Goal: Task Accomplishment & Management: Manage account settings

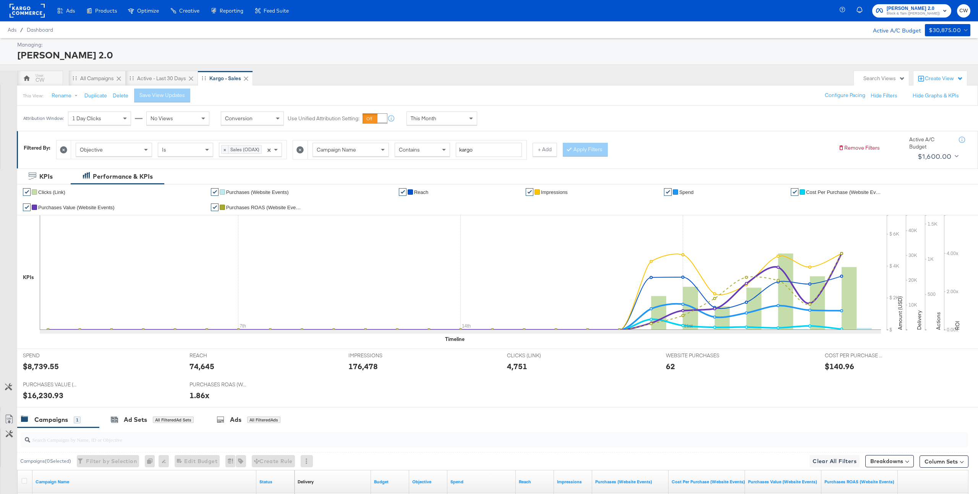
click at [907, 15] on span "Block & Tam ([PERSON_NAME])" at bounding box center [912, 14] width 53 height 6
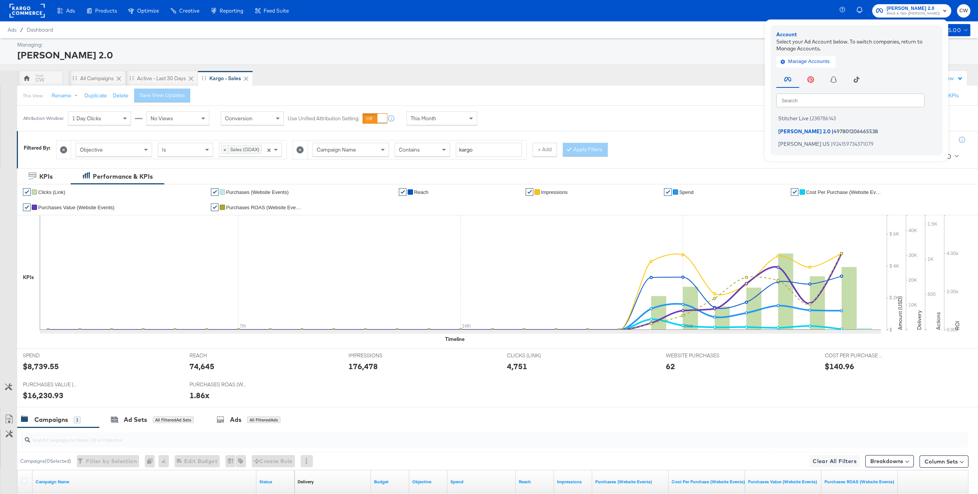
click at [38, 12] on rect at bounding box center [27, 11] width 35 height 14
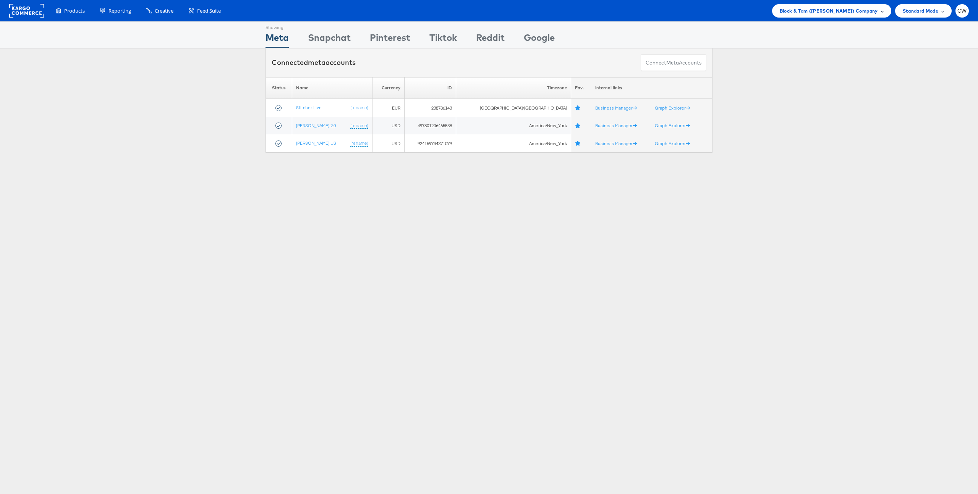
click at [862, 9] on span "Block & Tam (Veronica Beard) Company" at bounding box center [829, 11] width 98 height 8
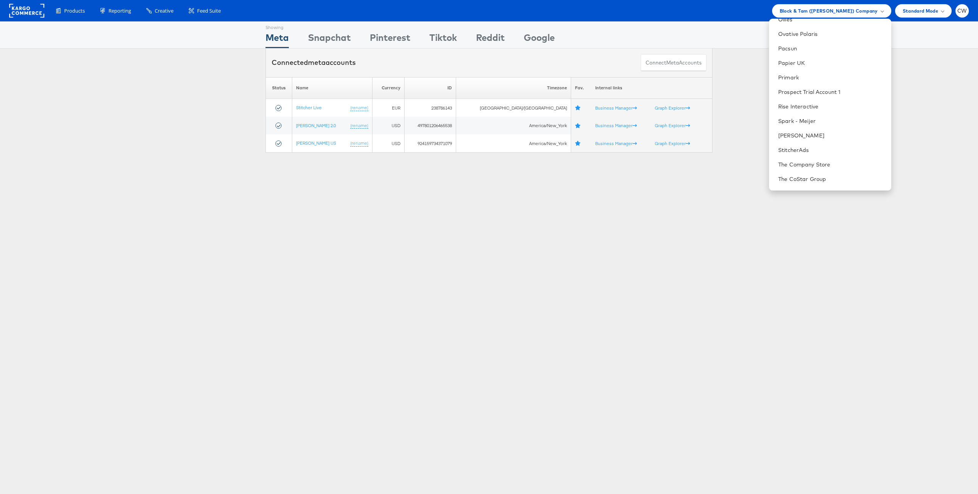
scroll to position [775, 0]
click at [815, 180] on link "Manage Roles" at bounding box center [796, 180] width 37 height 7
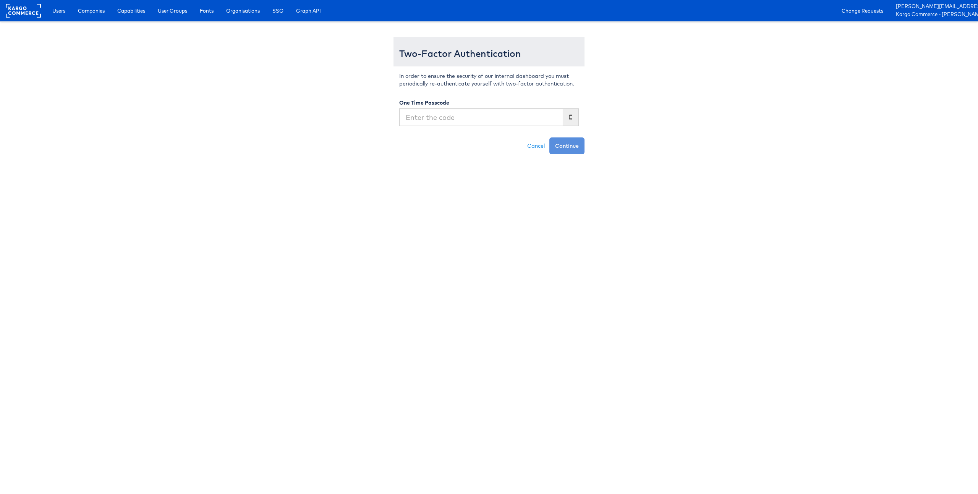
click at [472, 119] on input "text" at bounding box center [481, 117] width 164 height 18
type input "586992"
click at [577, 154] on button "Continue" at bounding box center [566, 145] width 35 height 17
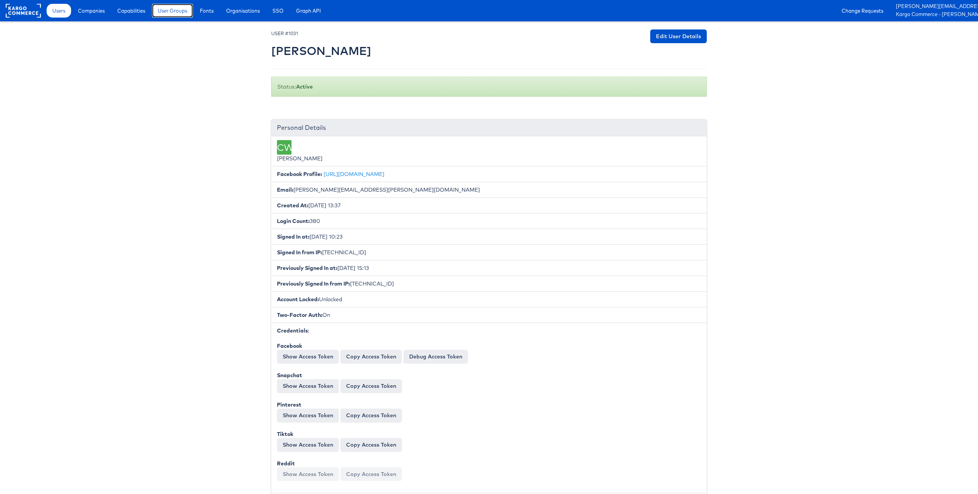
click at [162, 12] on span "User Groups" at bounding box center [172, 11] width 29 height 8
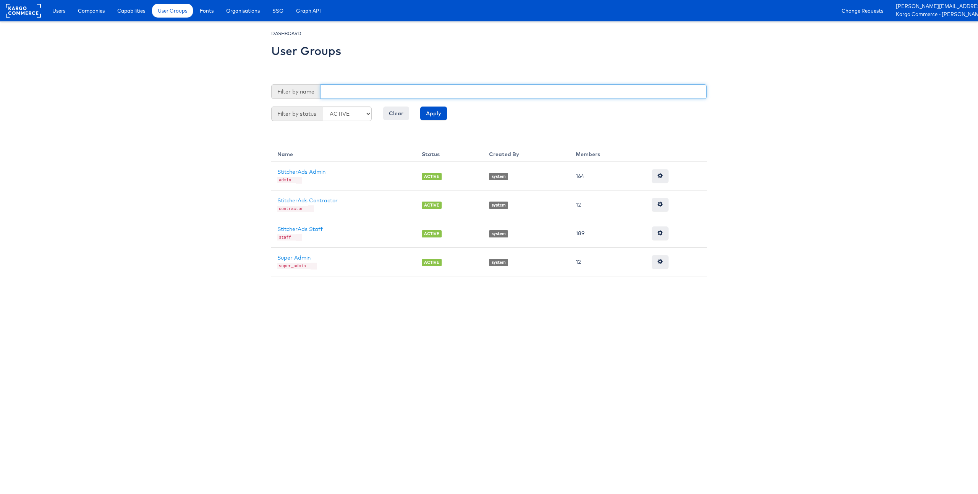
click at [331, 87] on input "text" at bounding box center [513, 91] width 387 height 15
paste input "[PERSON_NAME]"
type input "Rajesh Chetla"
click at [420, 107] on input "Apply" at bounding box center [433, 114] width 27 height 14
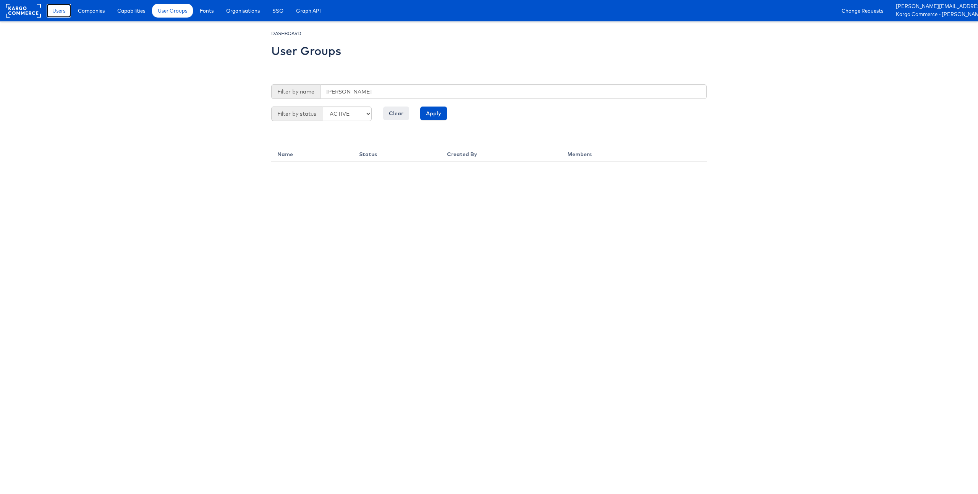
click at [55, 15] on link "Users" at bounding box center [59, 11] width 24 height 14
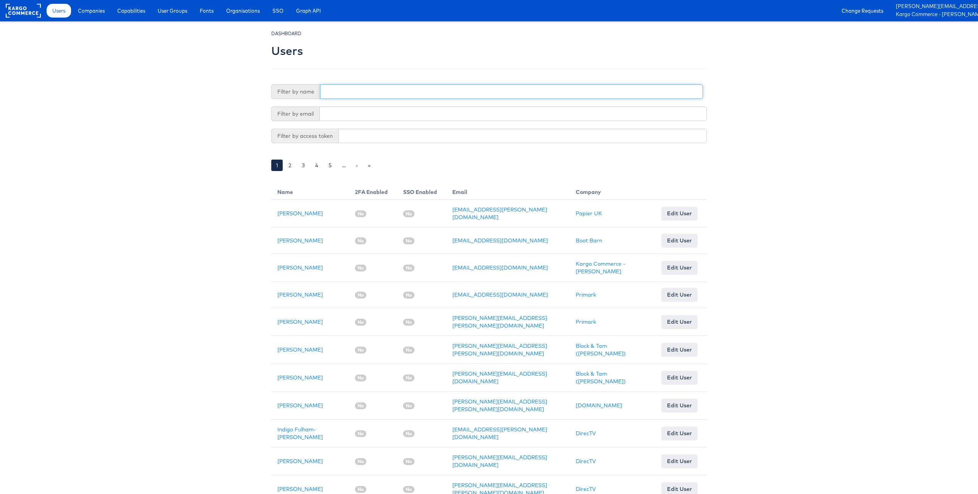
click at [329, 93] on input "text" at bounding box center [511, 91] width 383 height 15
paste input "[PERSON_NAME]"
type input "[PERSON_NAME]"
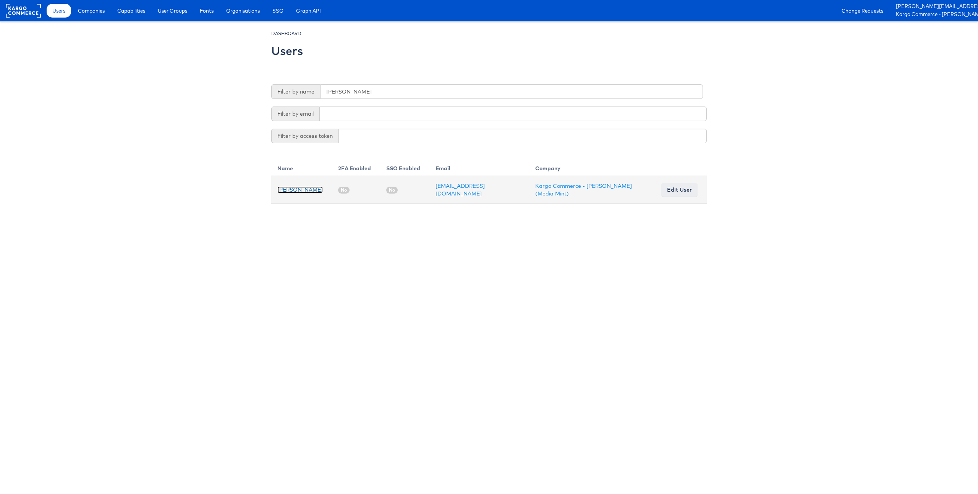
click at [306, 189] on link "[PERSON_NAME]" at bounding box center [299, 189] width 45 height 7
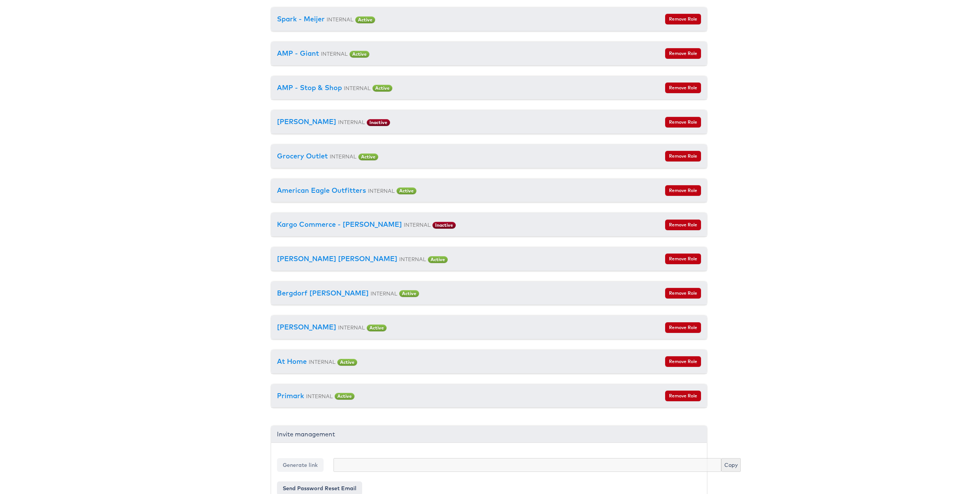
scroll to position [1038, 0]
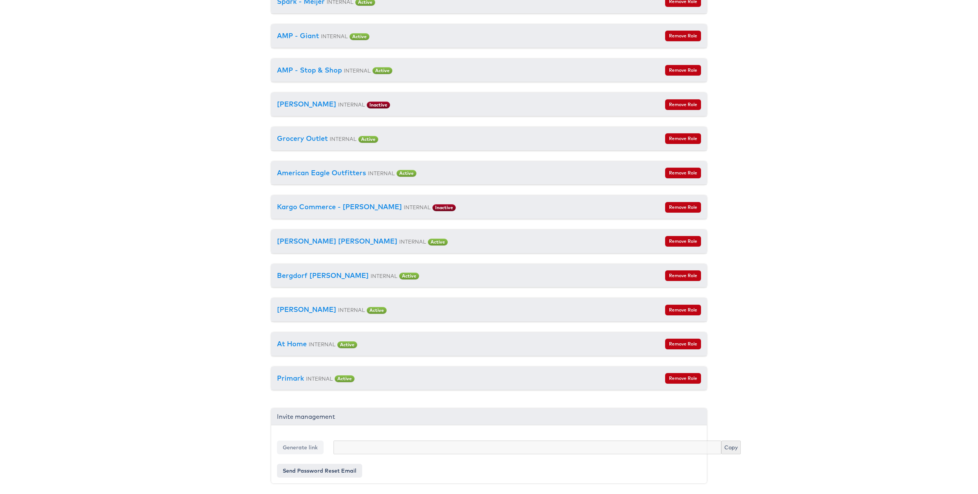
drag, startPoint x: 268, startPoint y: 270, endPoint x: 342, endPoint y: 270, distance: 74.5
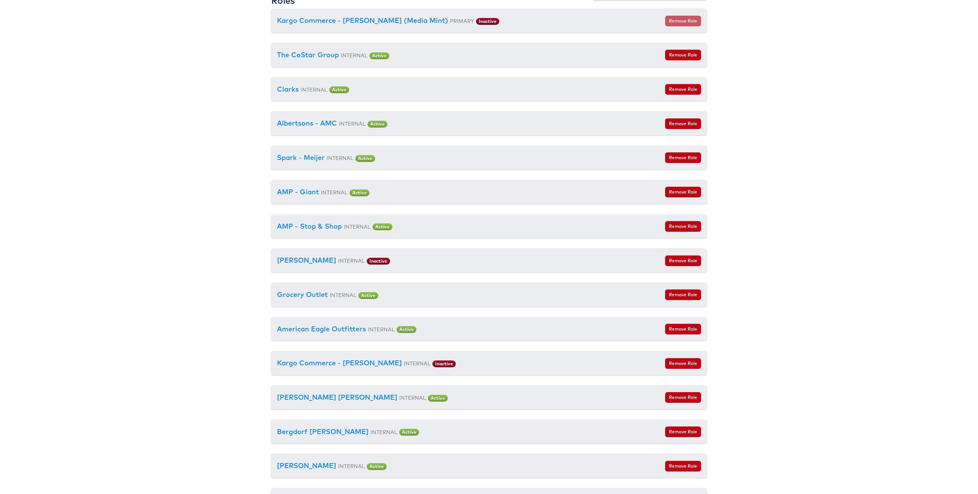
scroll to position [849, 0]
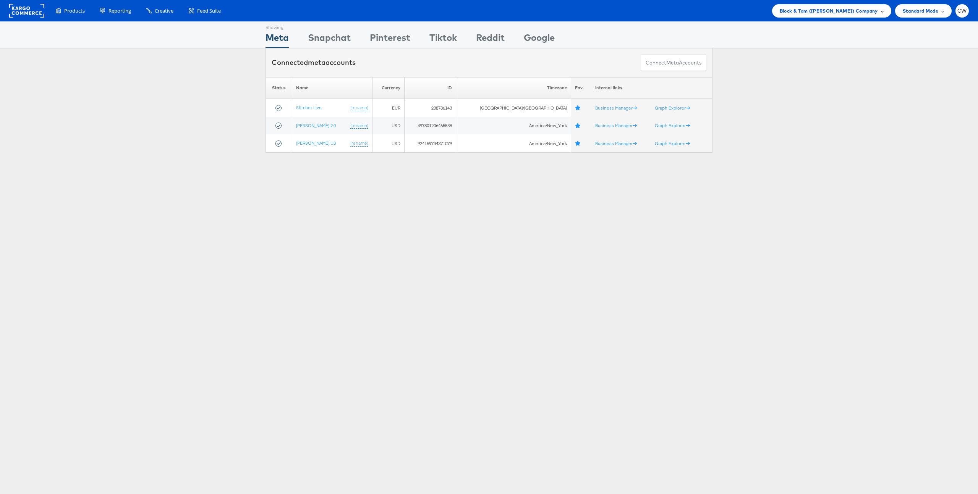
click at [853, 14] on span "Block & Tam (Veronica Beard) Company" at bounding box center [829, 11] width 98 height 8
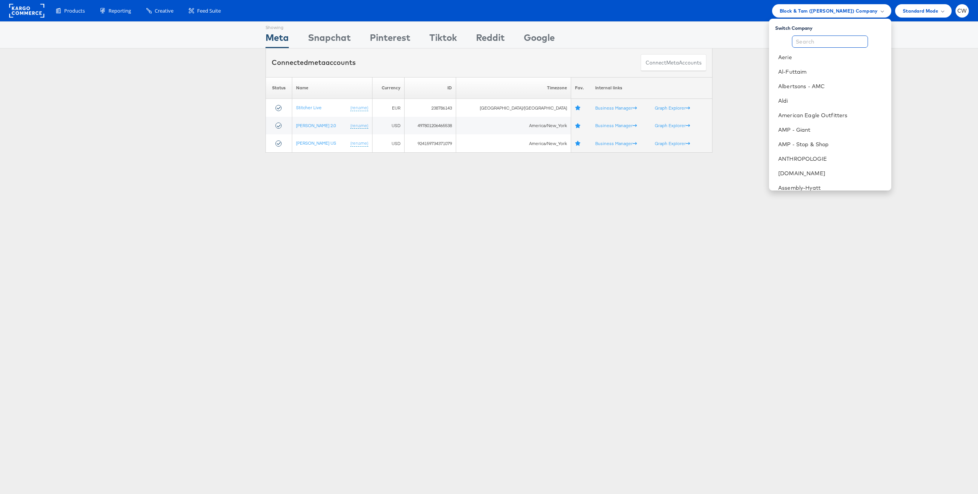
click at [821, 45] on input "text" at bounding box center [830, 42] width 76 height 12
type input "al"
click at [839, 70] on link "Albertsons - AMC" at bounding box center [836, 72] width 98 height 8
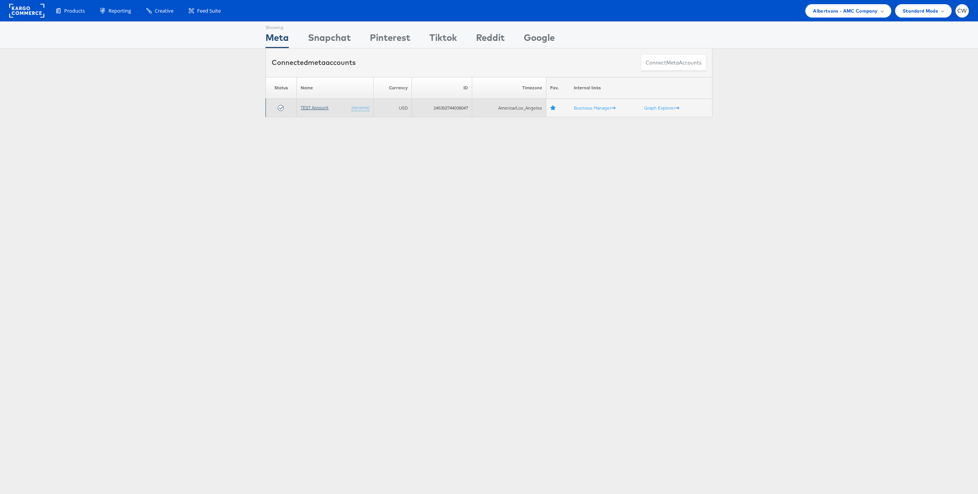
click at [311, 107] on link "TEST Account" at bounding box center [315, 108] width 28 height 6
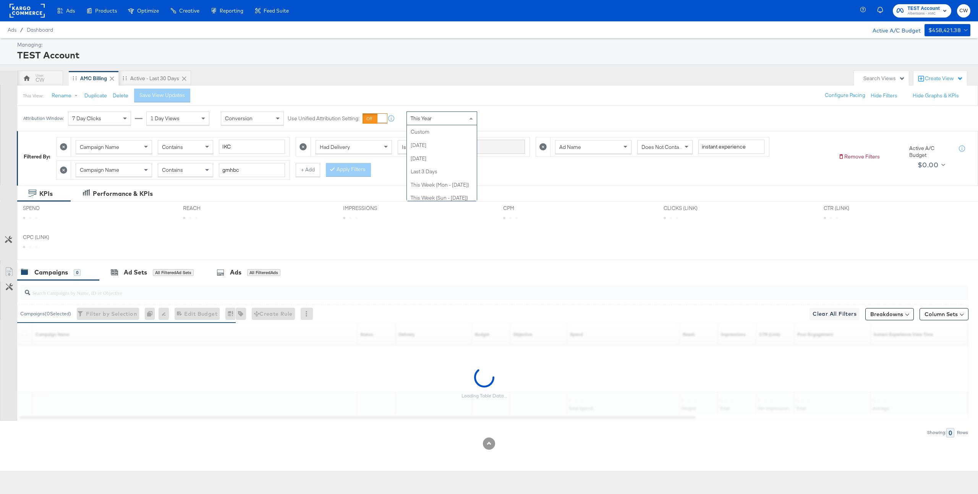
click at [461, 112] on div "This Year" at bounding box center [442, 118] width 70 height 13
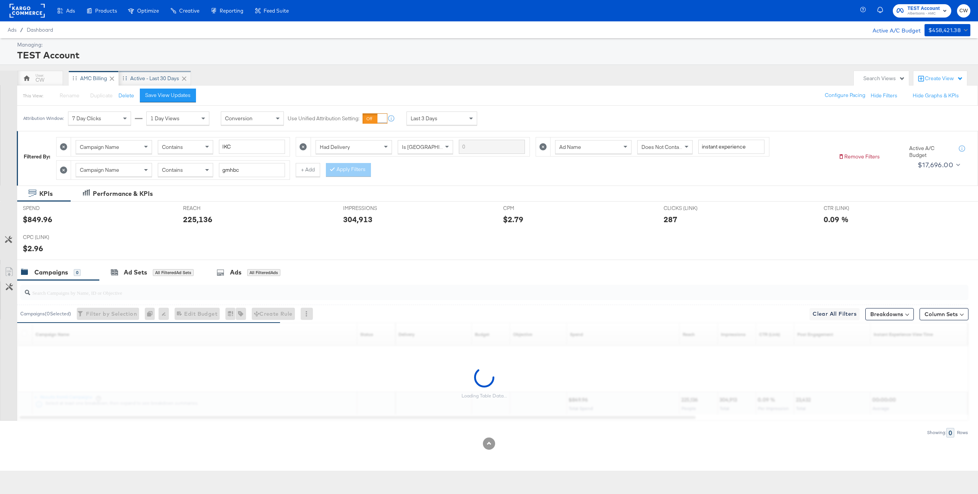
click at [160, 79] on div "Active - Last 30 Days" at bounding box center [154, 78] width 49 height 7
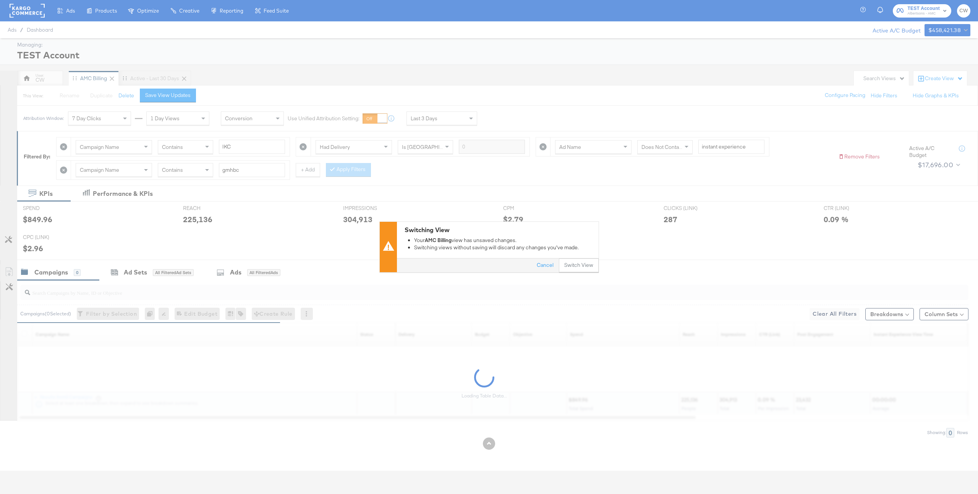
click at [580, 273] on div "Switching View Your AMC Billing view has unsaved changes. Switching views witho…" at bounding box center [489, 247] width 978 height 494
click at [581, 266] on button "Switch View" at bounding box center [579, 266] width 40 height 14
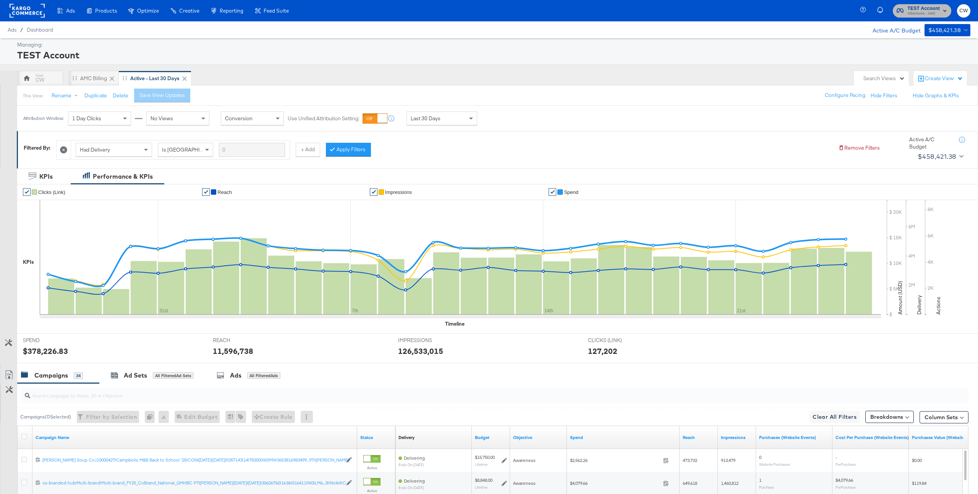
click at [911, 15] on span "Albertsons - AMC" at bounding box center [923, 14] width 32 height 6
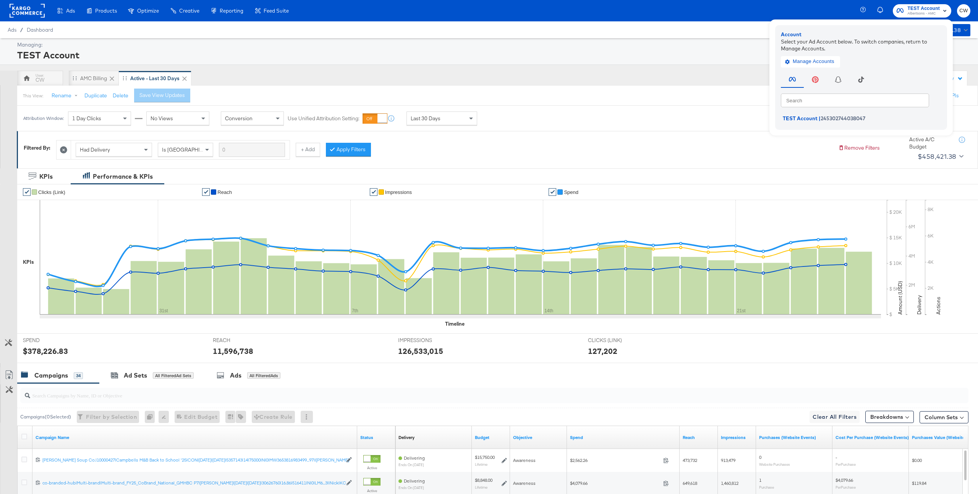
click at [731, 75] on div "CW AMC Billing Active - Last 30 Days" at bounding box center [433, 78] width 833 height 15
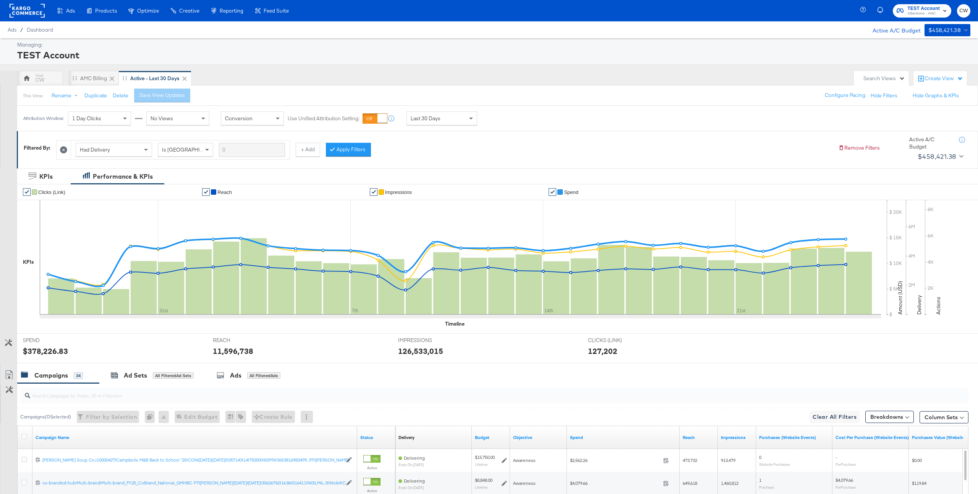
click at [918, 13] on span "Albertsons - AMC" at bounding box center [923, 14] width 32 height 6
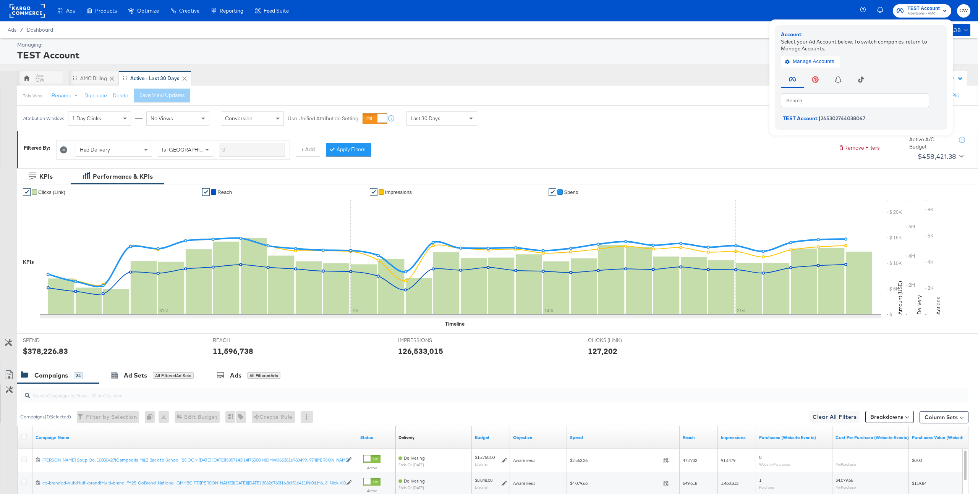
click at [730, 53] on div "TEST Account" at bounding box center [492, 55] width 951 height 13
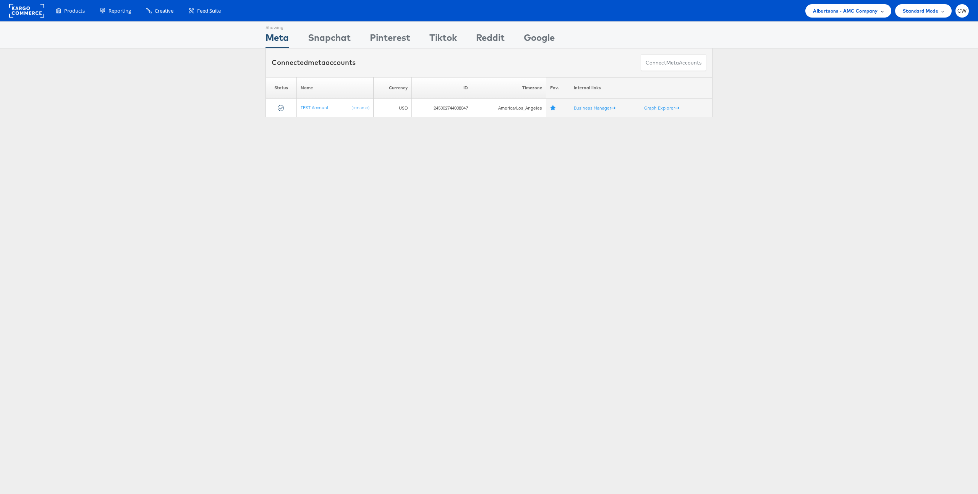
click at [843, 6] on div "Albertsons - AMC Company" at bounding box center [848, 10] width 86 height 13
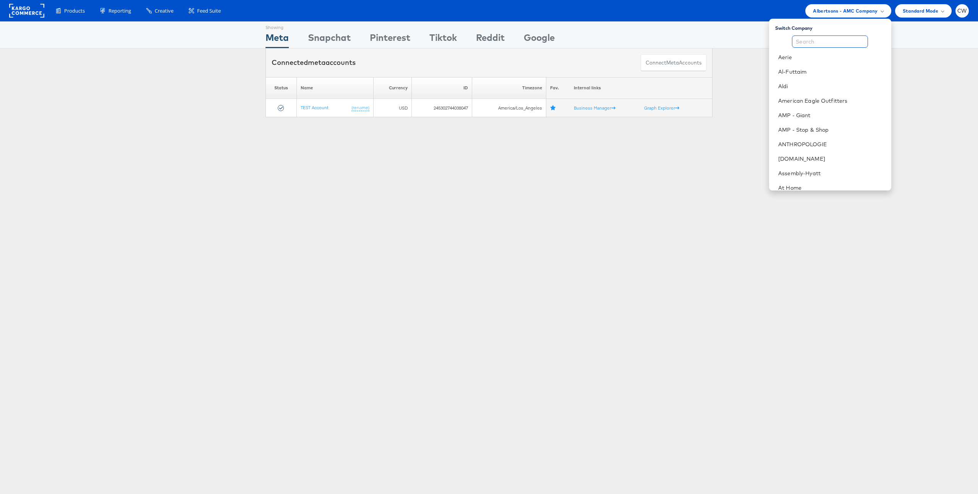
click at [825, 43] on input "text" at bounding box center [830, 42] width 76 height 12
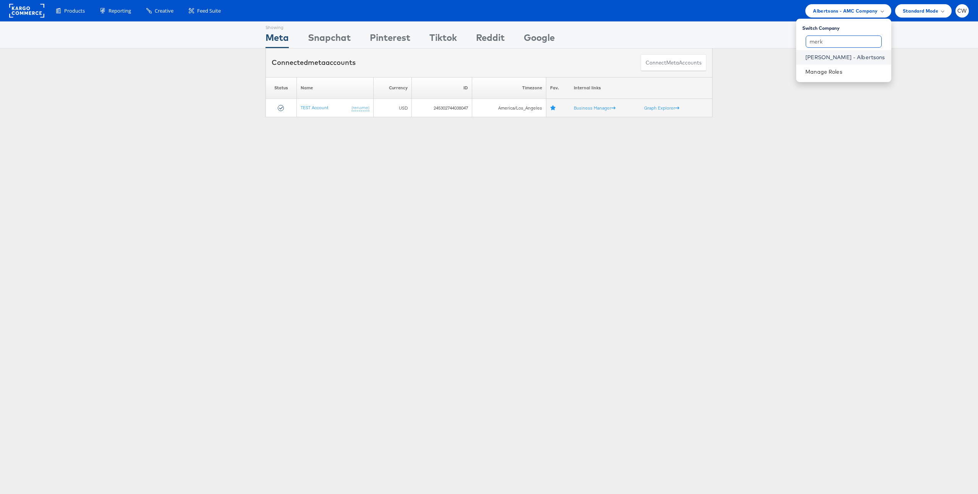
type input "merk"
click at [857, 58] on link "Merkle - Albertsons" at bounding box center [844, 57] width 79 height 8
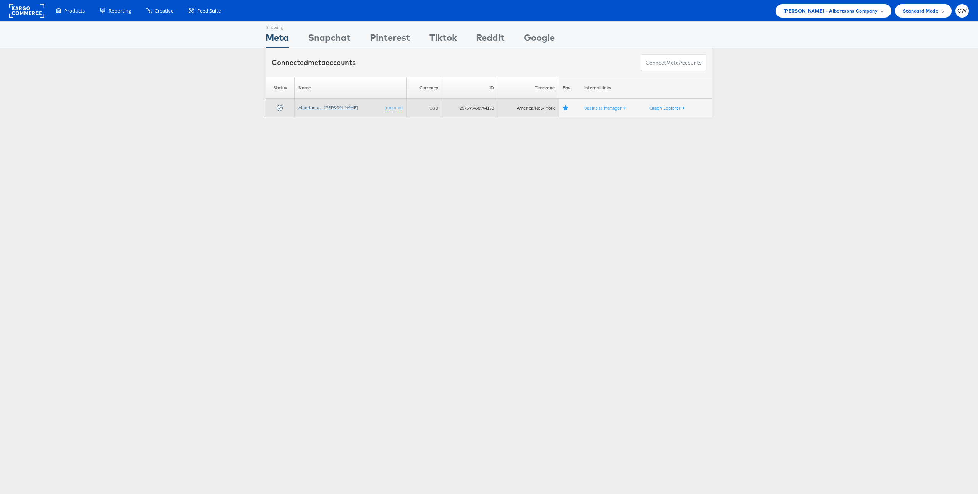
click at [333, 108] on link "Albertsons - [PERSON_NAME]" at bounding box center [327, 108] width 59 height 6
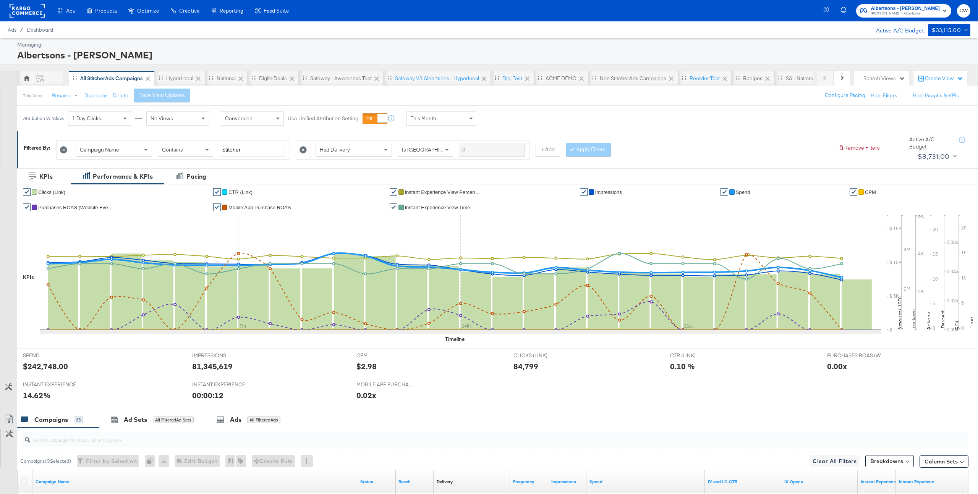
scroll to position [239, 0]
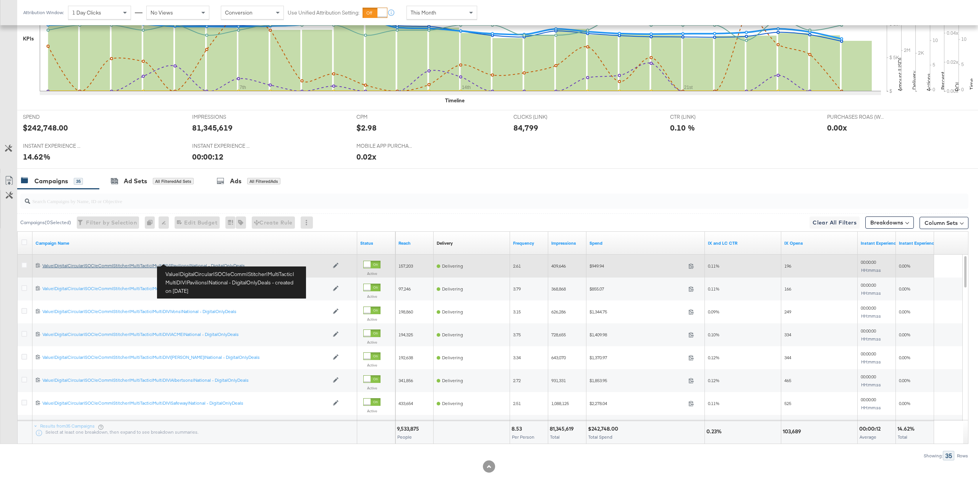
click at [201, 267] on div "Value|DigitalCircular|SOC|eComm|Stitcher|MultiTactic|MultiDIV|Pavilions|Nationa…" at bounding box center [185, 266] width 286 height 6
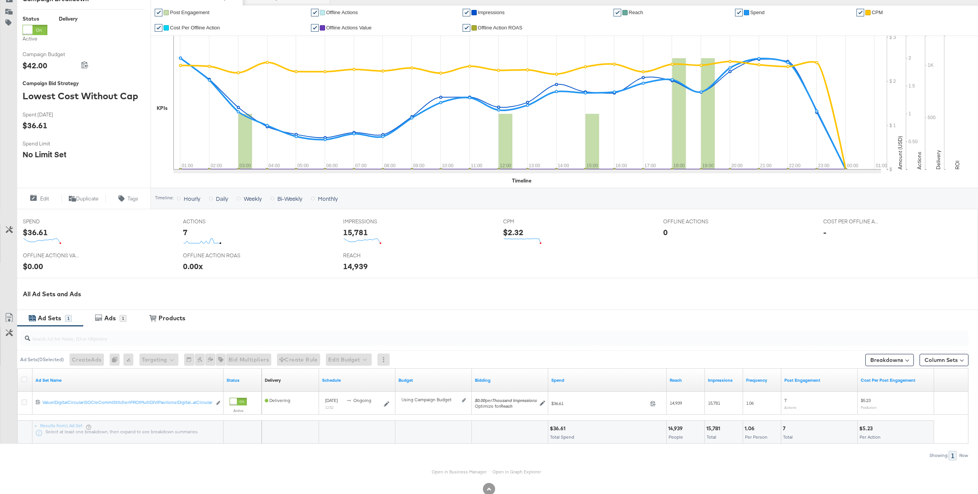
scroll to position [133, 0]
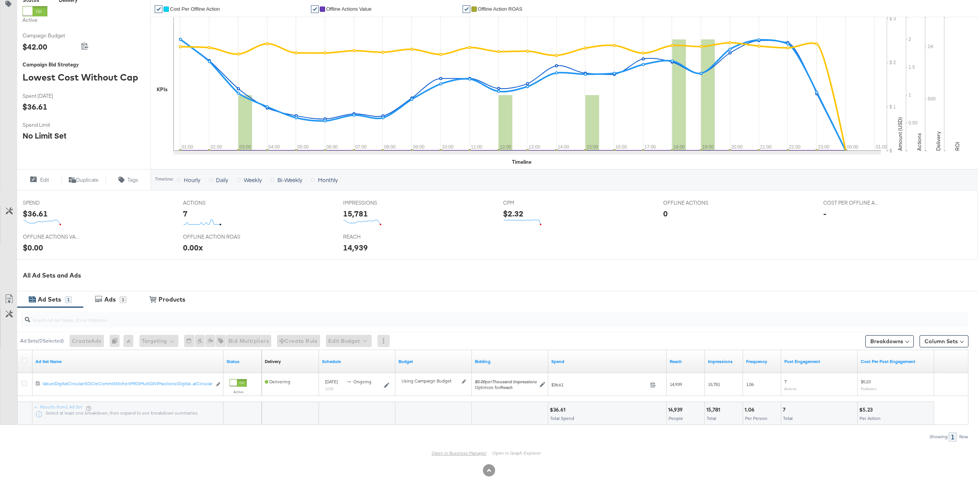
click at [463, 456] on link "Open in Business Manager" at bounding box center [459, 453] width 55 height 6
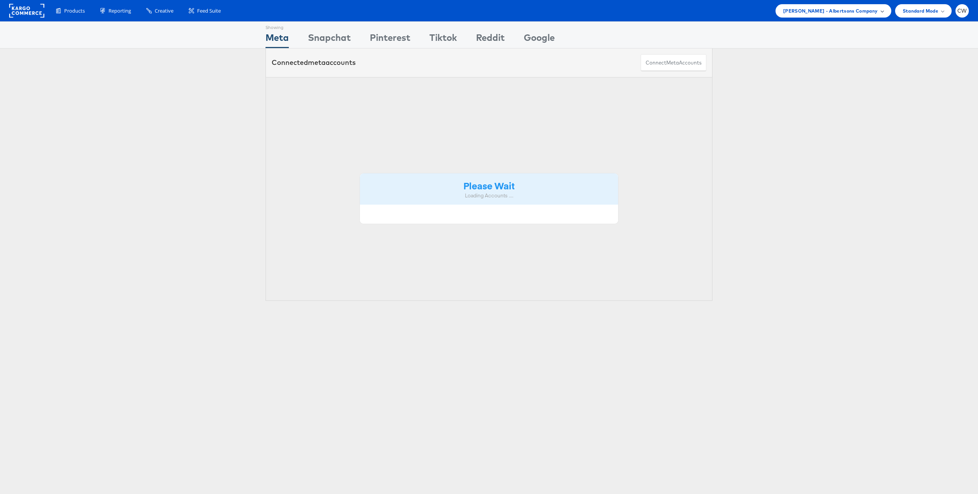
click at [873, 8] on span "Merkle - Albertsons Company" at bounding box center [830, 11] width 95 height 8
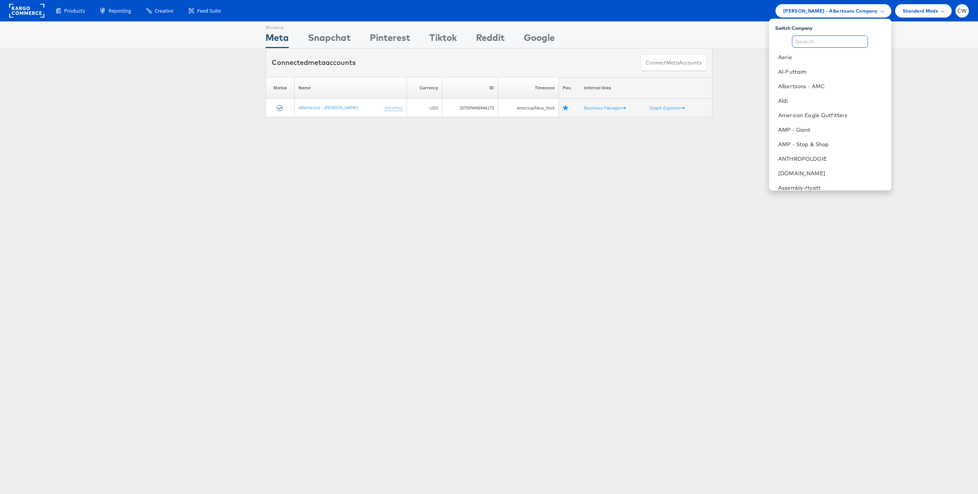
click at [844, 39] on input "text" at bounding box center [830, 42] width 76 height 12
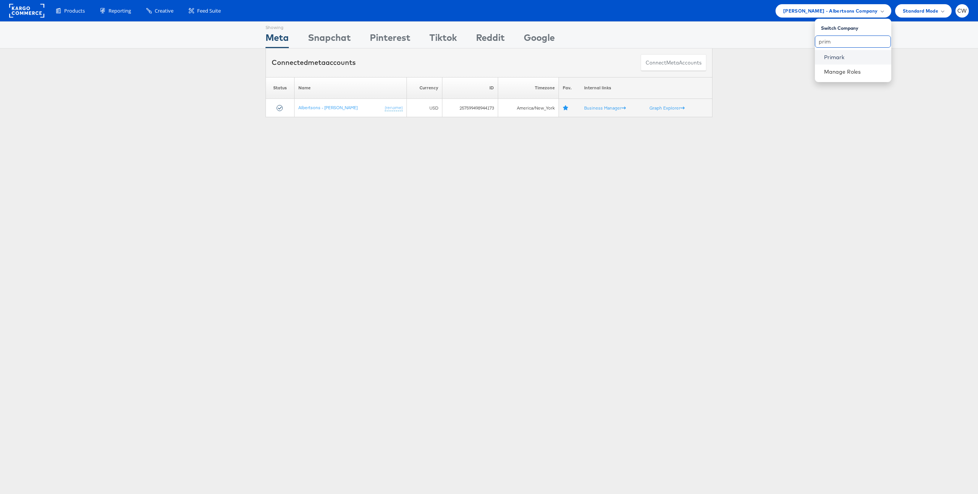
type input "prim"
click at [841, 57] on link "Primark" at bounding box center [854, 57] width 61 height 8
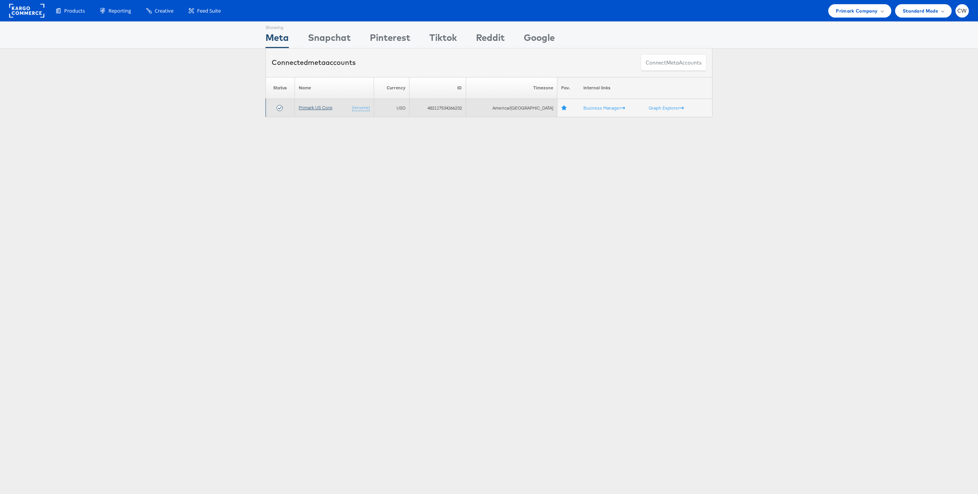
click at [326, 106] on link "Primark US Corp" at bounding box center [316, 108] width 34 height 6
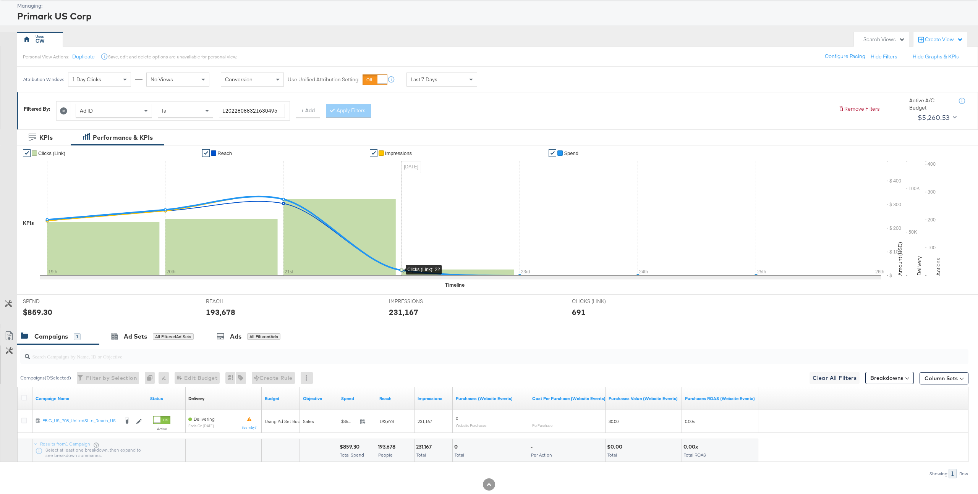
scroll to position [37, 0]
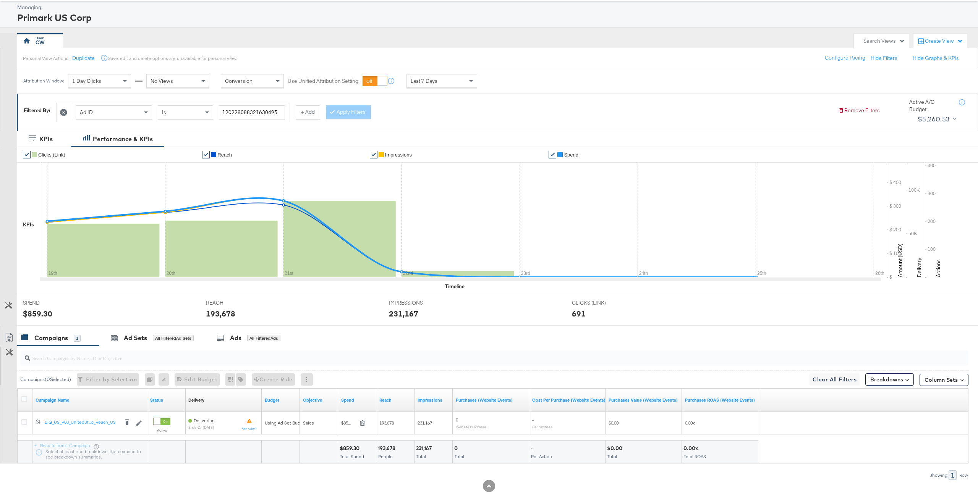
click at [64, 113] on icon at bounding box center [63, 112] width 7 height 7
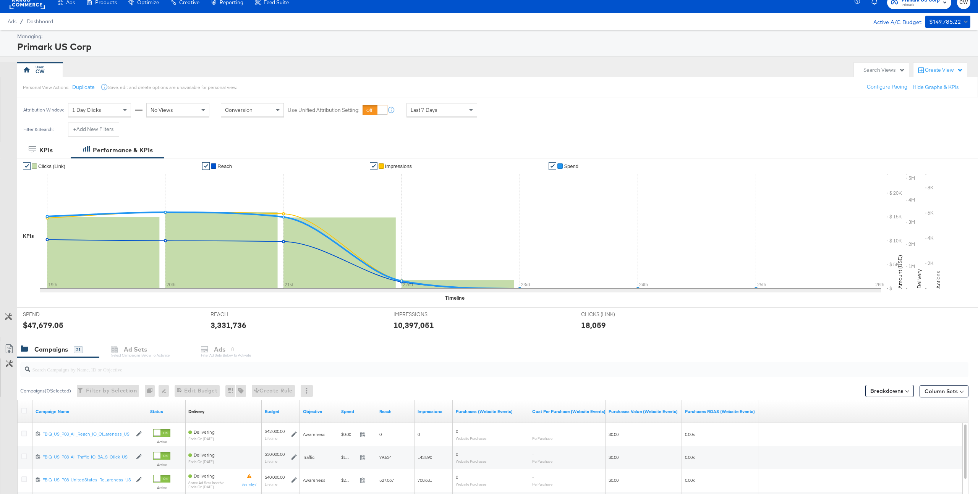
scroll to position [0, 0]
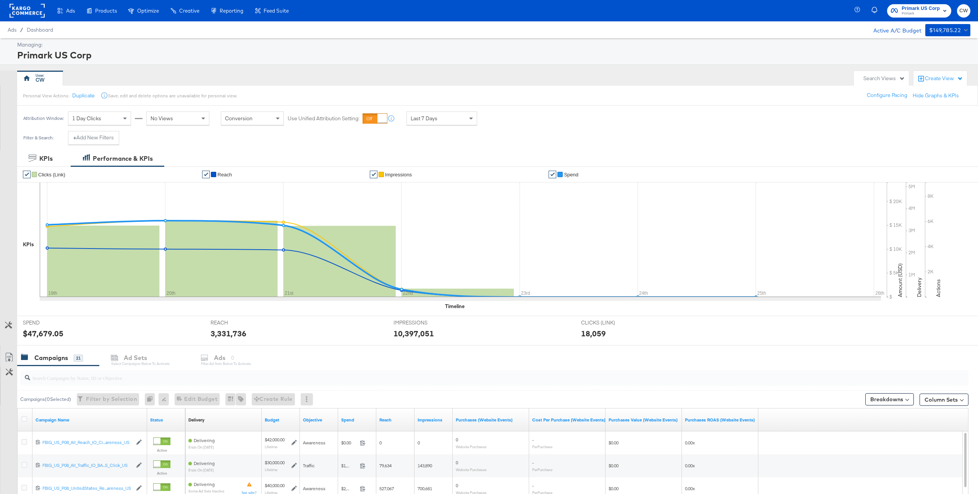
click at [442, 115] on div "Last 7 Days" at bounding box center [442, 118] width 70 height 13
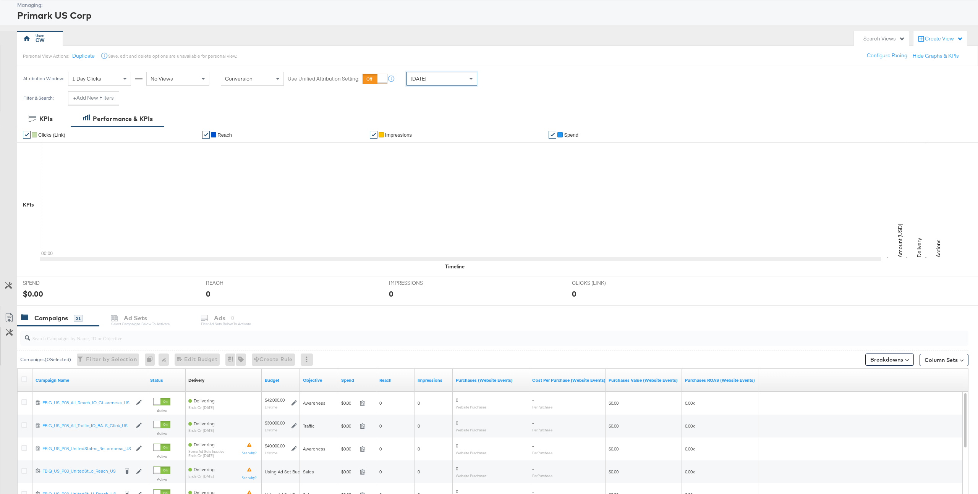
scroll to position [71, 0]
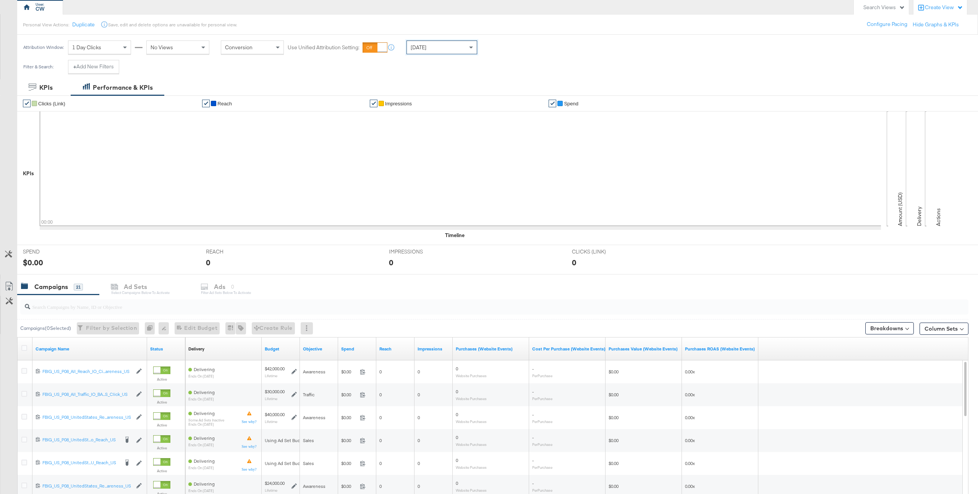
click at [458, 51] on div "Yesterday" at bounding box center [442, 47] width 70 height 13
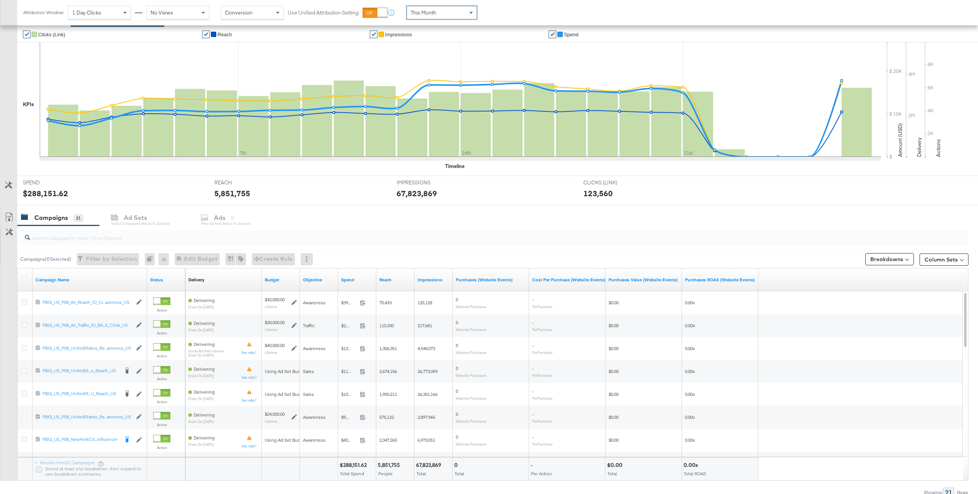
scroll to position [0, 0]
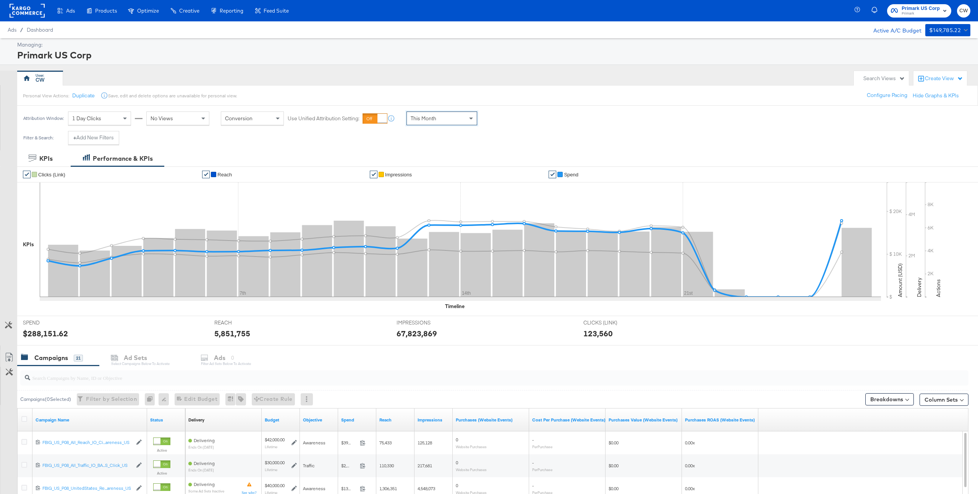
click at [574, 175] on span "Spend" at bounding box center [571, 175] width 15 height 6
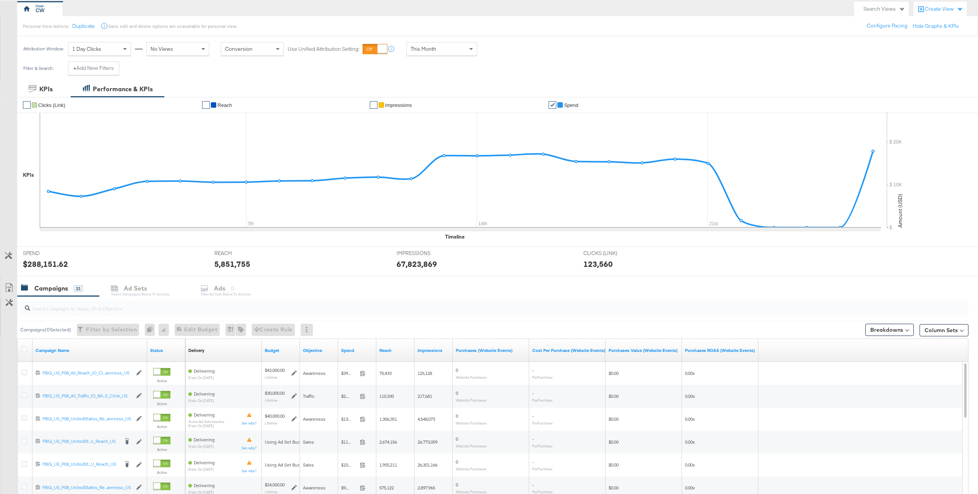
scroll to position [7, 0]
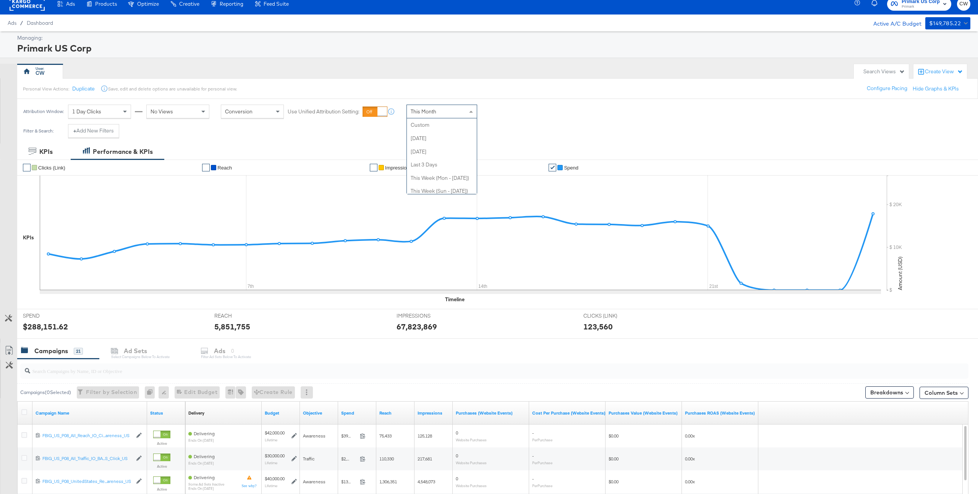
click at [439, 105] on div "This Month" at bounding box center [442, 111] width 70 height 13
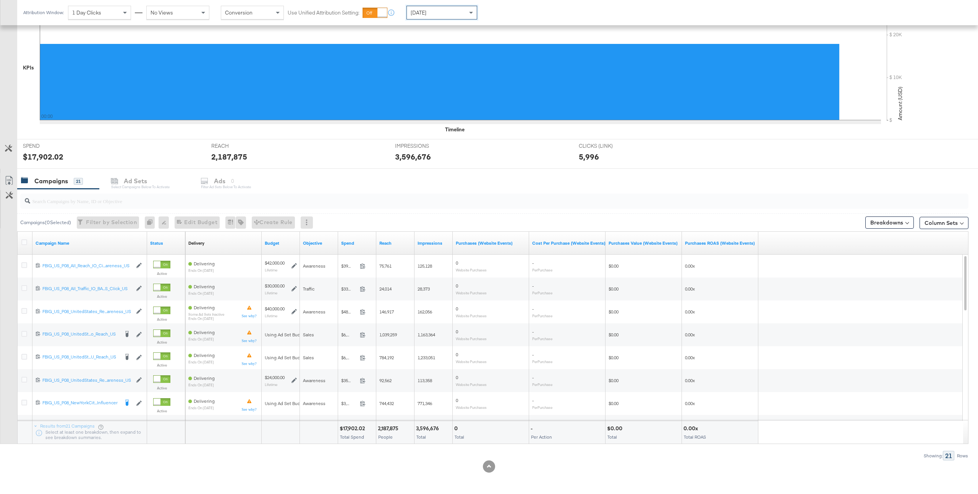
scroll to position [0, 0]
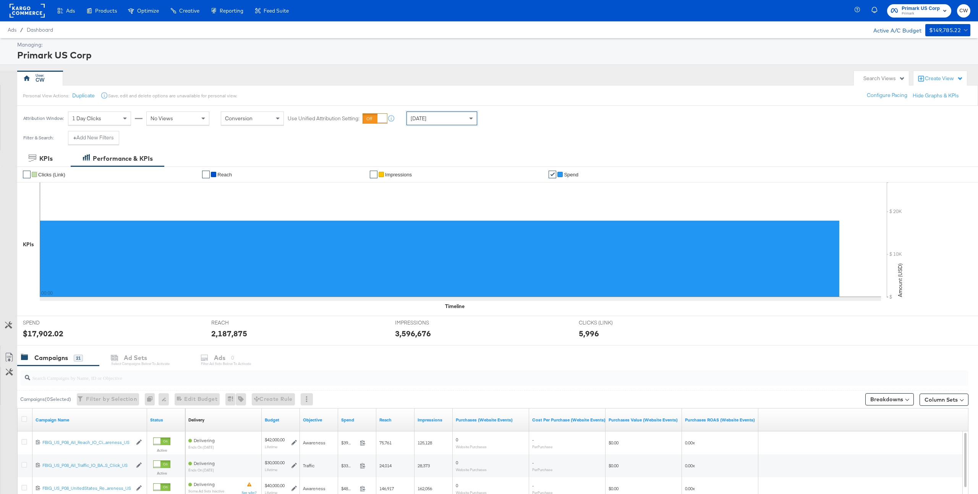
click at [449, 122] on div "Today" at bounding box center [442, 118] width 70 height 13
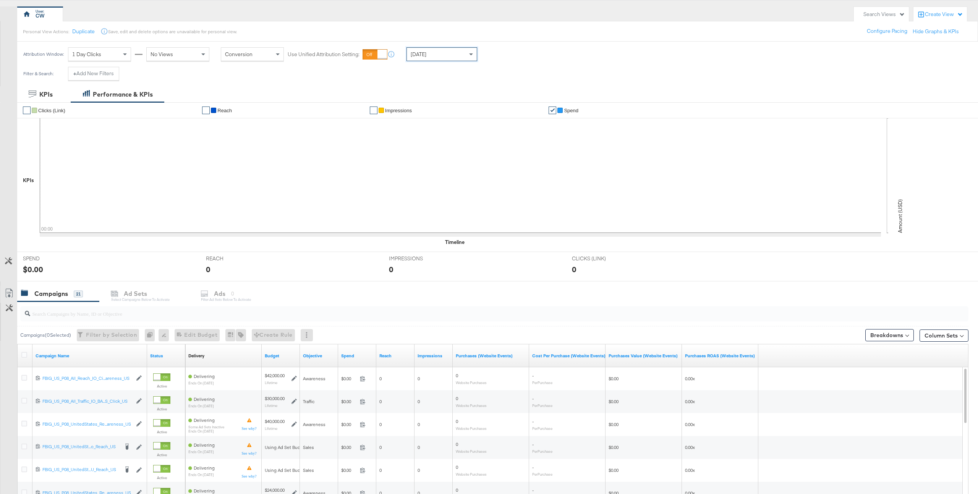
scroll to position [177, 0]
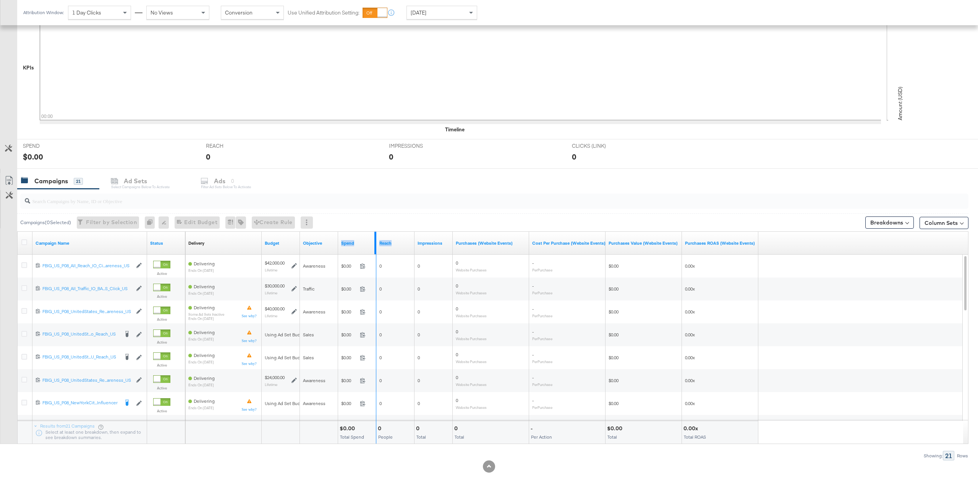
drag, startPoint x: 374, startPoint y: 244, endPoint x: 419, endPoint y: 244, distance: 45.1
click at [419, 244] on div "Delivery Sorting Unavailable Budget Objective Spend Reach Impressions Purchases…" at bounding box center [471, 243] width 573 height 23
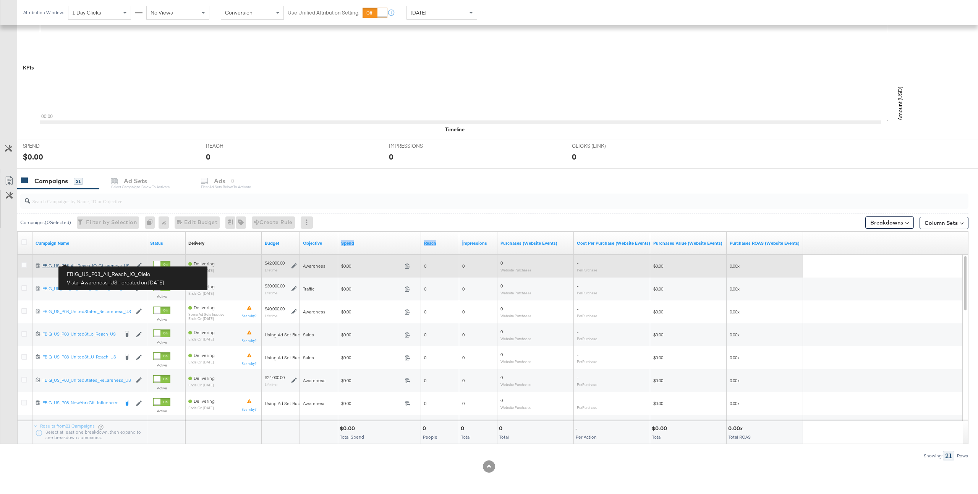
click at [108, 265] on div "FBIG_US_P08_All_Reach_IO_Cielo Vista_Awareness_US FBIG_US_P08_All_Reach_IO_Ci..…" at bounding box center [87, 266] width 90 height 6
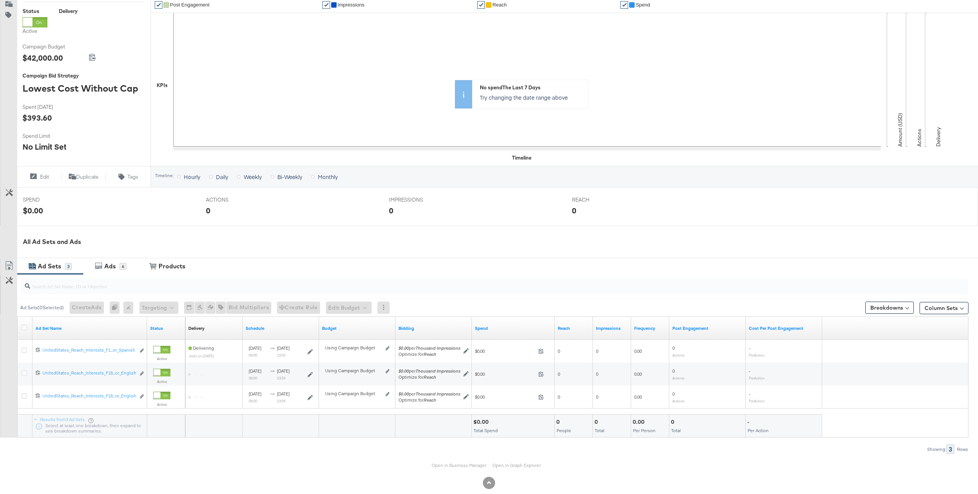
scroll to position [132, 0]
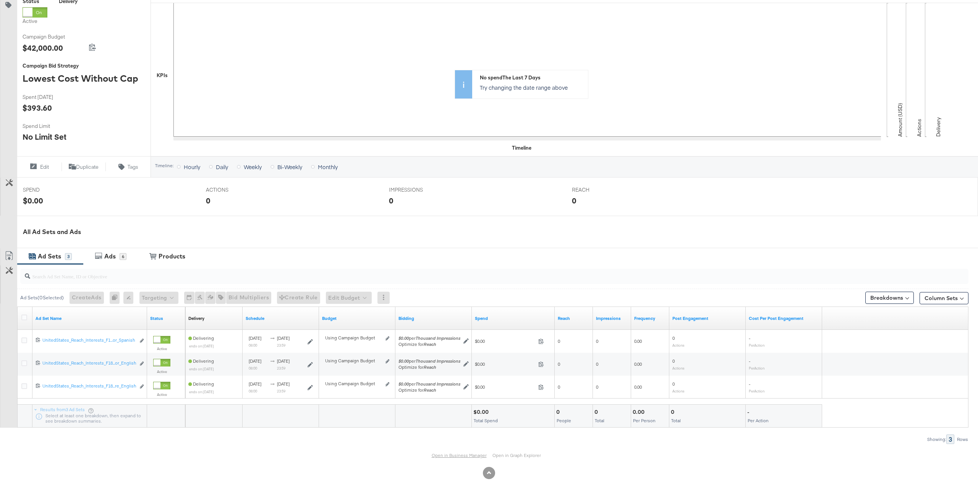
click at [463, 457] on link "Open in Business Manager" at bounding box center [459, 456] width 55 height 6
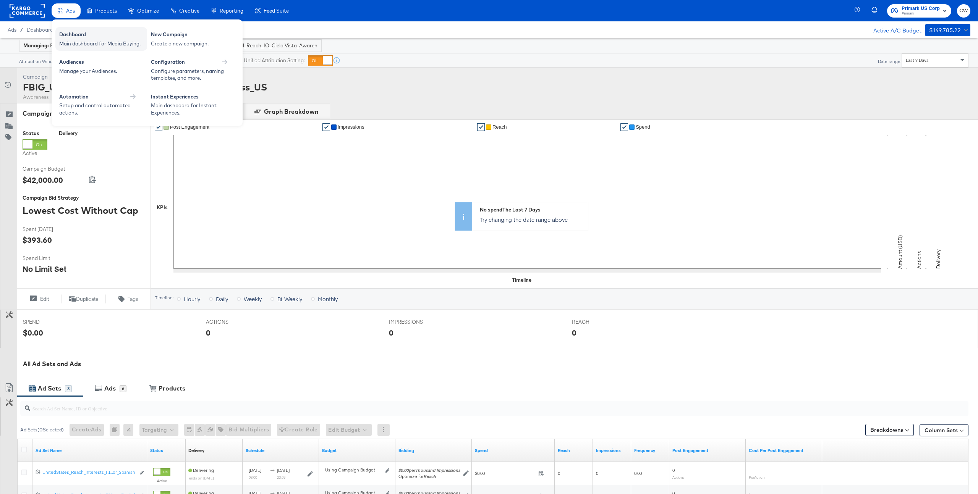
click at [73, 27] on div "Dashboard Main dashboard for Media Buying." at bounding box center [101, 39] width 92 height 24
click at [73, 36] on div "Dashboard" at bounding box center [101, 35] width 84 height 9
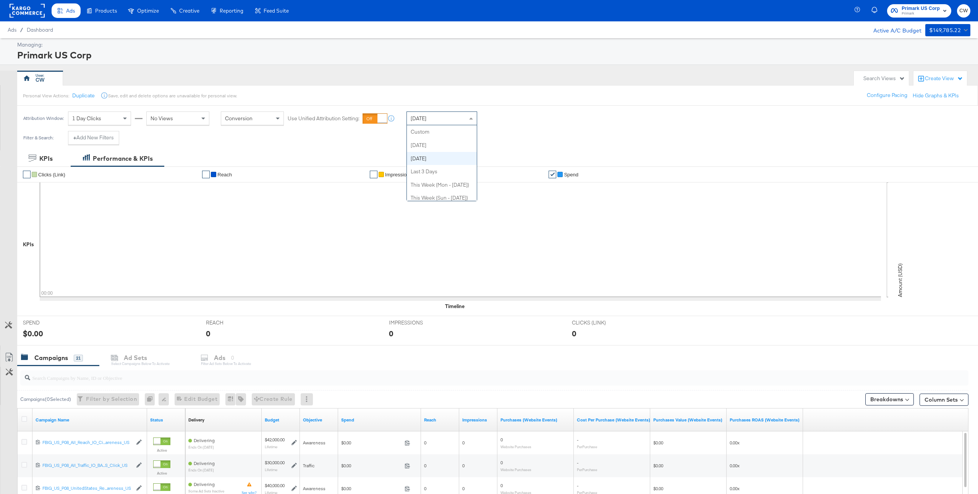
click at [424, 112] on div "Yesterday" at bounding box center [441, 119] width 71 height 14
click at [31, 14] on rect at bounding box center [27, 11] width 35 height 14
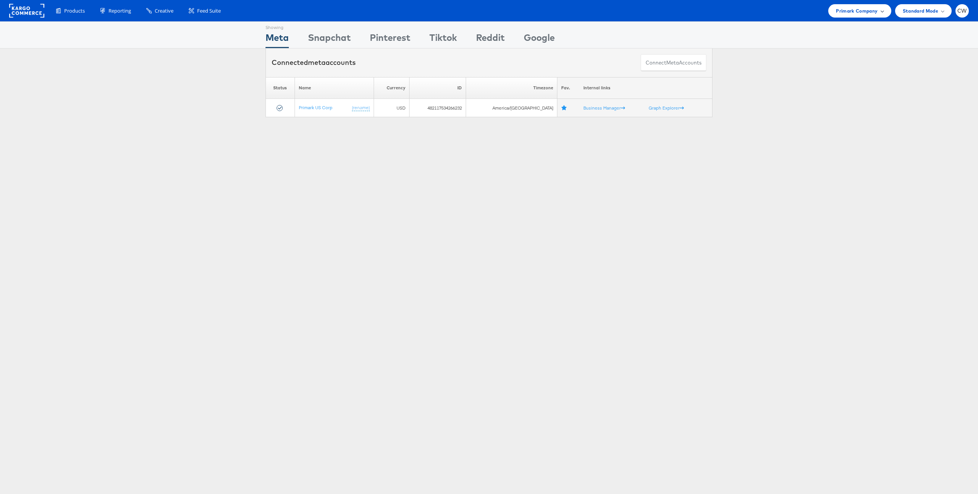
click at [858, 13] on span "Primark Company" at bounding box center [857, 11] width 42 height 8
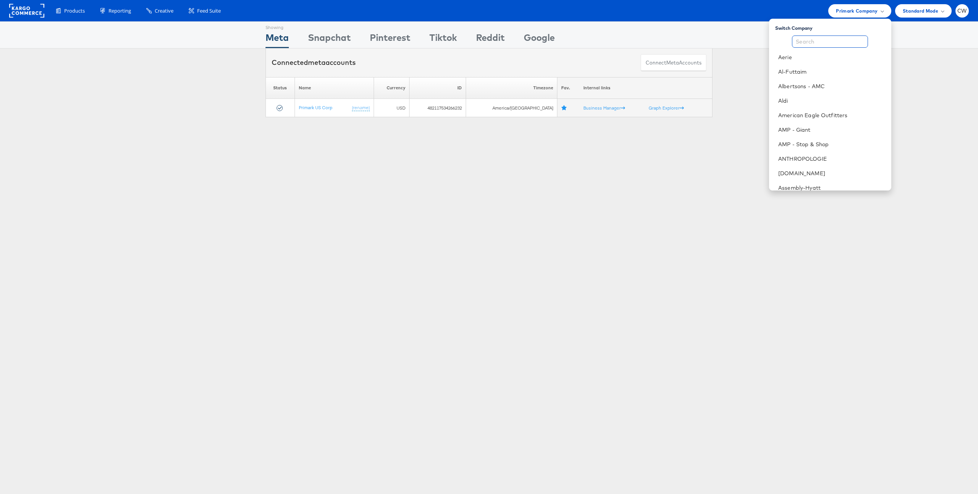
click at [836, 41] on input "text" at bounding box center [830, 42] width 76 height 12
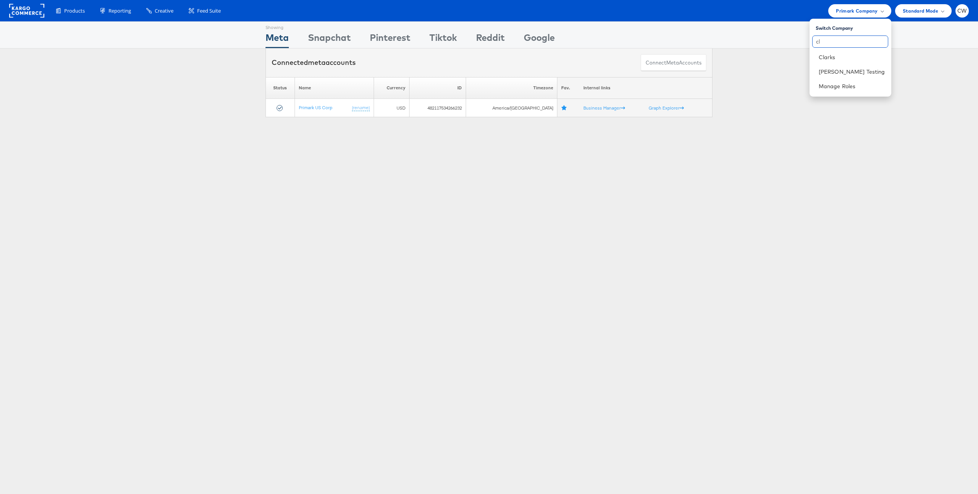
type input "c"
type input "ste"
click at [846, 83] on link "[PERSON_NAME]" at bounding box center [845, 86] width 79 height 8
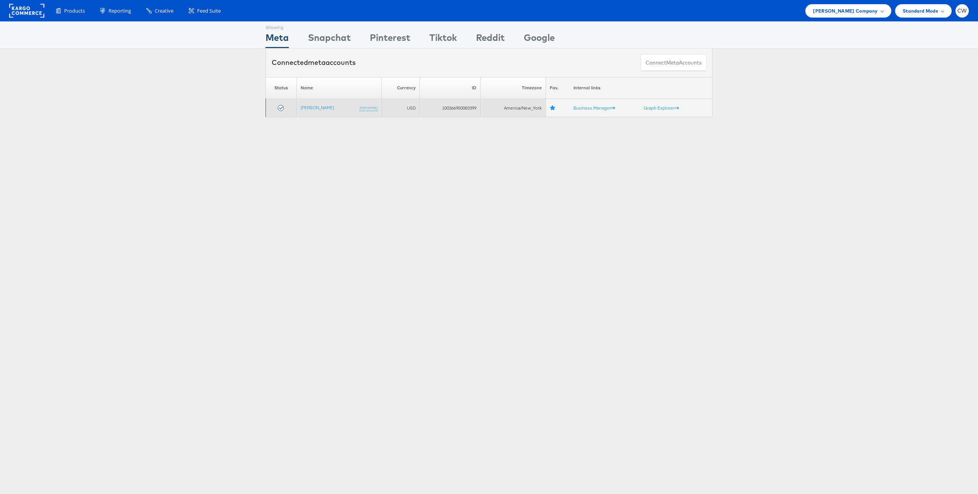
click at [315, 113] on td "[PERSON_NAME] (rename)" at bounding box center [339, 108] width 85 height 18
click at [318, 108] on link "[PERSON_NAME]" at bounding box center [317, 108] width 33 height 6
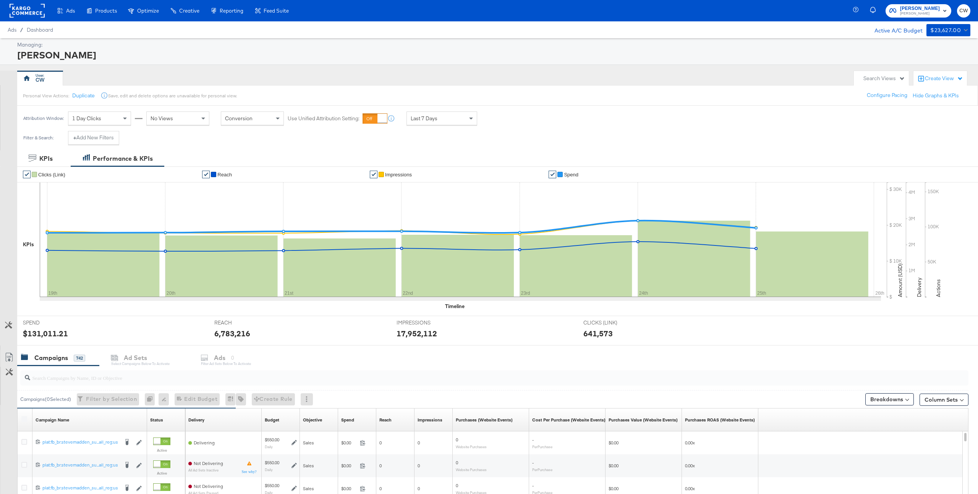
click at [443, 120] on div "Last 7 Days" at bounding box center [442, 118] width 70 height 13
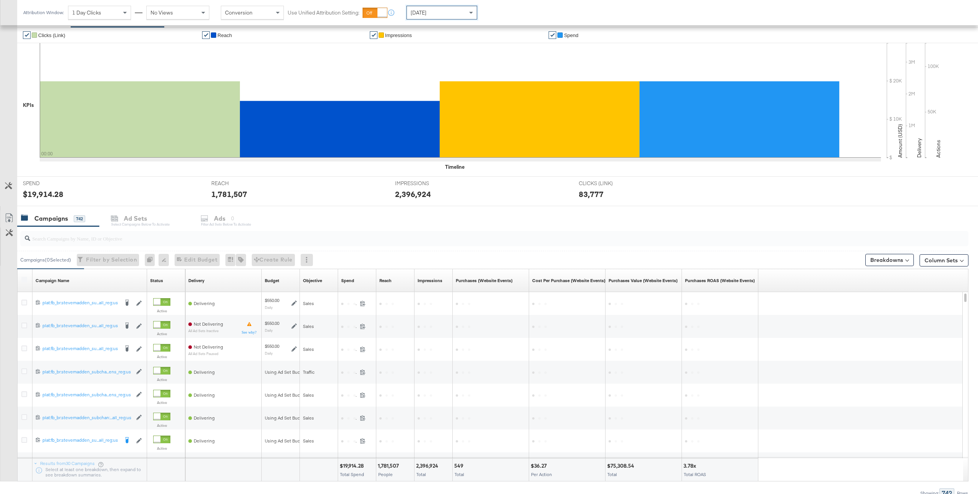
scroll to position [142, 0]
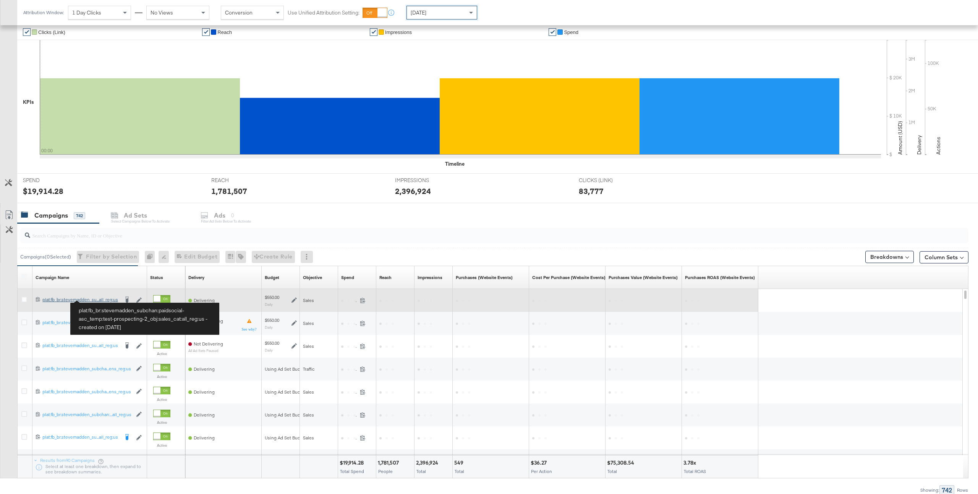
click at [99, 299] on div "plat:fb_br:stevemadden_subchan:paidsocial-asc_temp:test-prospecting-2_obj:sales…" at bounding box center [80, 300] width 76 height 6
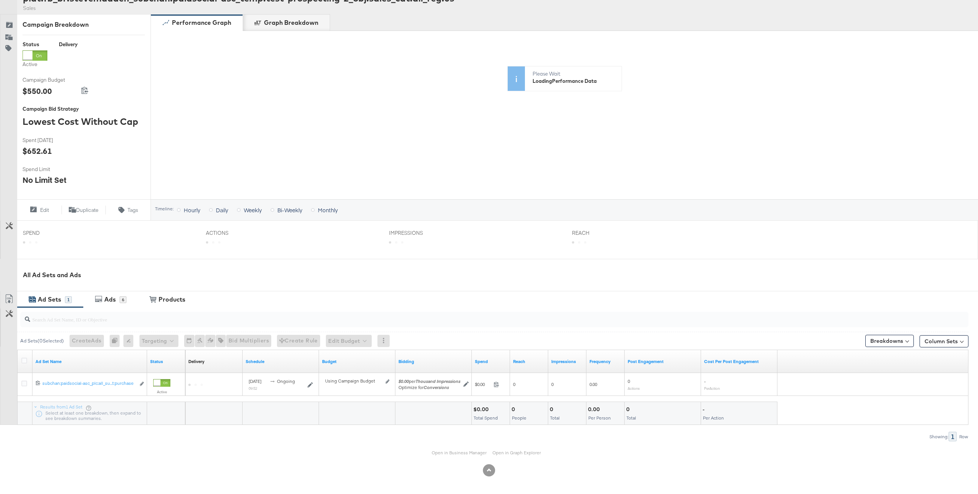
scroll to position [89, 0]
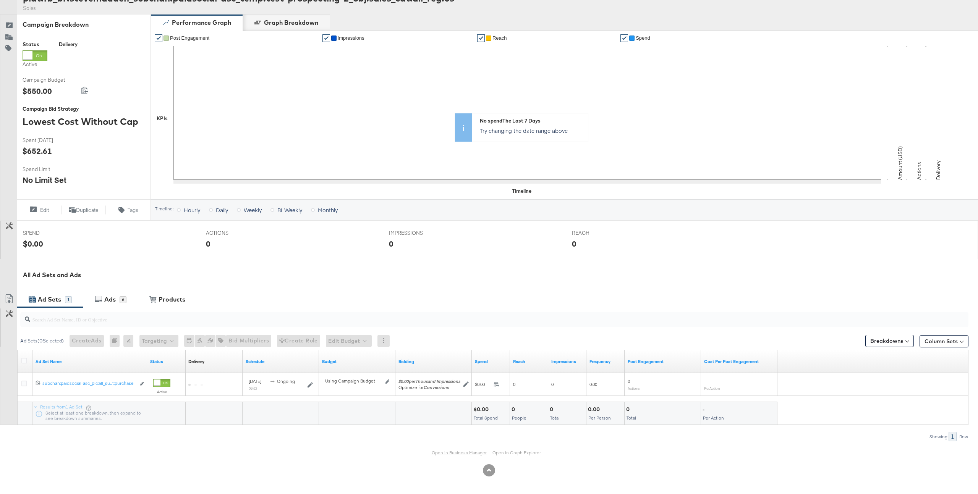
click at [459, 452] on link "Open in Business Manager" at bounding box center [459, 453] width 55 height 6
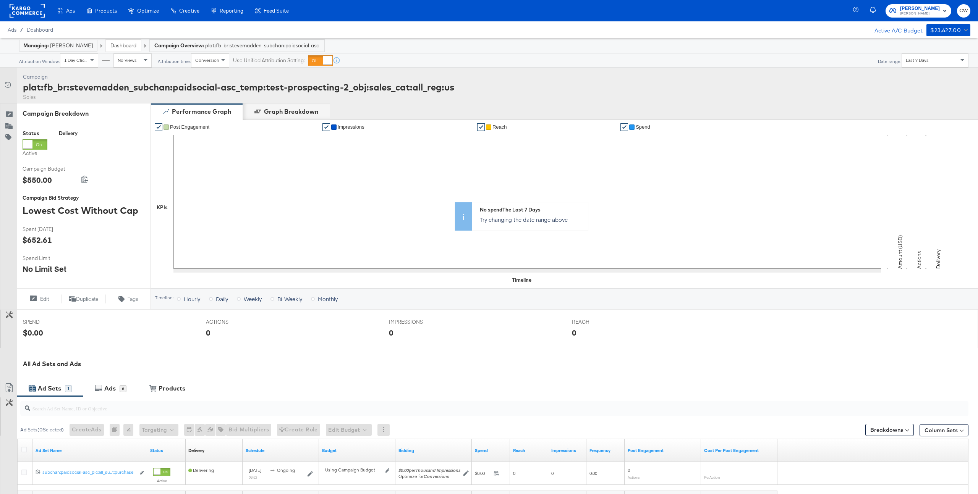
click at [26, 15] on rect at bounding box center [27, 11] width 35 height 14
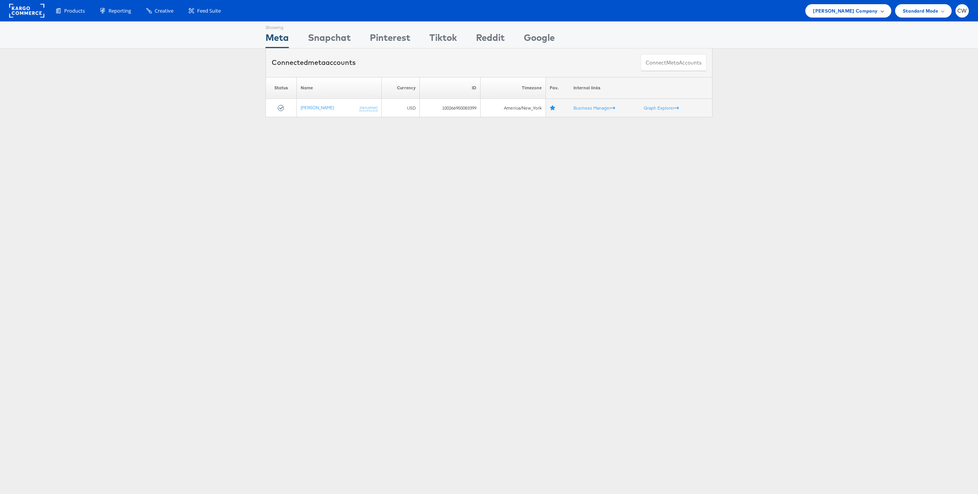
click at [861, 10] on span "[PERSON_NAME] Company" at bounding box center [845, 11] width 65 height 8
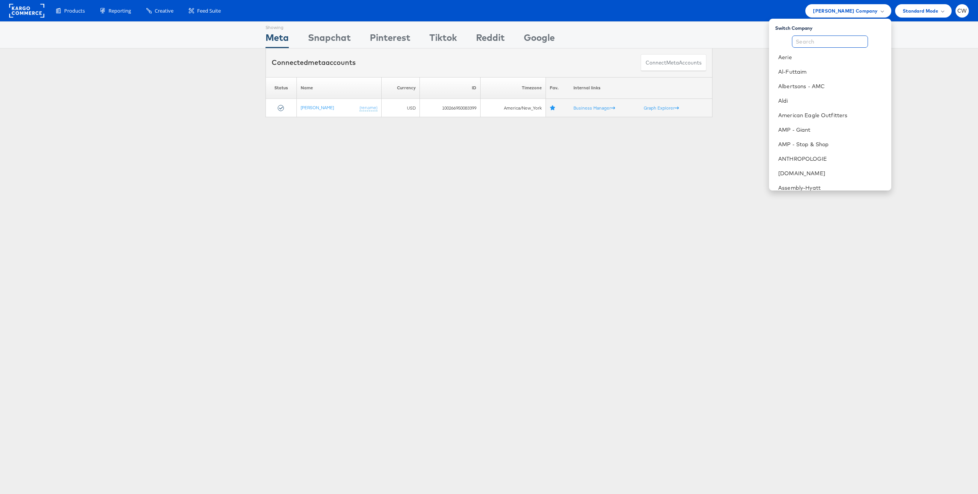
click at [851, 44] on input "text" at bounding box center [830, 42] width 76 height 12
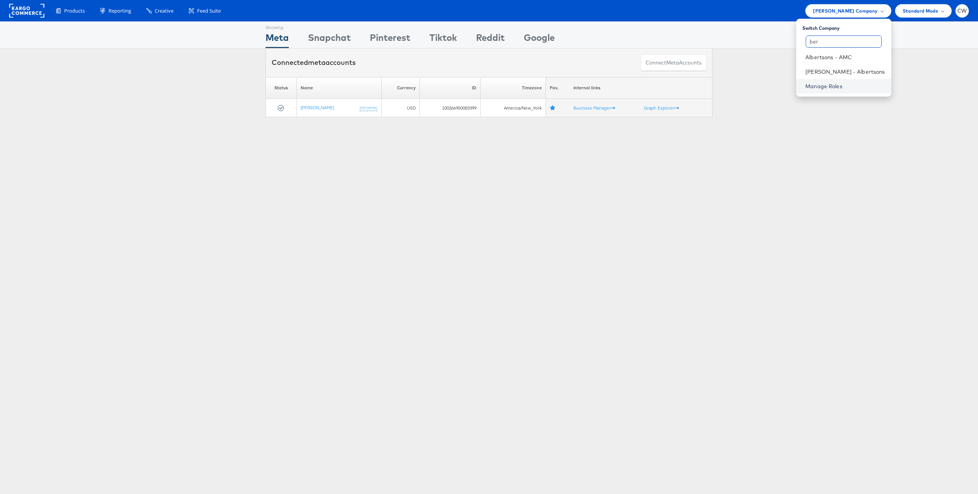
type input "ber"
click at [842, 87] on link "Manage Roles" at bounding box center [823, 86] width 37 height 7
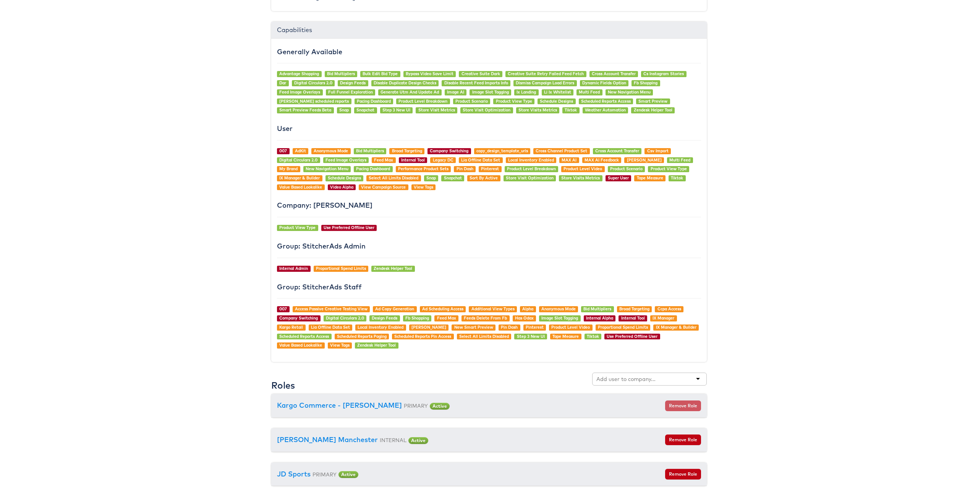
scroll to position [641, 0]
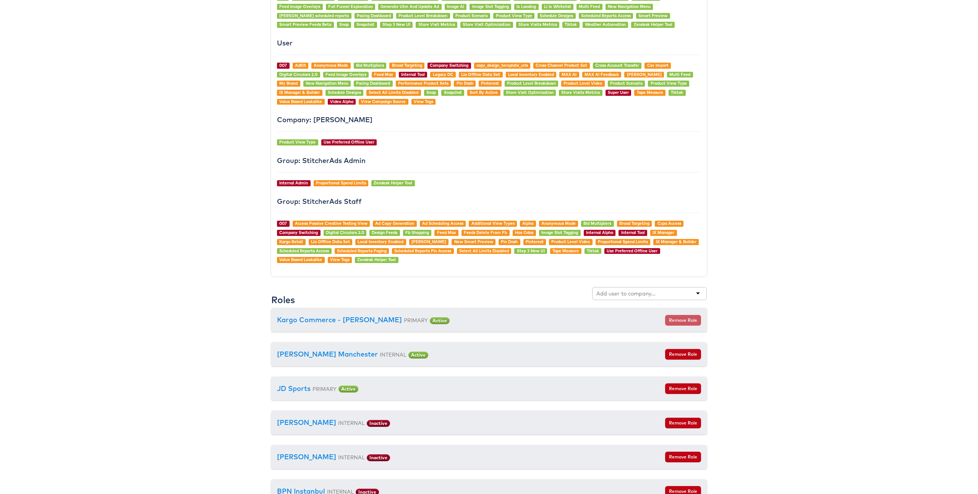
click at [637, 293] on input "text" at bounding box center [626, 294] width 60 height 8
type input "ber"
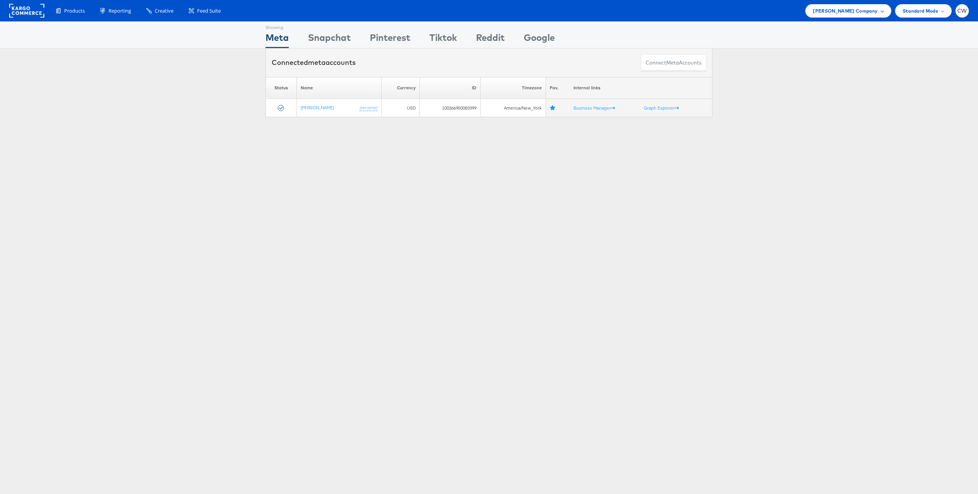
click at [841, 16] on div "[PERSON_NAME] Company" at bounding box center [848, 10] width 86 height 13
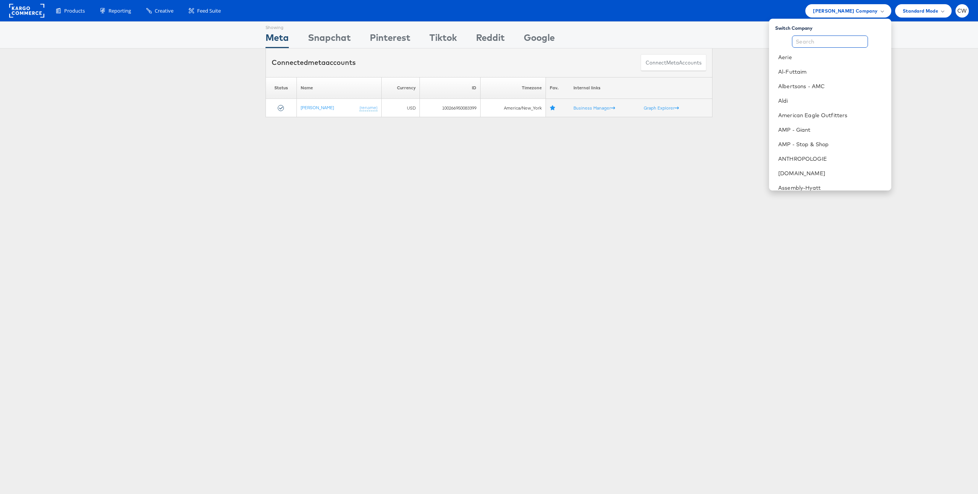
click at [837, 44] on input "text" at bounding box center [830, 42] width 76 height 12
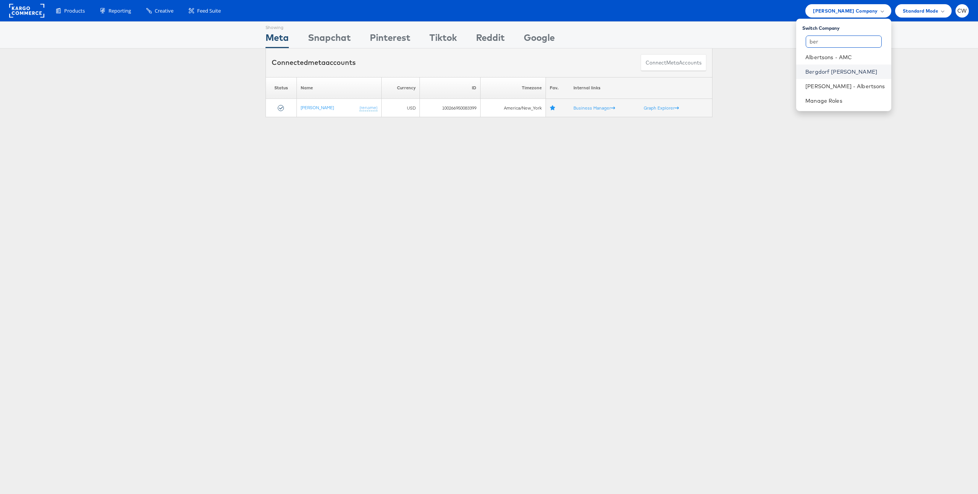
type input "ber"
click at [858, 73] on link "Bergdorf [PERSON_NAME]" at bounding box center [844, 72] width 79 height 8
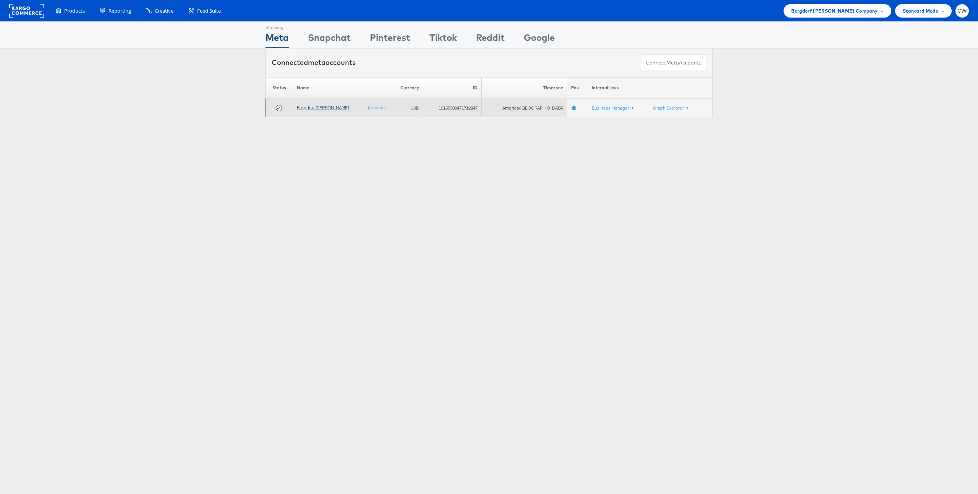
click at [319, 107] on link "Bergdorf [PERSON_NAME]" at bounding box center [323, 108] width 52 height 6
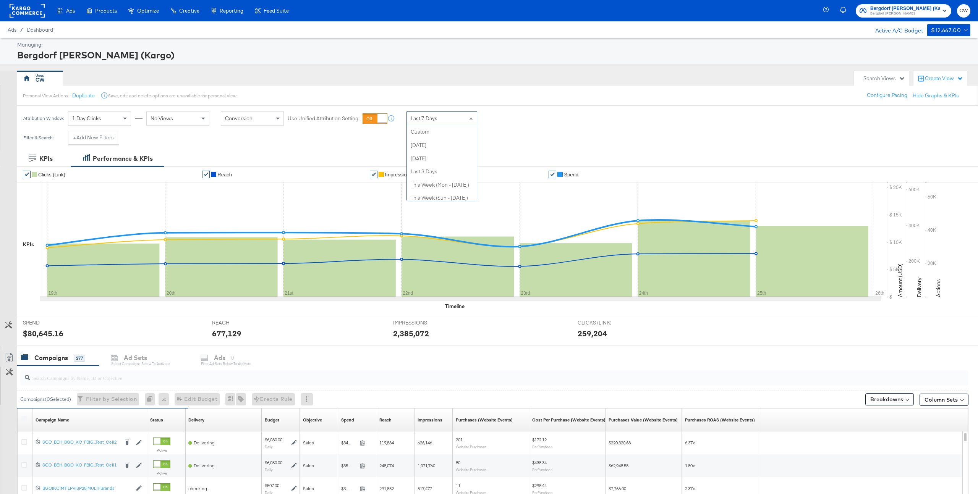
click at [430, 123] on div "Last 7 Days" at bounding box center [442, 118] width 70 height 13
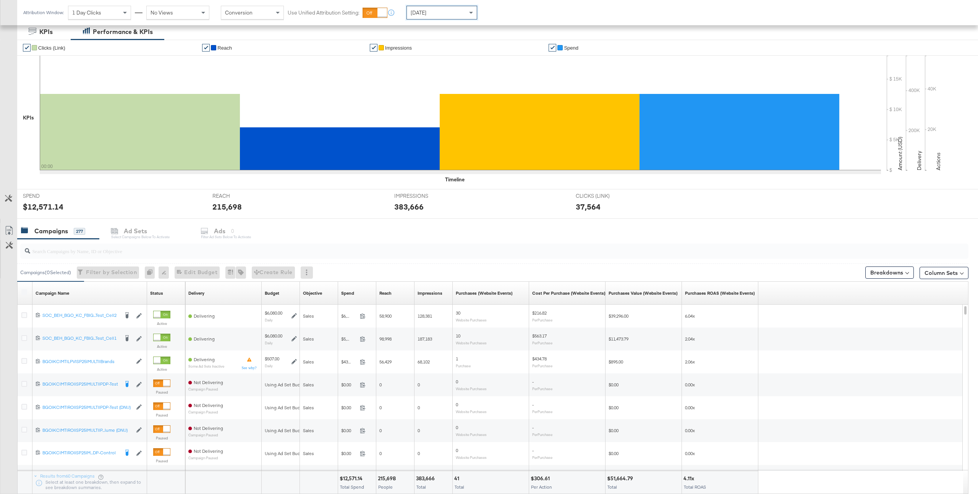
scroll to position [177, 0]
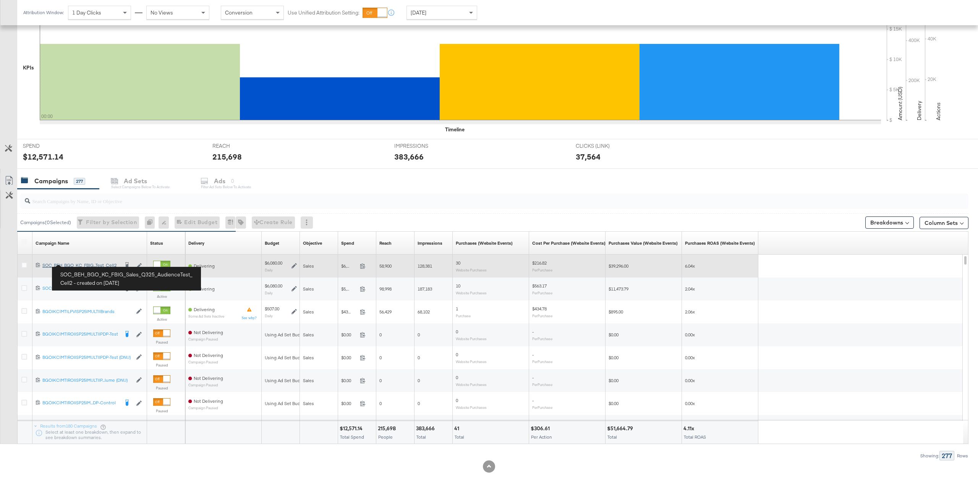
click at [82, 265] on div "SOC_BEH_BGO_KC_FBIG_Sales_Q325_AudienceTest_Cell2 SOC_BEH_BGO_KC_FBIG...Test_Ce…" at bounding box center [80, 265] width 76 height 6
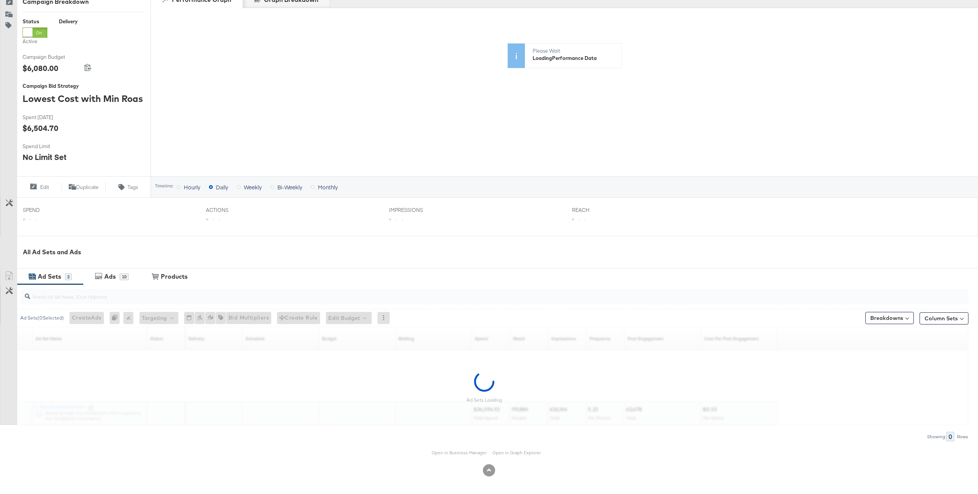
scroll to position [113, 0]
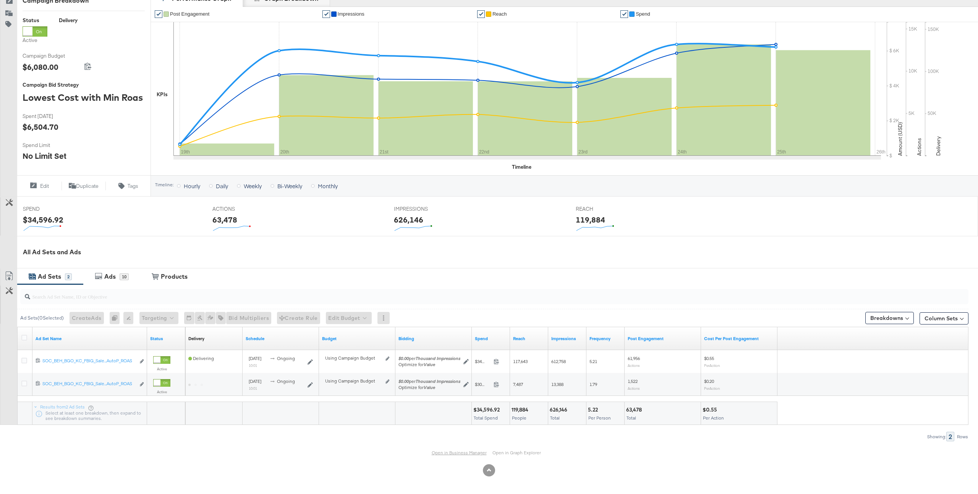
click at [450, 453] on link "Open in Business Manager" at bounding box center [459, 453] width 55 height 6
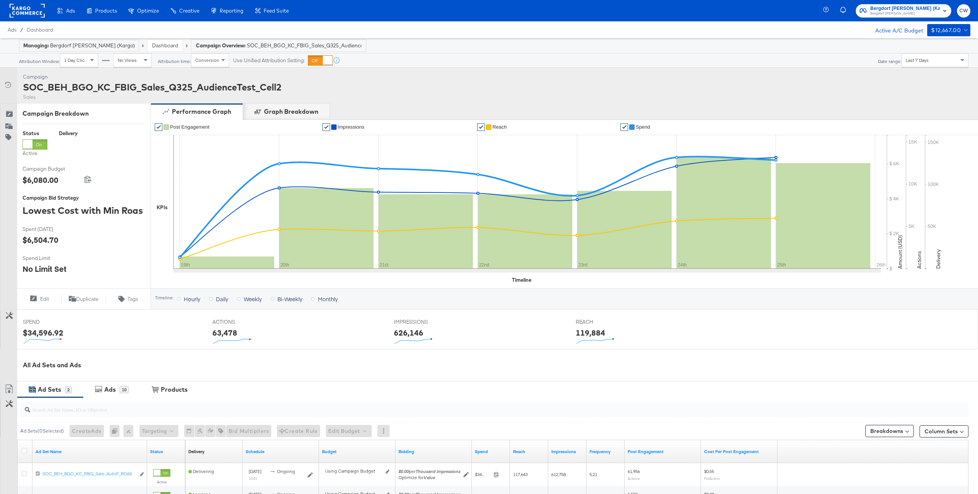
click at [906, 12] on span "Bergdorf [PERSON_NAME]" at bounding box center [905, 14] width 70 height 6
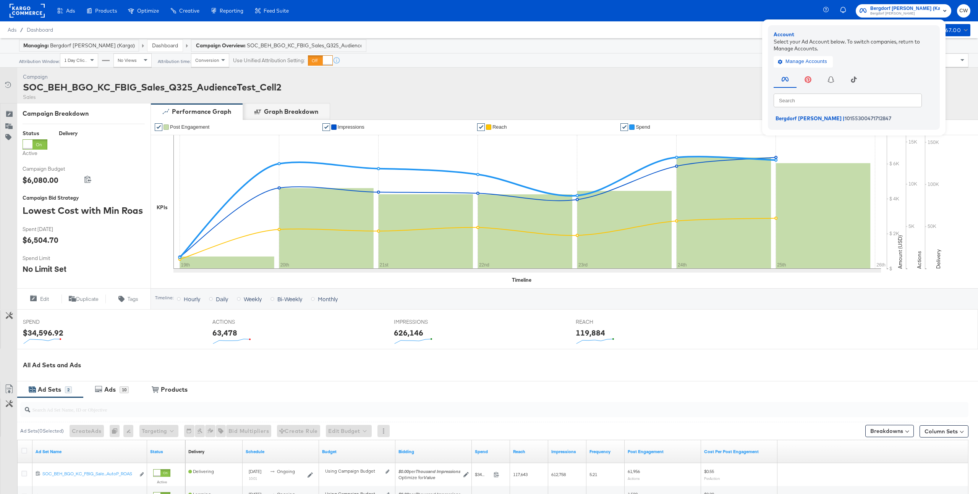
click at [24, 15] on rect at bounding box center [27, 11] width 35 height 14
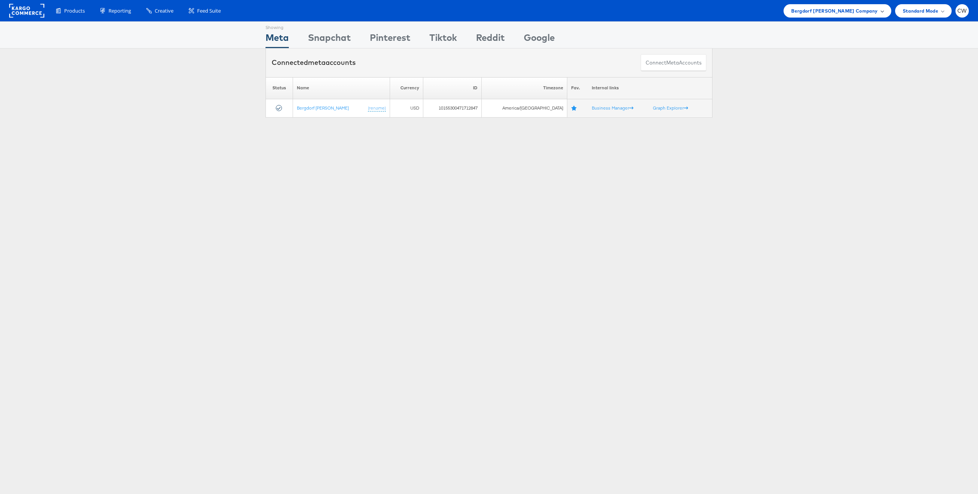
click at [872, 11] on span "Bergdorf [PERSON_NAME] Company" at bounding box center [834, 11] width 86 height 8
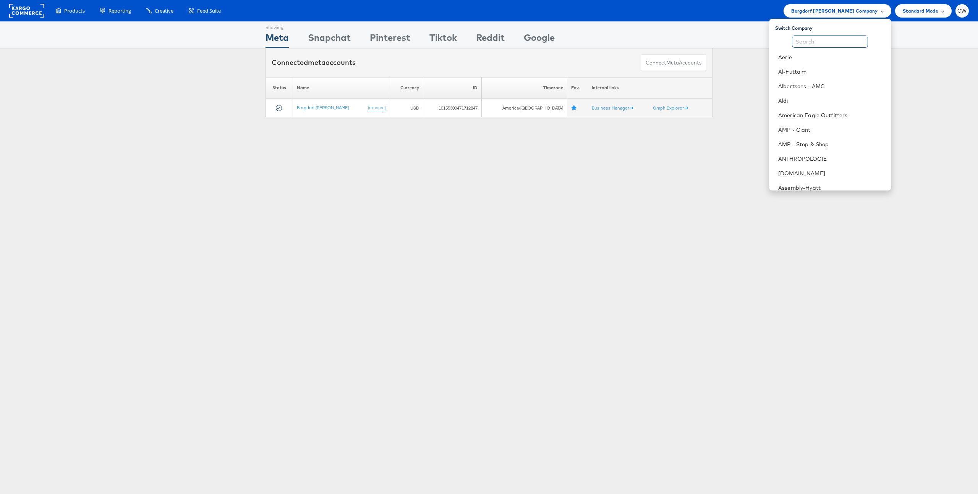
click at [835, 39] on input "text" at bounding box center [830, 42] width 76 height 12
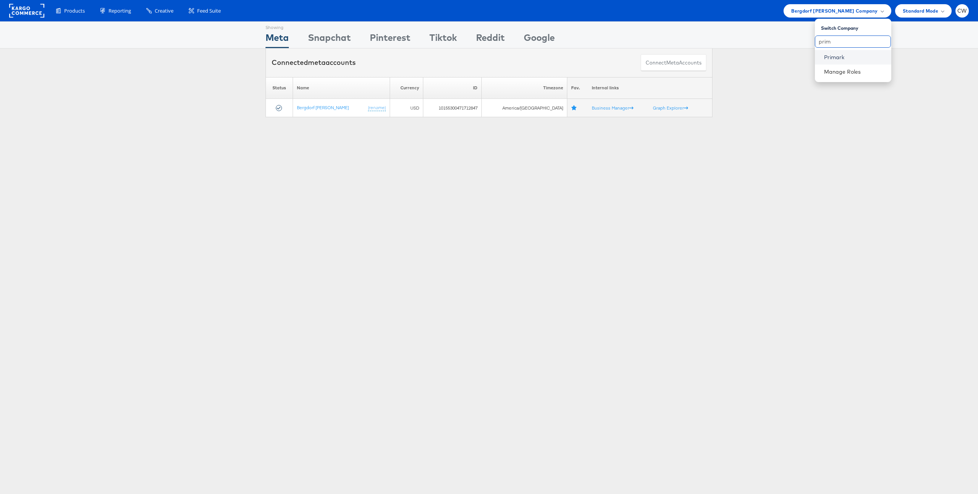
type input "prim"
click at [828, 58] on link "Primark" at bounding box center [854, 57] width 61 height 8
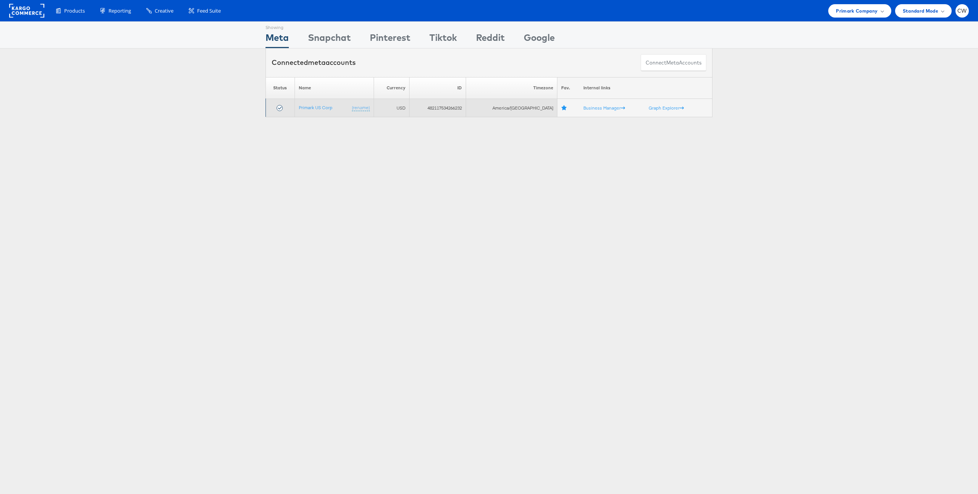
click at [307, 104] on td "Primark US Corp (rename)" at bounding box center [333, 108] width 79 height 18
click at [307, 107] on link "Primark US Corp" at bounding box center [316, 108] width 34 height 6
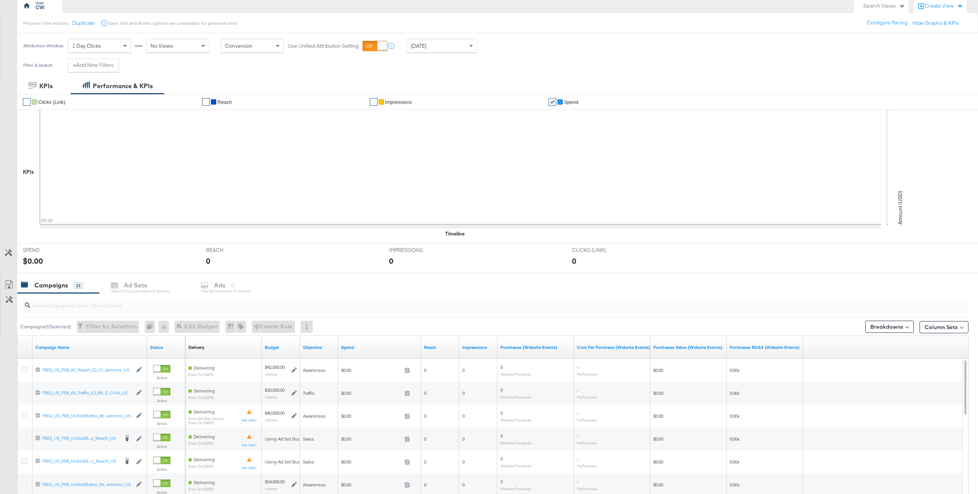
scroll to position [83, 0]
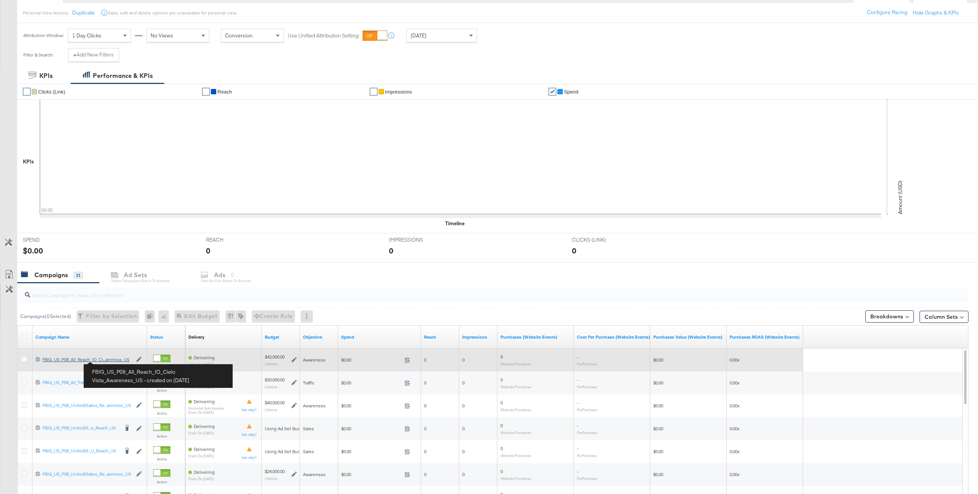
click at [112, 361] on div "FBIG_US_P08_All_Reach_IO_Cielo Vista_Awareness_US FBIG_US_P08_All_Reach_IO_Ci..…" at bounding box center [87, 360] width 90 height 6
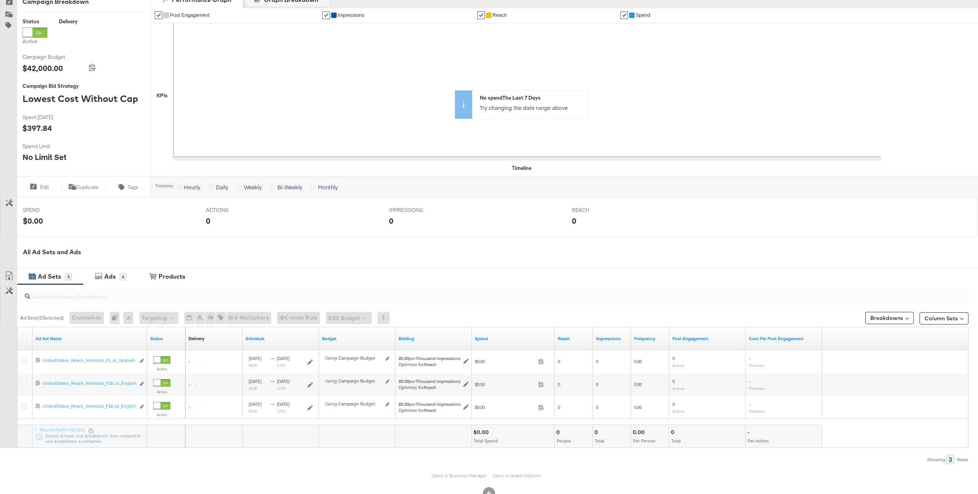
scroll to position [135, 0]
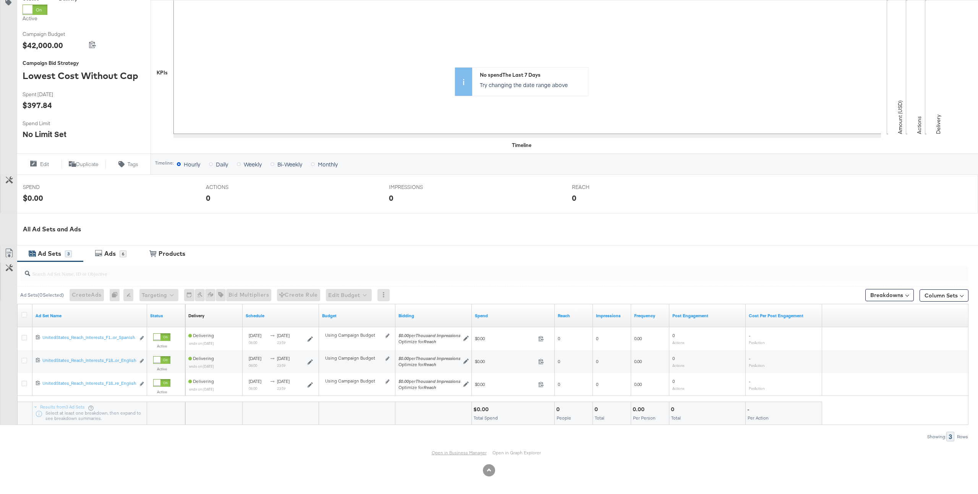
click at [458, 451] on link "Open in Business Manager" at bounding box center [459, 453] width 55 height 6
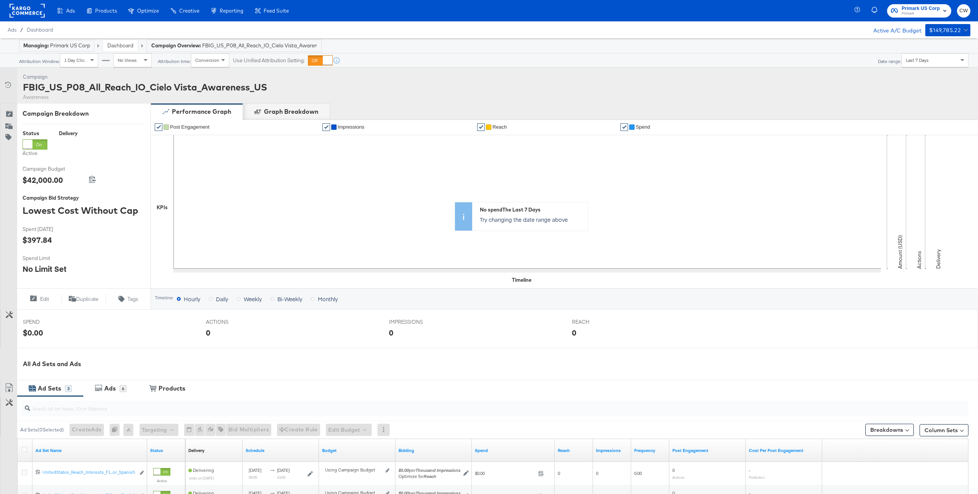
click at [120, 45] on link "Dashboard" at bounding box center [120, 45] width 26 height 7
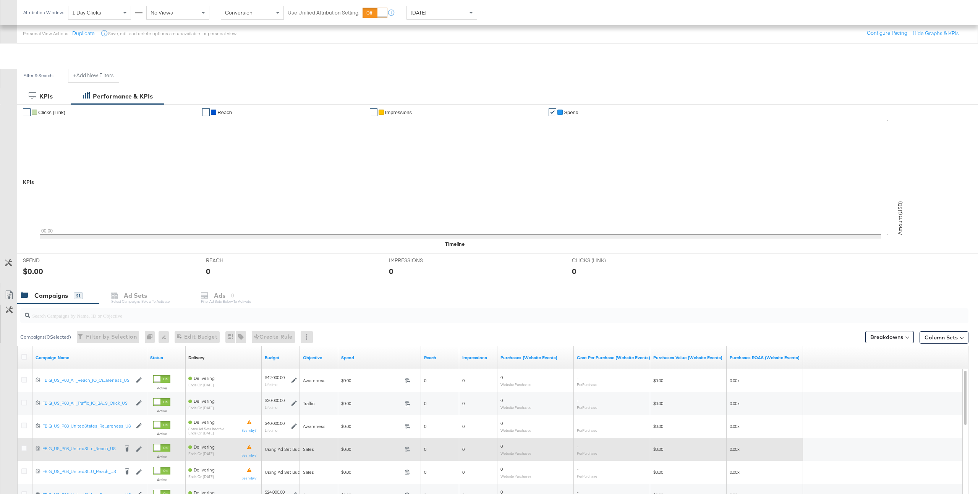
scroll to position [177, 0]
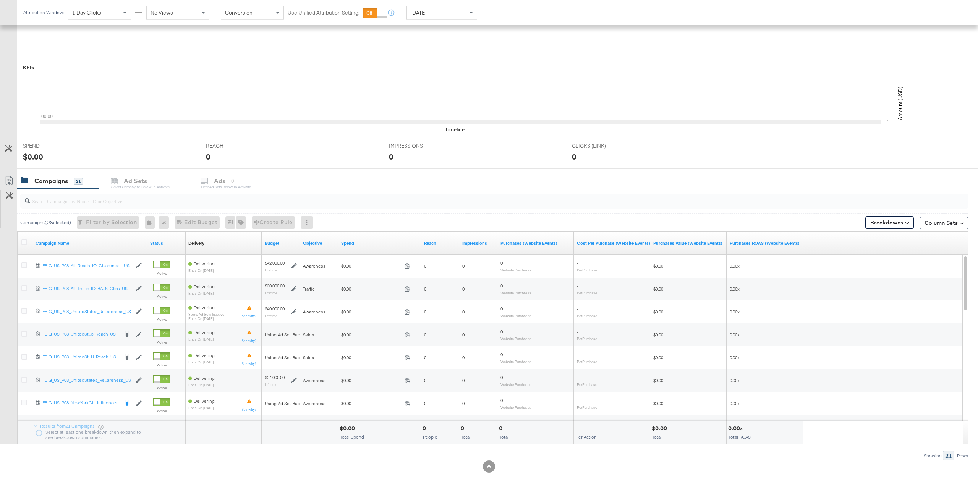
click at [121, 204] on input "search" at bounding box center [454, 198] width 849 height 15
paste input "120230914735480495"
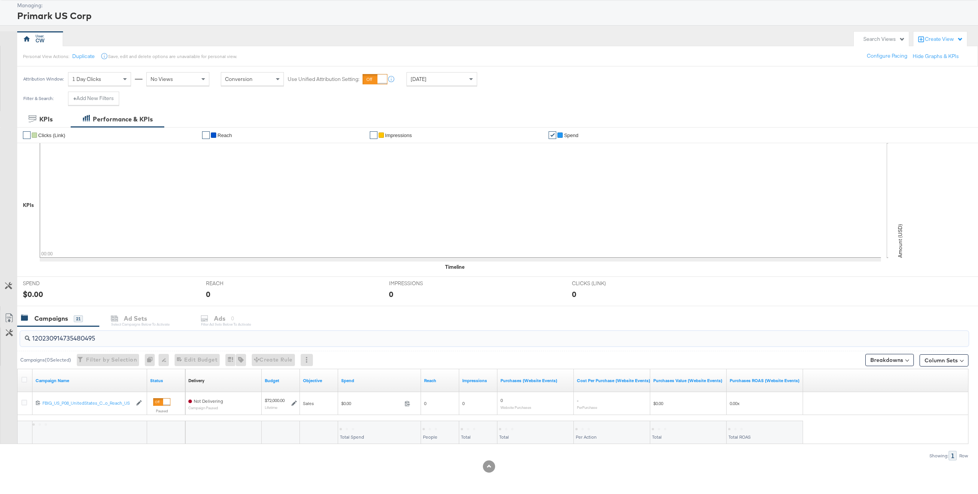
scroll to position [39, 0]
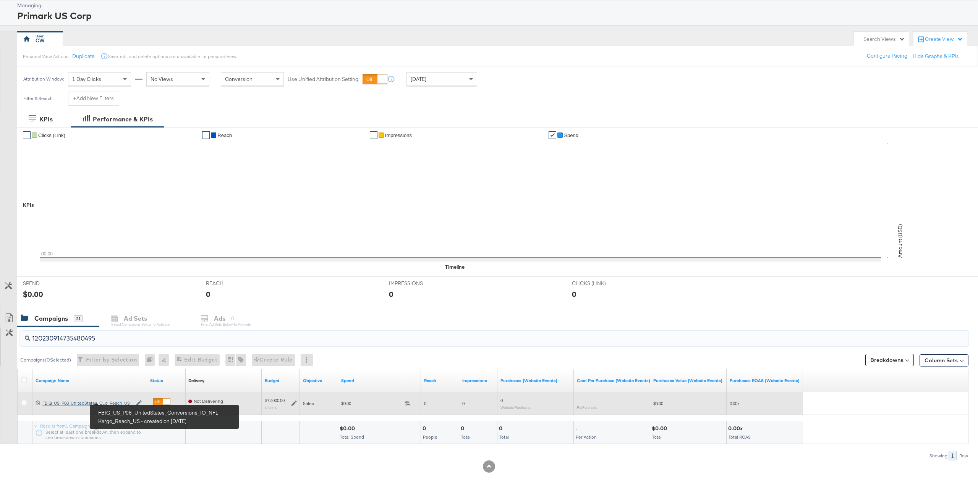
type input "120230914735480495"
click at [118, 402] on div "FBIG_US_P08_UnitedStates_Conversions_IO_NFL Kargo_Reach_US FBIG_US_P08_UnitedSt…" at bounding box center [87, 403] width 90 height 6
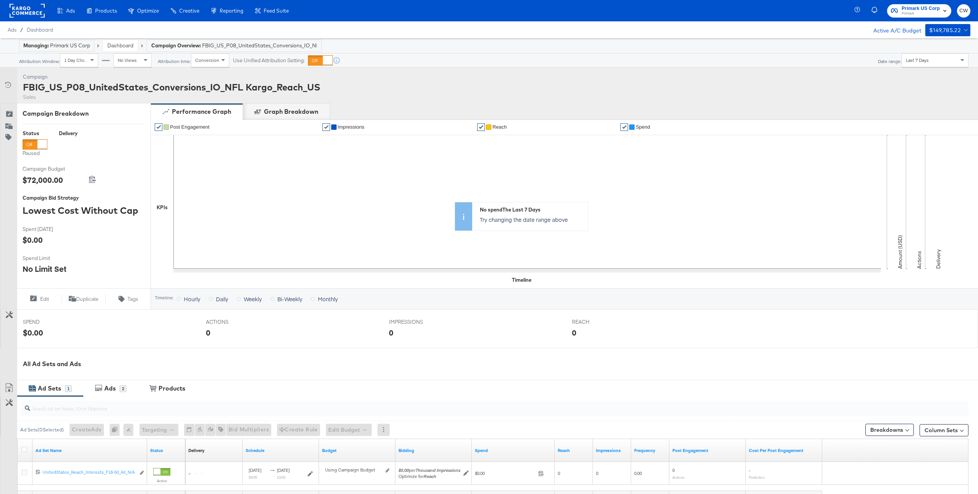
scroll to position [89, 0]
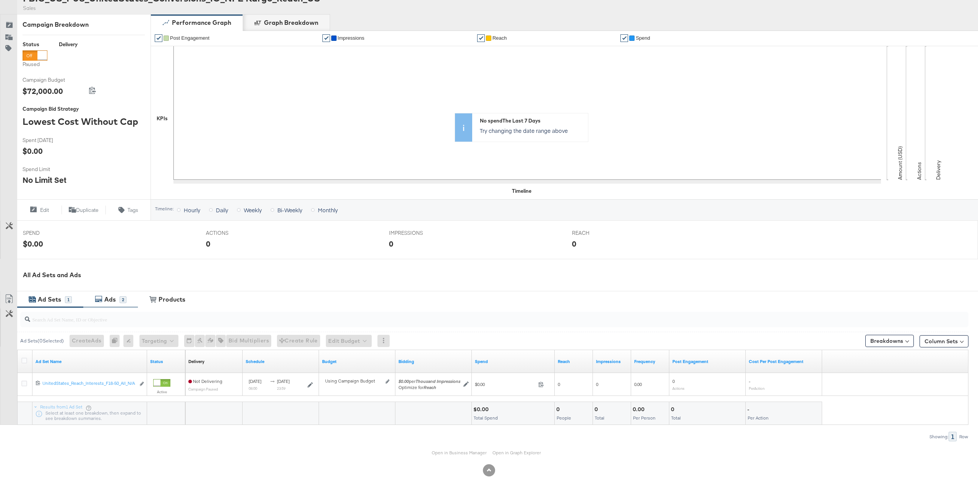
click at [115, 294] on div "Ads 2" at bounding box center [110, 299] width 55 height 16
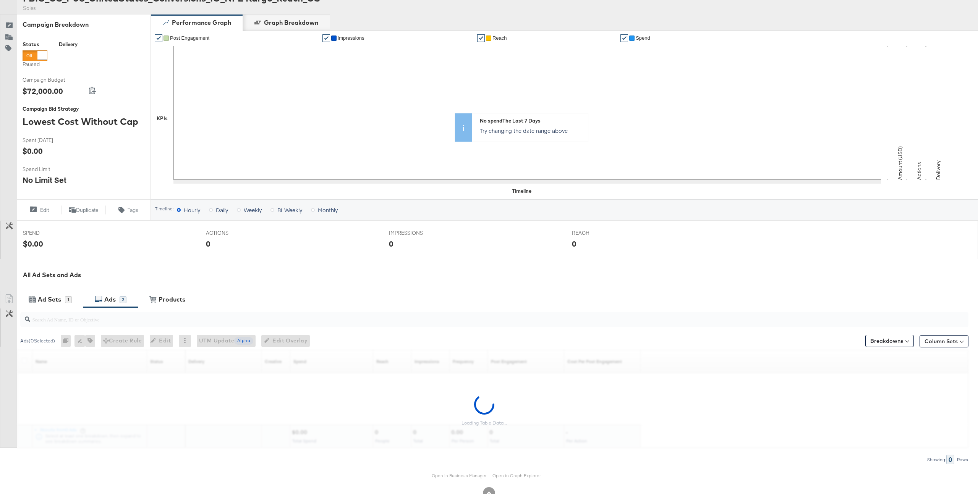
scroll to position [112, 0]
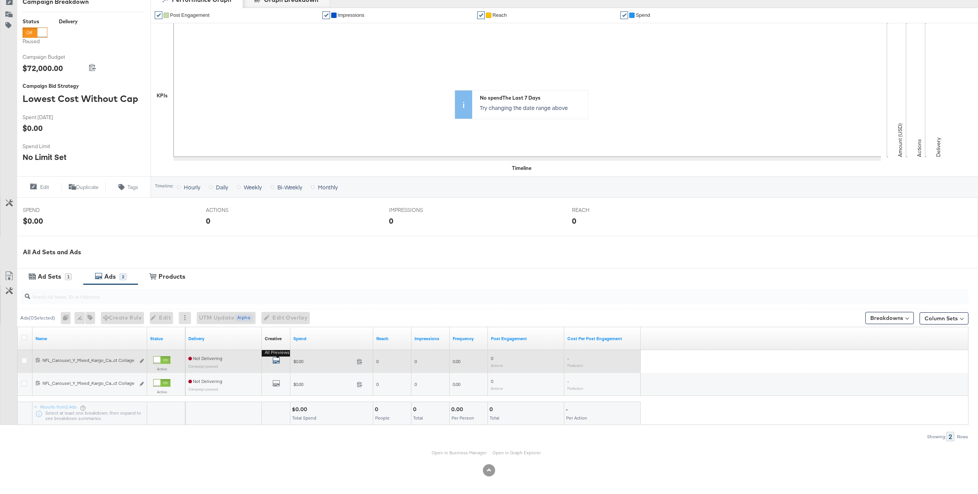
click at [277, 362] on icon "default" at bounding box center [276, 361] width 8 height 8
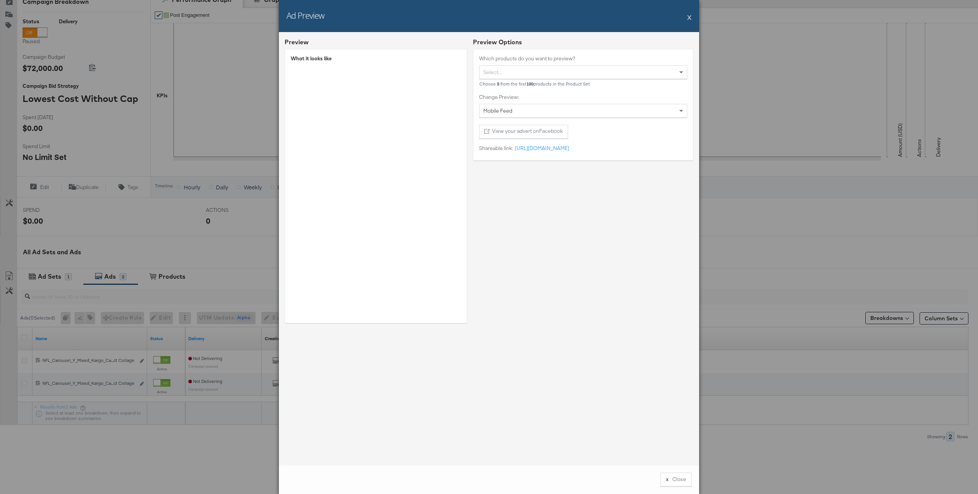
click at [690, 18] on button "X" at bounding box center [689, 17] width 4 height 15
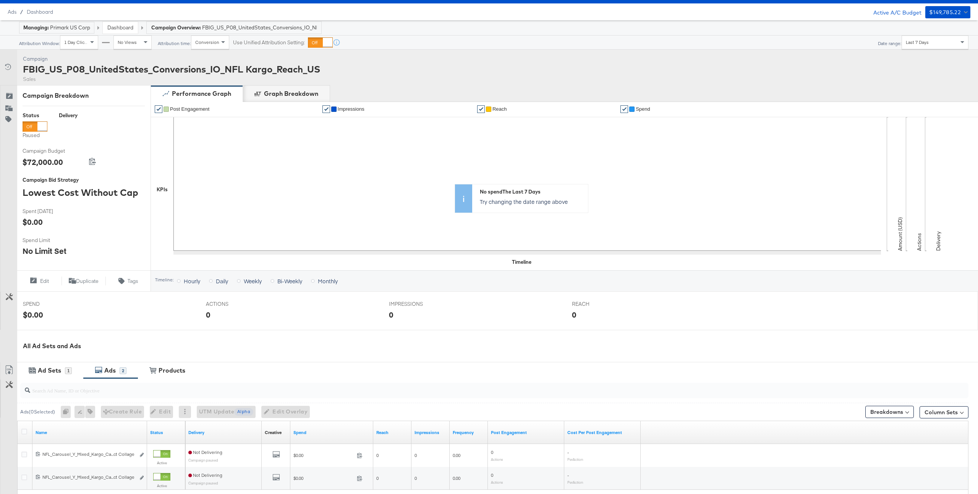
scroll to position [0, 0]
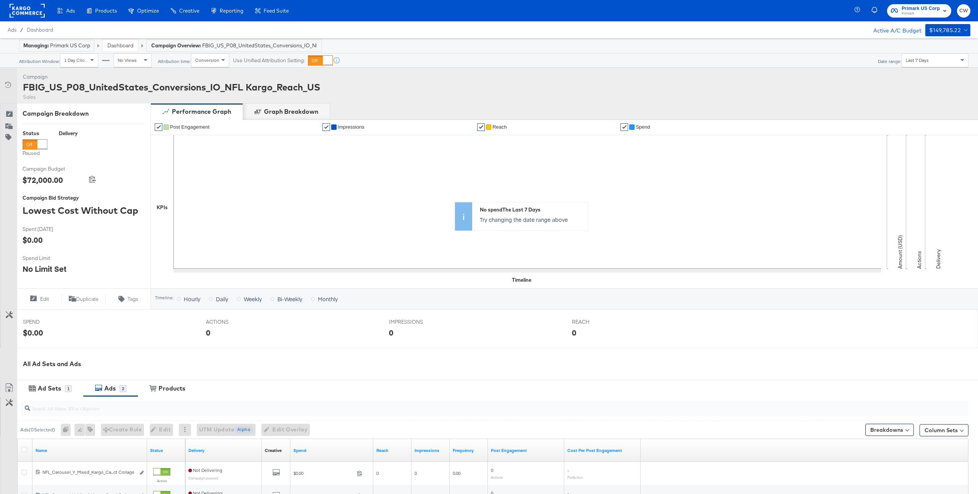
click at [122, 45] on link "Dashboard" at bounding box center [120, 45] width 26 height 7
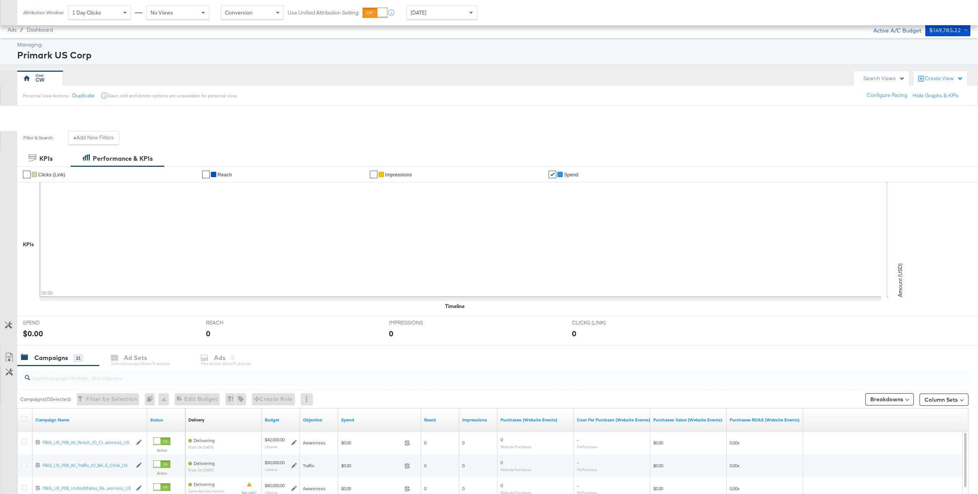
scroll to position [177, 0]
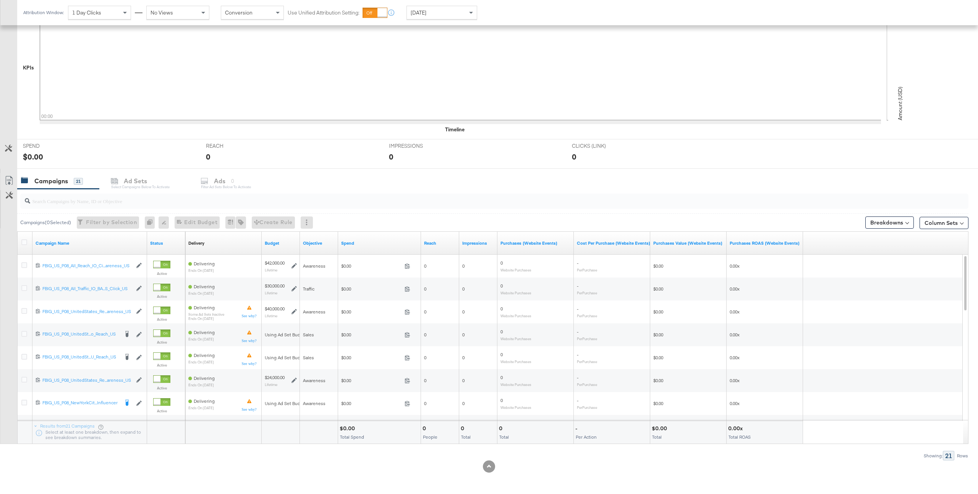
click at [111, 204] on input "search" at bounding box center [454, 198] width 849 height 15
paste input "120230914735470495"
type input "120230914735470495"
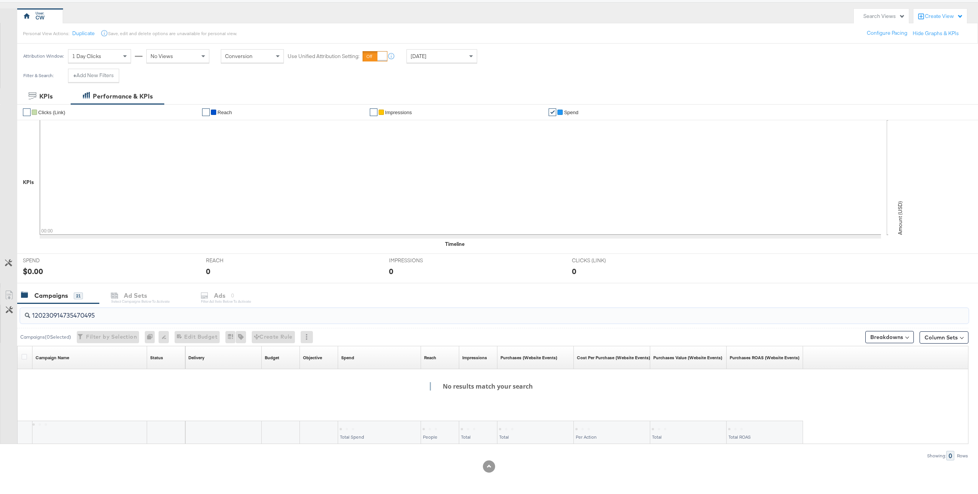
scroll to position [62, 0]
click at [133, 317] on input "120230914735470495" at bounding box center [454, 312] width 849 height 15
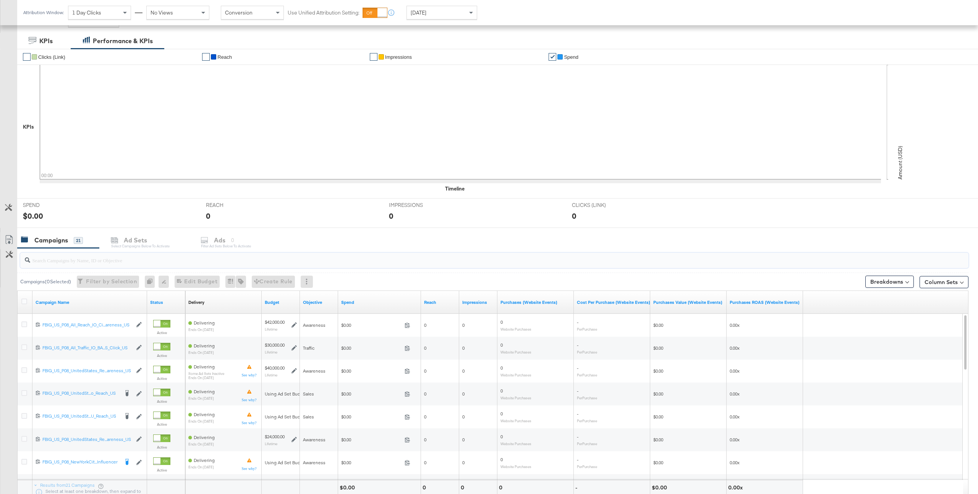
scroll to position [136, 0]
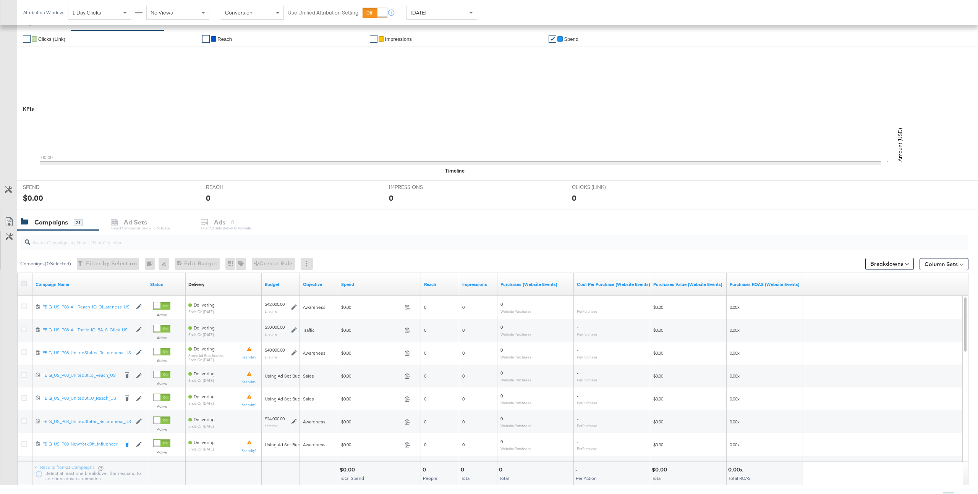
click at [23, 285] on icon at bounding box center [24, 284] width 6 height 6
click at [0, 0] on input "checkbox" at bounding box center [0, 0] width 0 height 0
click at [168, 223] on div "for 21 Campaigns" at bounding box center [173, 222] width 40 height 7
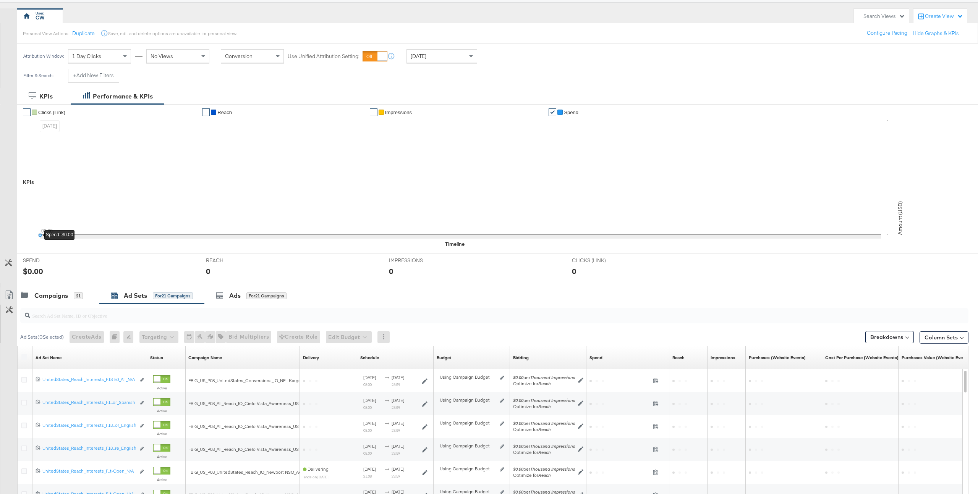
scroll to position [177, 0]
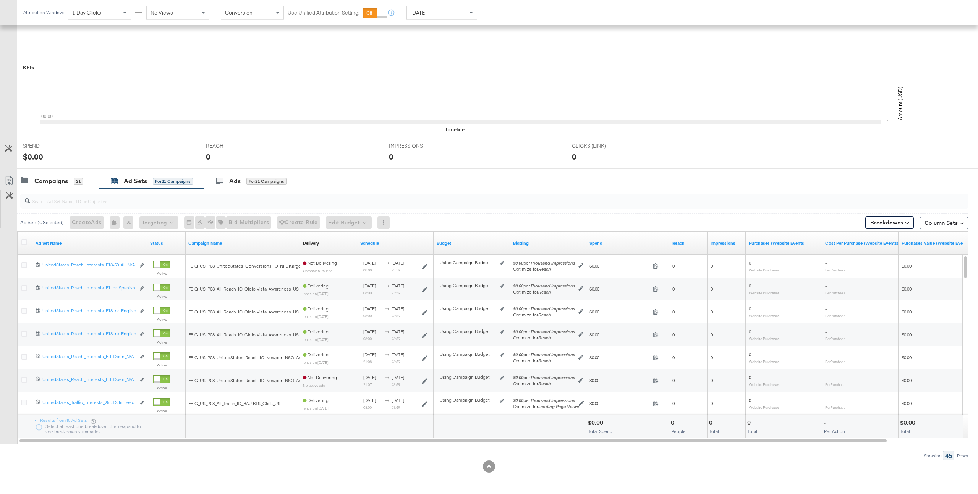
click at [143, 205] on input "search" at bounding box center [454, 198] width 849 height 15
paste input "120230914735470495"
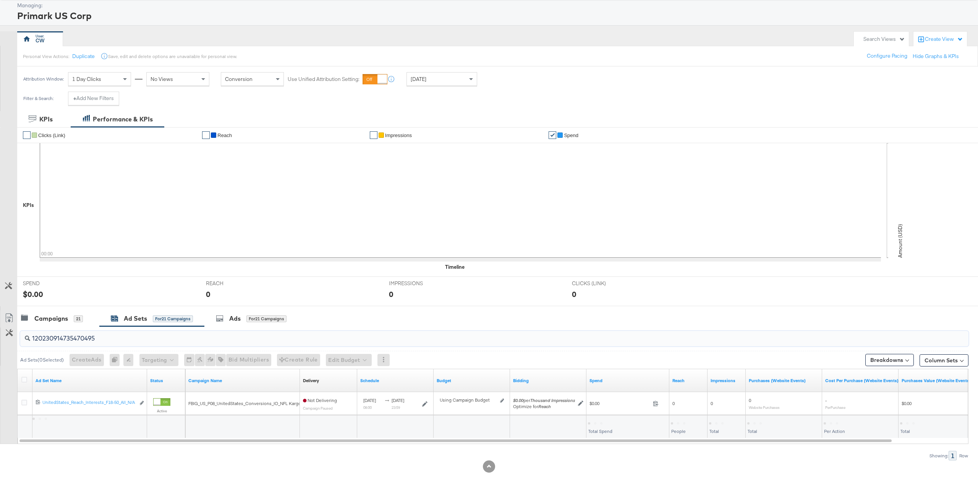
scroll to position [39, 0]
type input "120230914735470495"
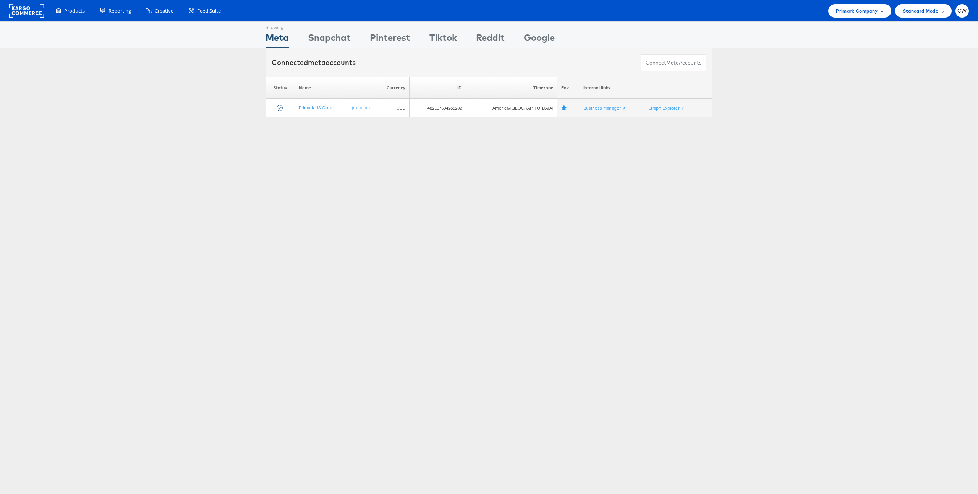
click at [851, 15] on div "Primark Company" at bounding box center [859, 10] width 63 height 13
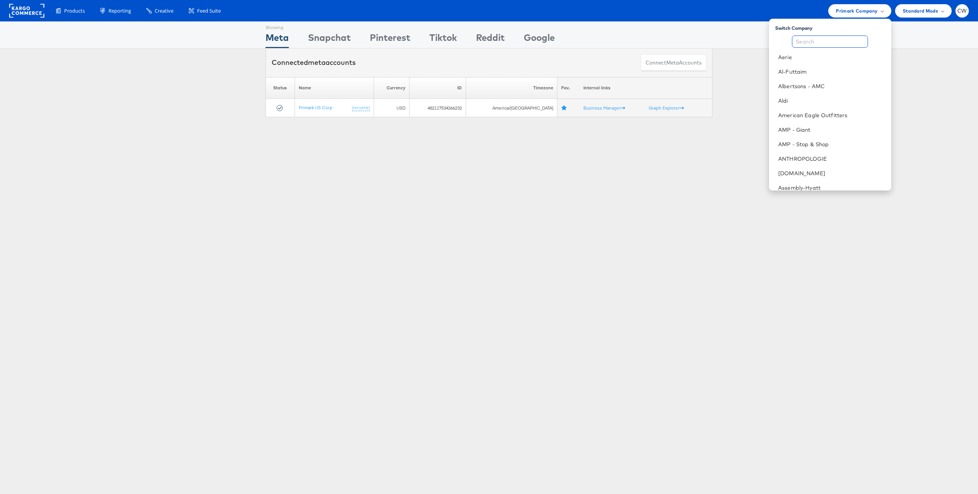
click at [845, 39] on input "text" at bounding box center [830, 42] width 76 height 12
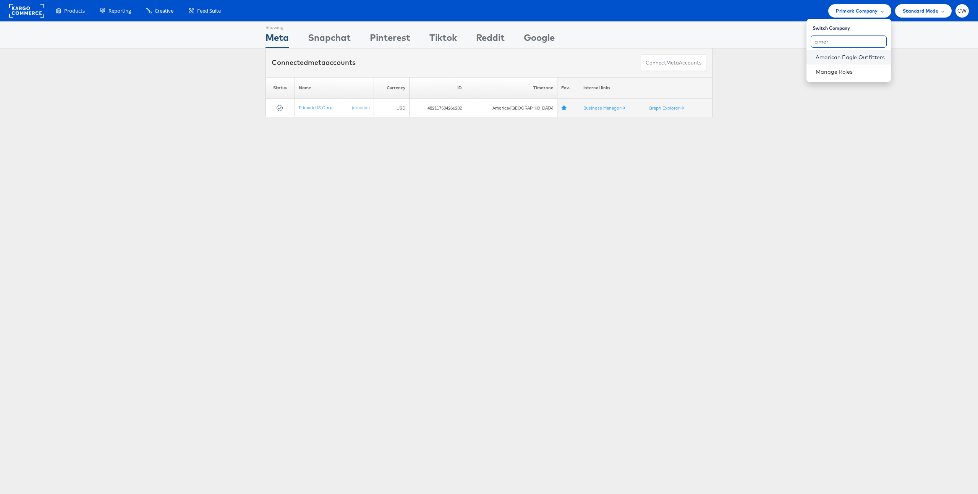
type input "amer"
click at [840, 53] on link "American Eagle Outfitters" at bounding box center [849, 57] width 69 height 8
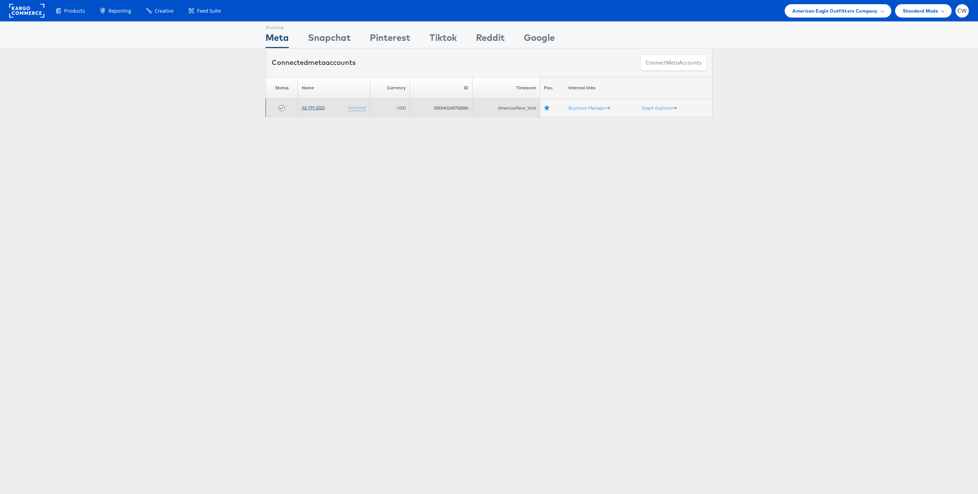
click at [314, 110] on link "AE PM 2020" at bounding box center [313, 108] width 23 height 6
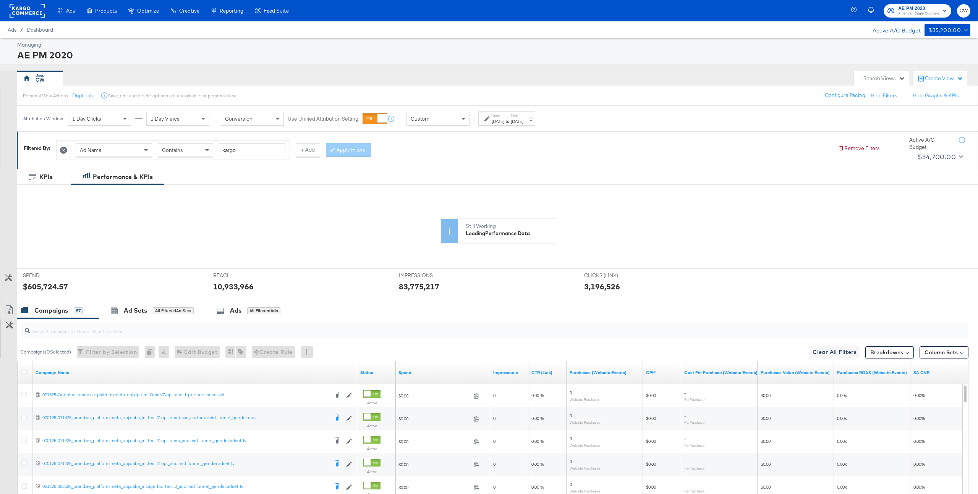
click at [438, 116] on div "Custom" at bounding box center [438, 118] width 62 height 13
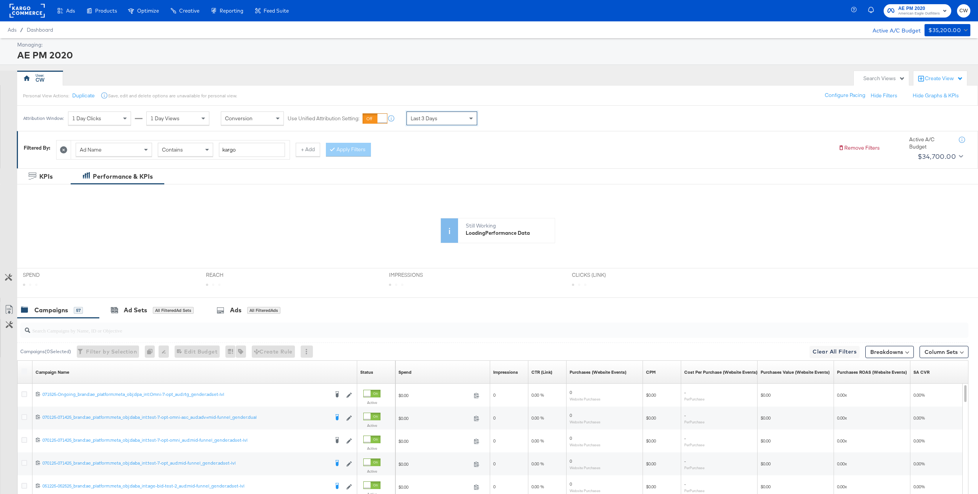
scroll to position [11, 0]
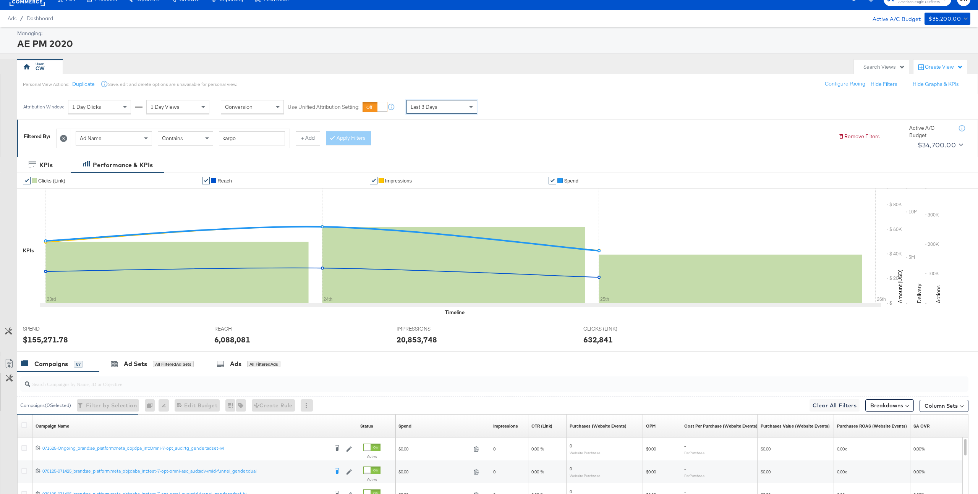
click at [464, 104] on div "Last 3 Days" at bounding box center [442, 106] width 70 height 13
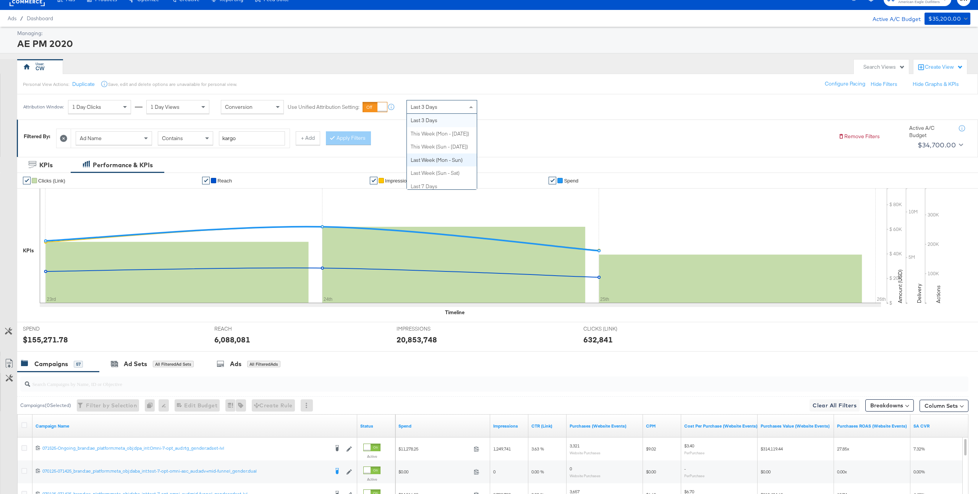
scroll to position [0, 0]
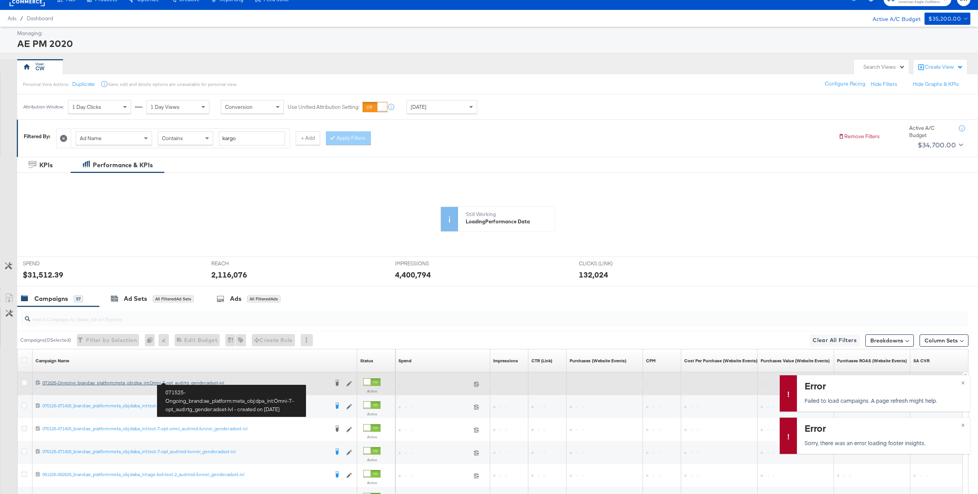
click at [180, 383] on div "071525-Ongoing_brand:ae_platform:meta_obj:dpa_int:Omni-7-opt_aud:rtg_gender:ads…" at bounding box center [185, 383] width 286 height 6
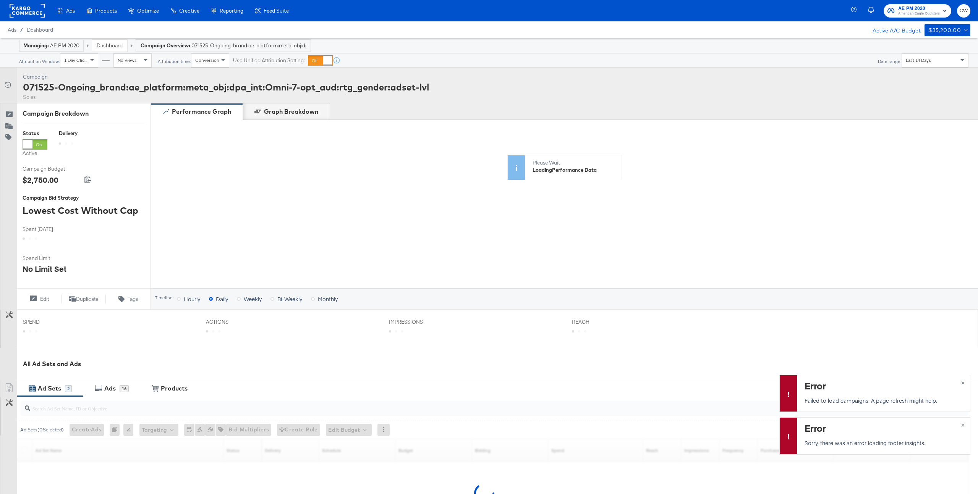
scroll to position [112, 0]
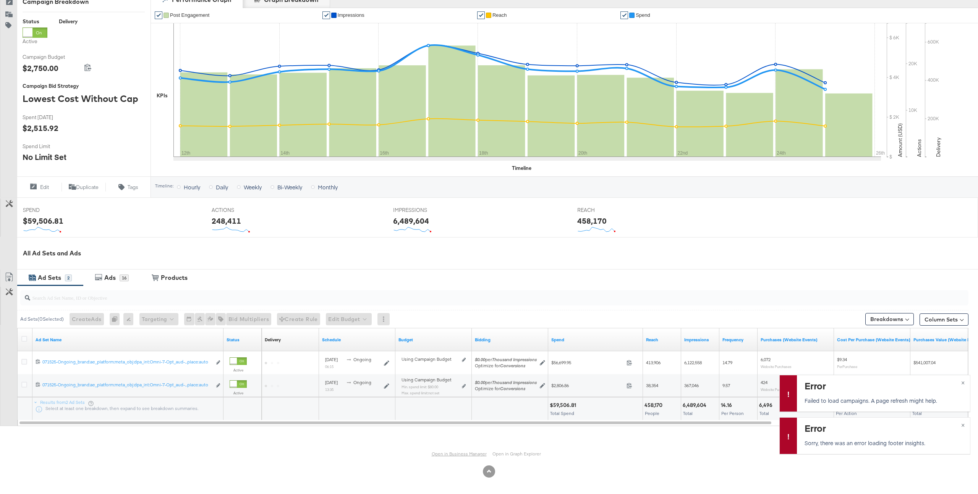
click at [463, 453] on link "Open in Business Manager" at bounding box center [459, 454] width 55 height 6
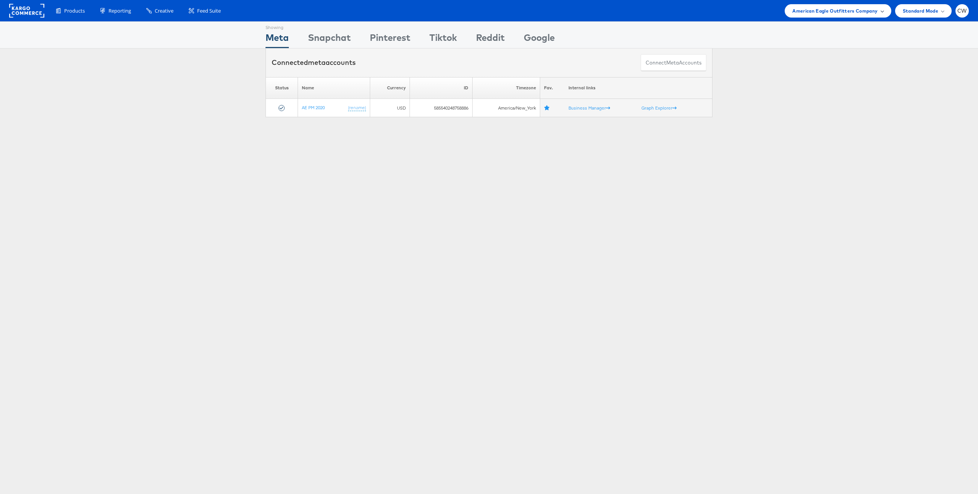
click at [818, 11] on span "American Eagle Outfitters Company" at bounding box center [834, 11] width 85 height 8
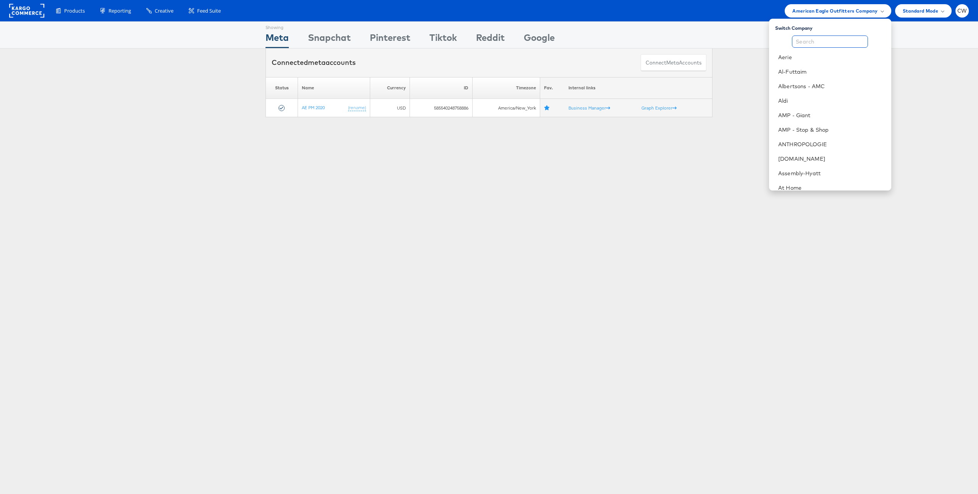
click at [814, 42] on input "text" at bounding box center [830, 42] width 76 height 12
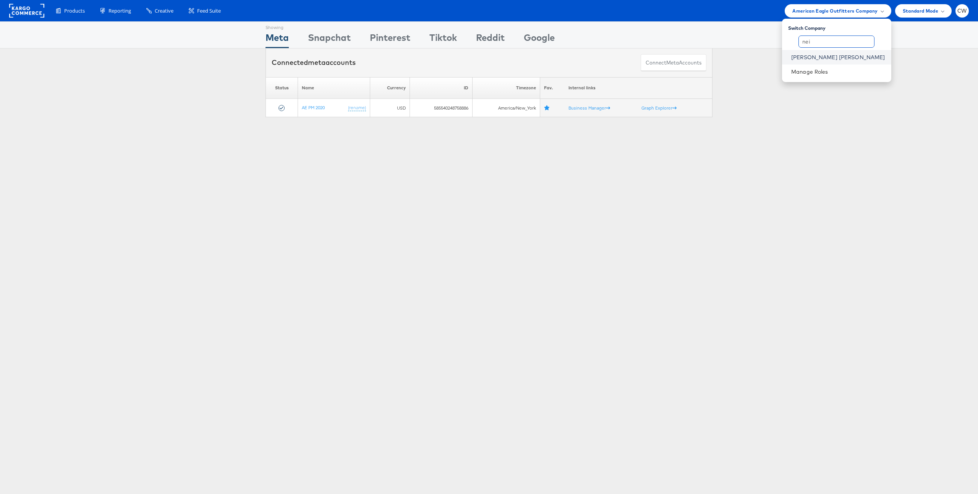
type input "nei"
click at [832, 60] on link "[PERSON_NAME] [PERSON_NAME]" at bounding box center [838, 57] width 94 height 8
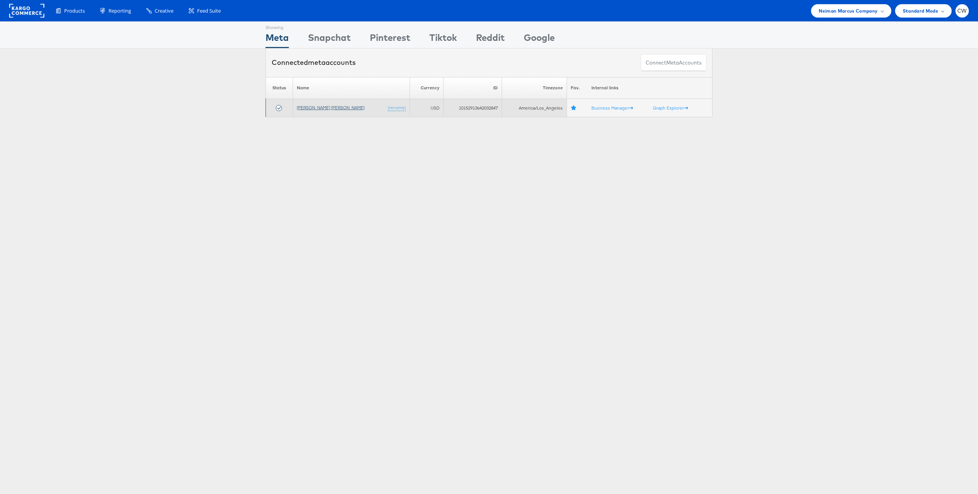
click at [310, 108] on link "[PERSON_NAME] [PERSON_NAME]" at bounding box center [331, 108] width 68 height 6
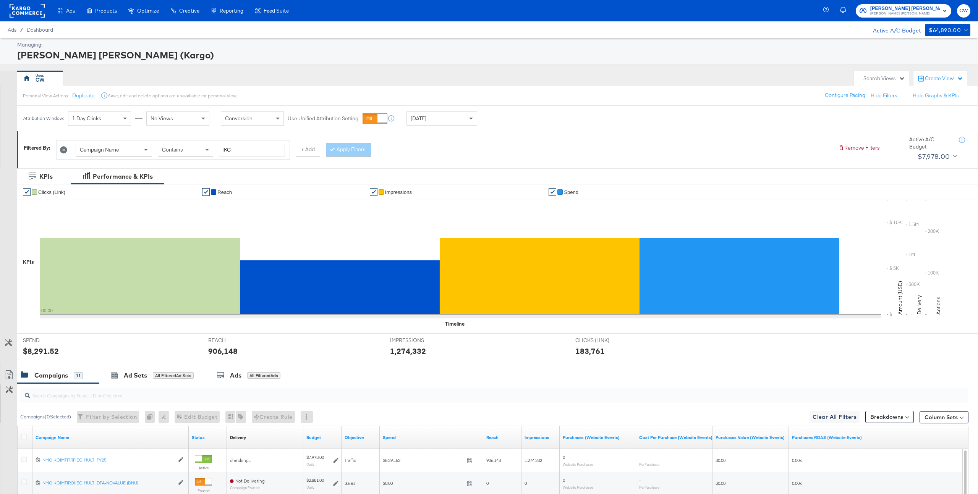
scroll to position [36, 0]
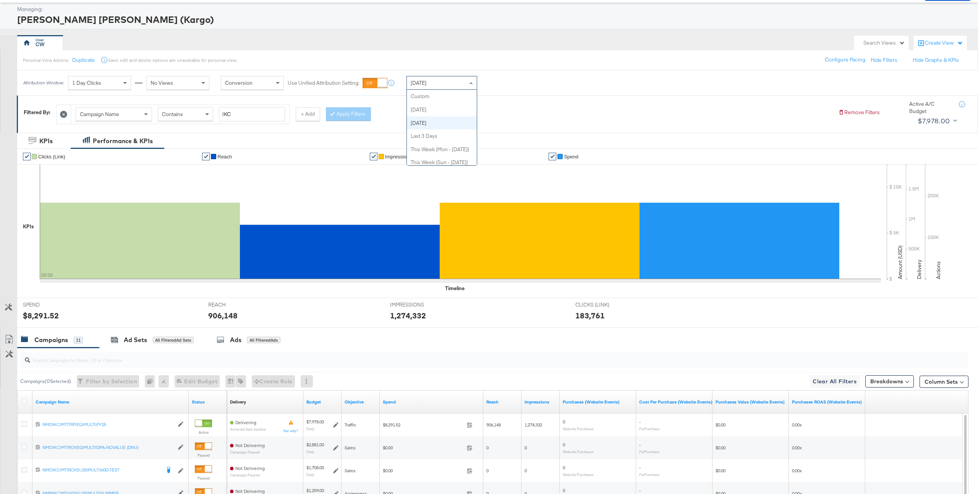
click at [440, 78] on div "Yesterday" at bounding box center [442, 82] width 70 height 13
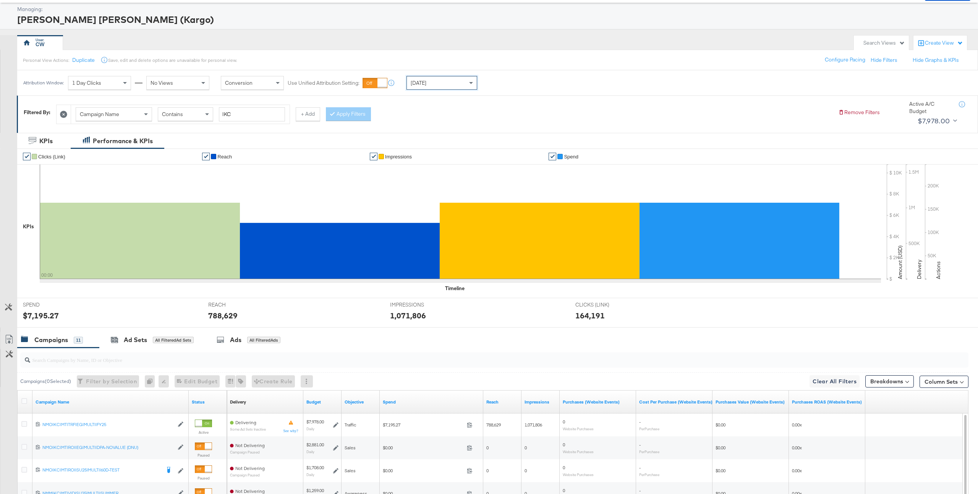
click at [66, 115] on icon at bounding box center [63, 114] width 7 height 7
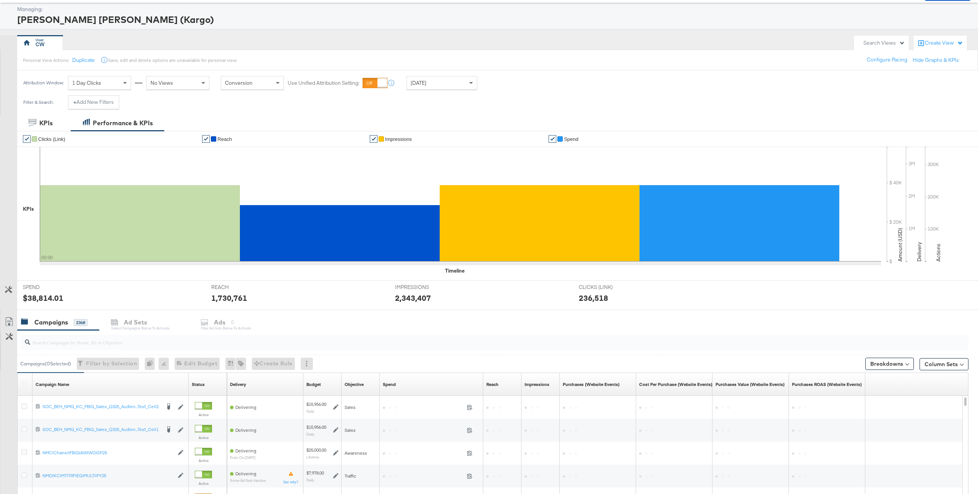
click at [460, 82] on div "[DATE]" at bounding box center [442, 82] width 70 height 13
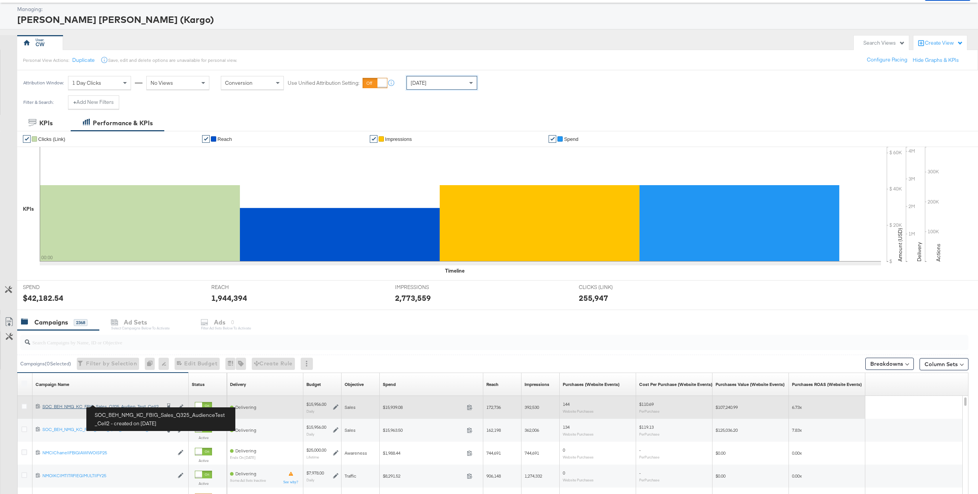
click at [115, 404] on div "SOC_BEH_NMG_KC_FBIG_Sales_Q325_AudienceTest_Cell2 SOC_BEH_NMG_KC_FBIG_Sales_Q32…" at bounding box center [101, 407] width 118 height 6
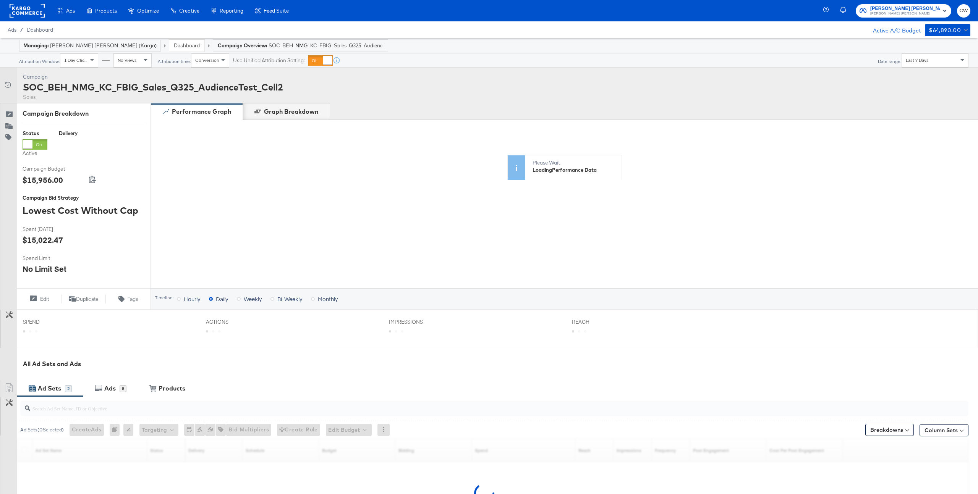
scroll to position [112, 0]
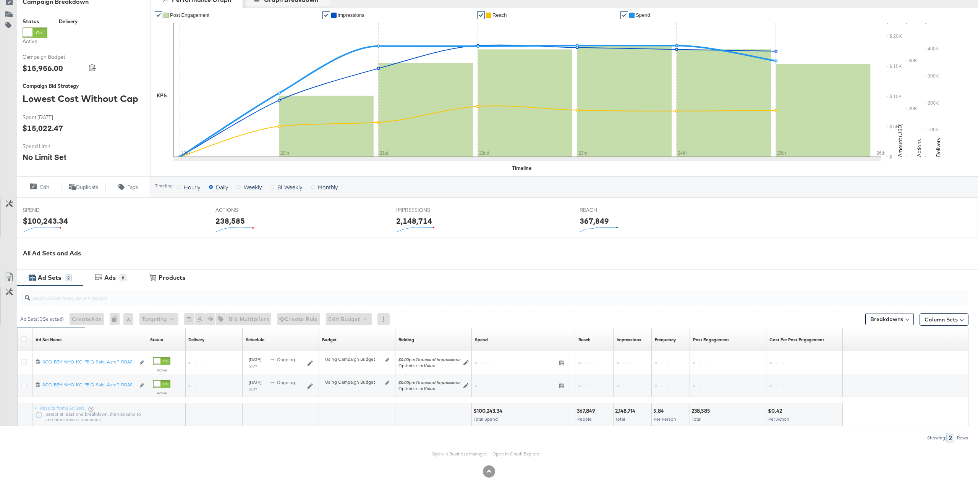
click at [445, 453] on link "Open in Business Manager" at bounding box center [459, 454] width 55 height 6
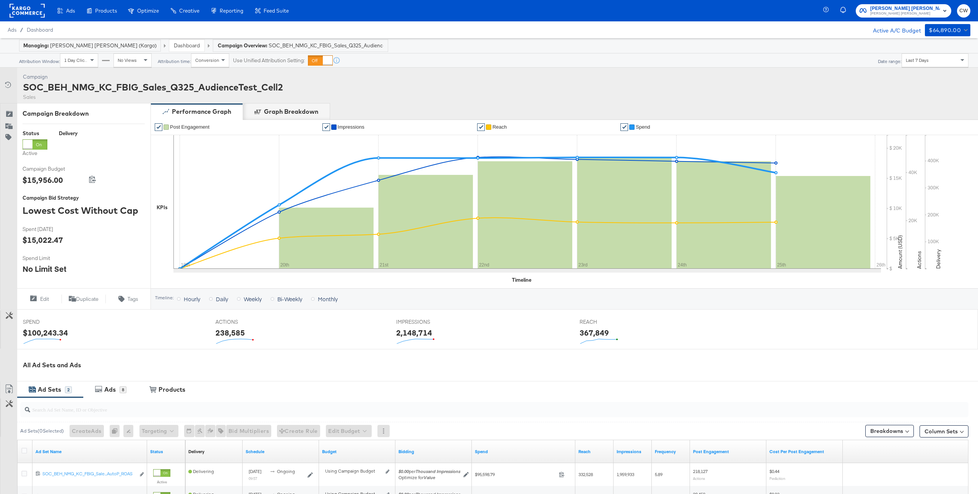
click at [24, 14] on rect at bounding box center [27, 11] width 35 height 14
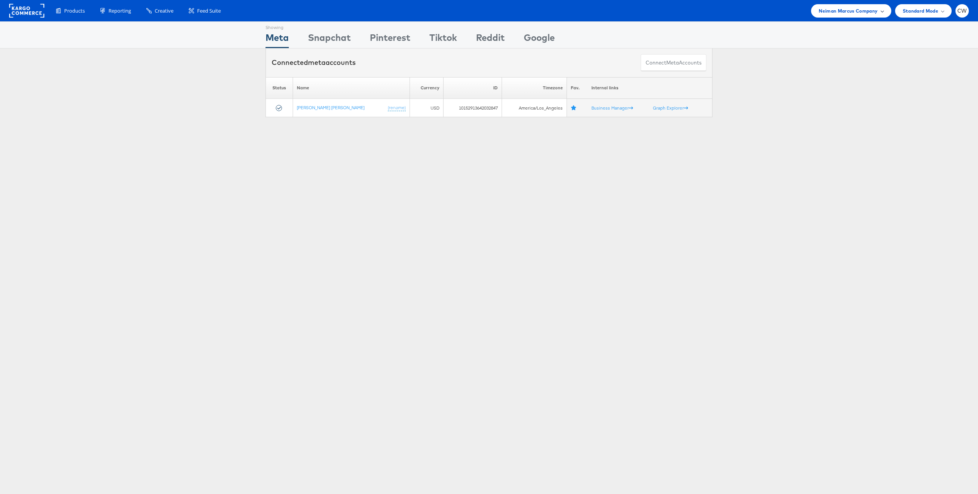
click at [857, 10] on span "Neiman Marcus Company" at bounding box center [847, 11] width 59 height 8
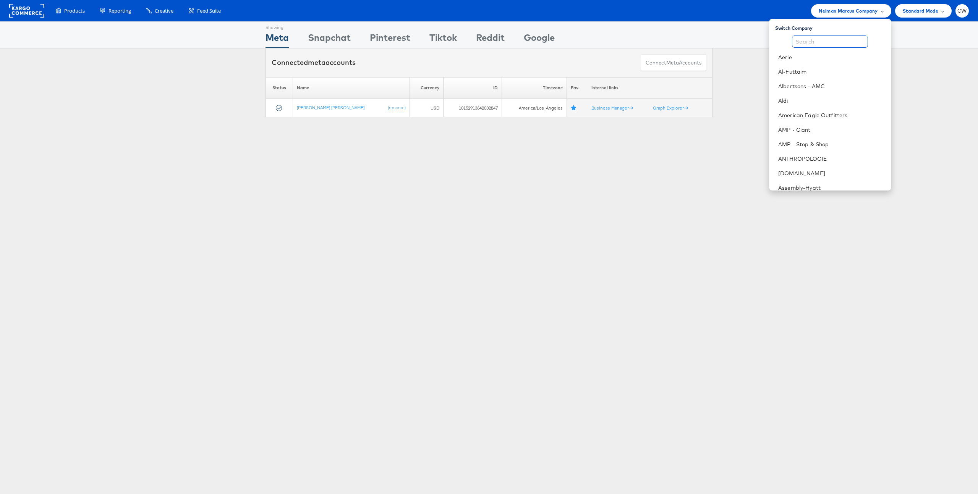
click at [843, 38] on input "text" at bounding box center [830, 42] width 76 height 12
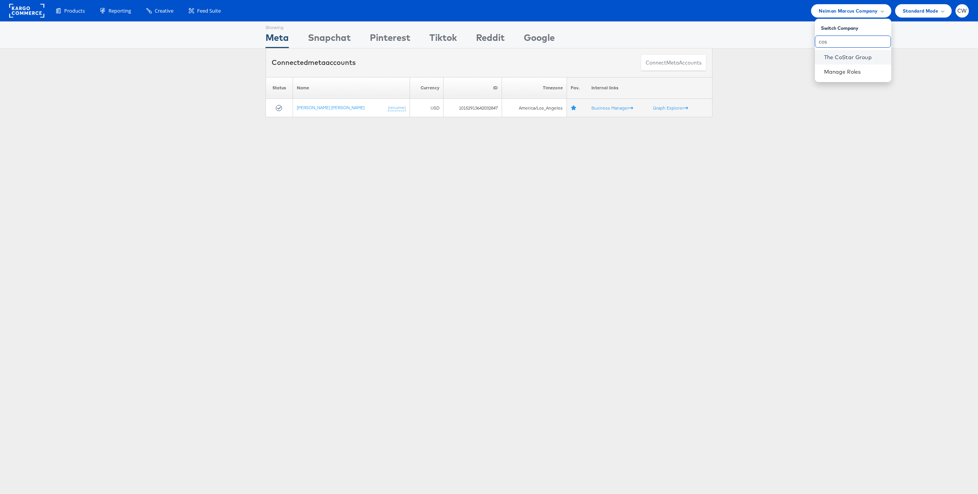
type input "cos"
click at [849, 56] on link "The CoStar Group" at bounding box center [854, 57] width 61 height 8
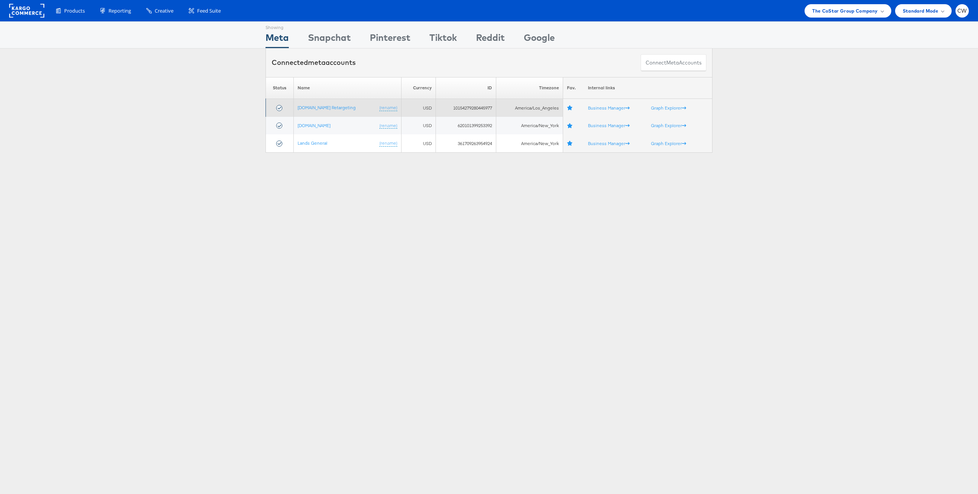
click at [325, 110] on td "[DOMAIN_NAME] Retargeting (rename)" at bounding box center [348, 108] width 108 height 18
click at [327, 108] on link "[DOMAIN_NAME] Retargeting" at bounding box center [327, 108] width 58 height 6
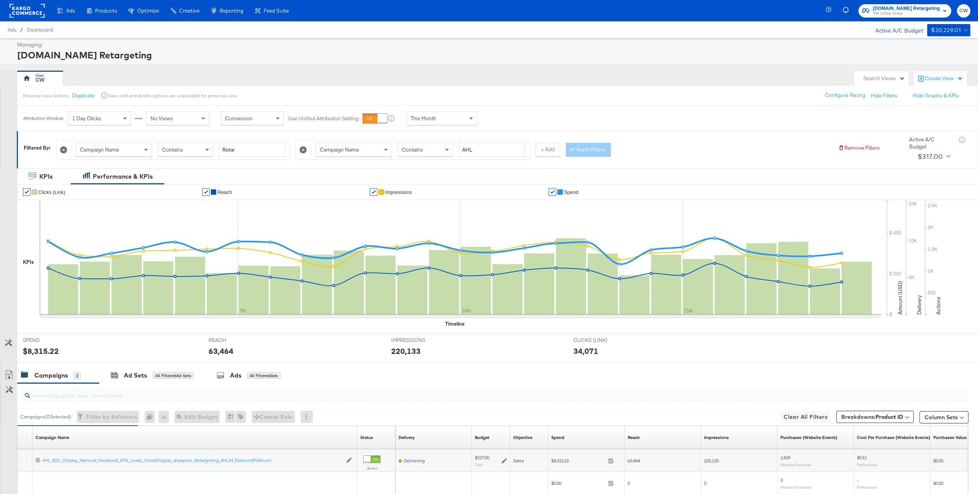
click at [440, 117] on div "This Month" at bounding box center [442, 118] width 70 height 13
click at [66, 151] on icon at bounding box center [63, 149] width 7 height 7
type input "AHL"
click at [66, 151] on icon at bounding box center [63, 149] width 7 height 7
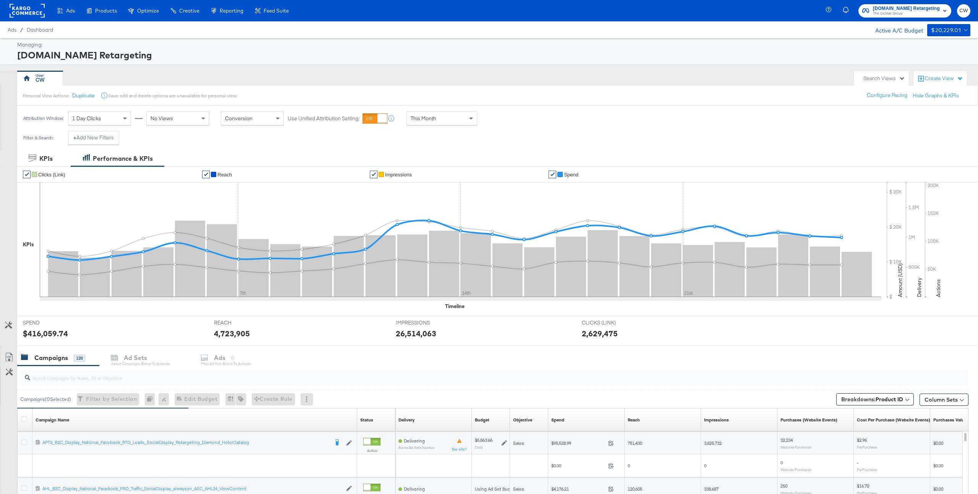
click at [570, 175] on span "Spend" at bounding box center [571, 175] width 15 height 6
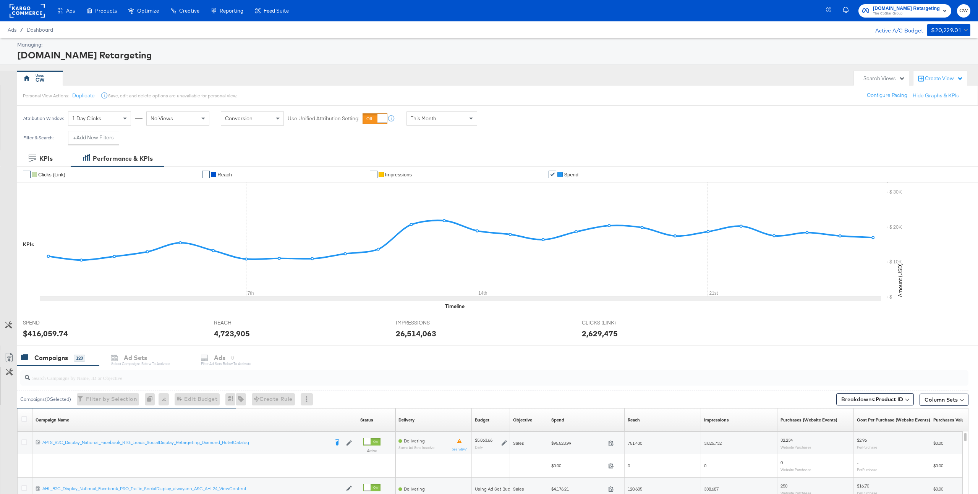
click at [570, 175] on span "Spend" at bounding box center [571, 175] width 15 height 6
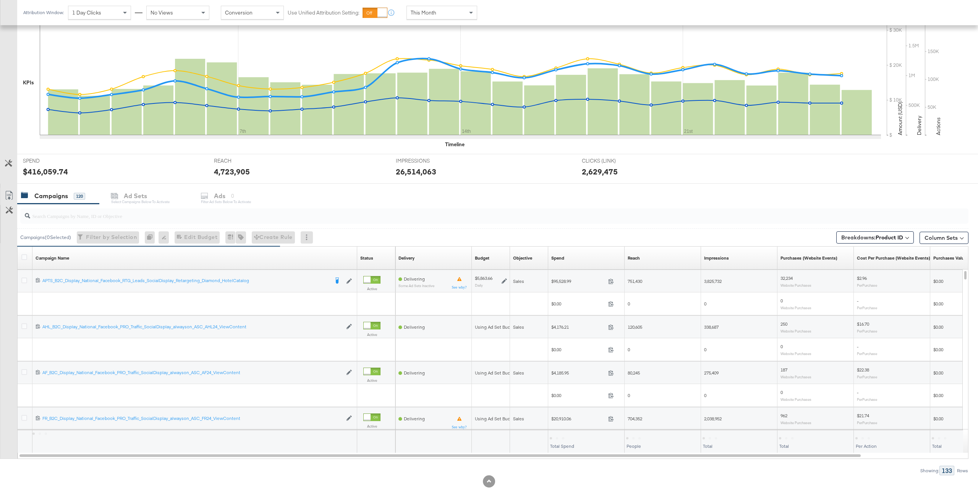
scroll to position [161, 0]
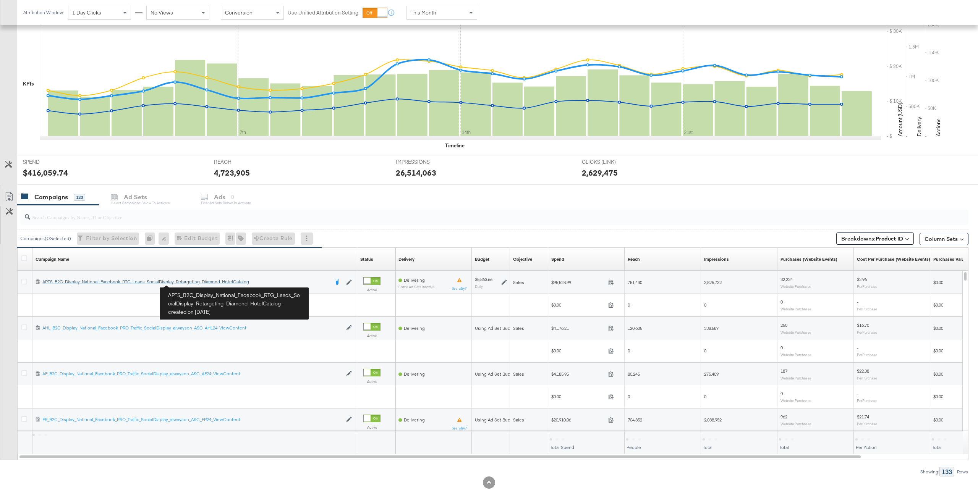
click at [189, 284] on div "APTS_B2C_Display_National_Facebook_RTG_Leads_SocialDisplay_Retargeting_Diamond_…" at bounding box center [185, 282] width 286 height 6
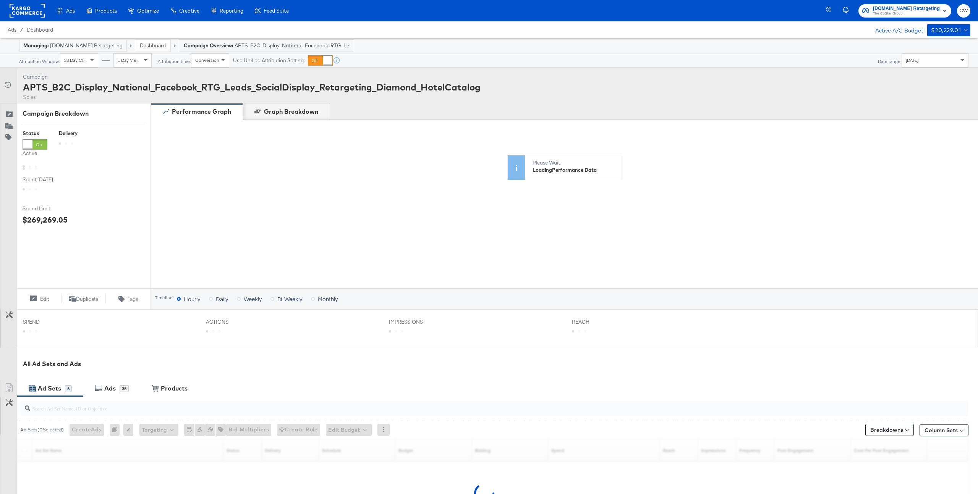
scroll to position [112, 0]
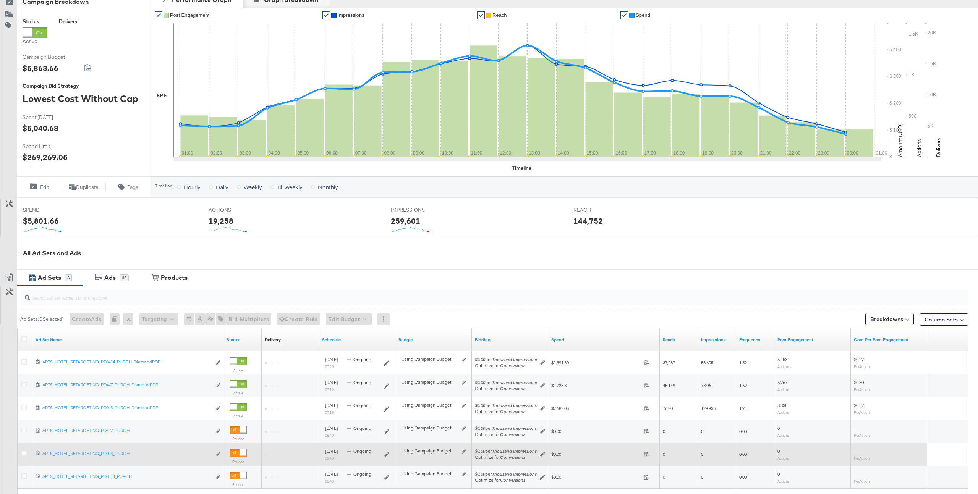
click at [456, 453] on div "Using Campaign Budget" at bounding box center [430, 451] width 58 height 6
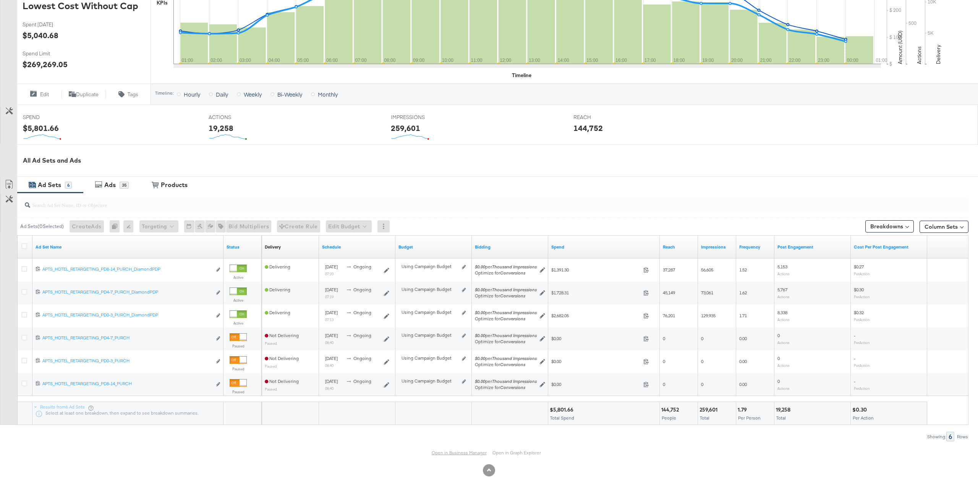
click at [450, 451] on link "Open in Business Manager" at bounding box center [459, 453] width 55 height 6
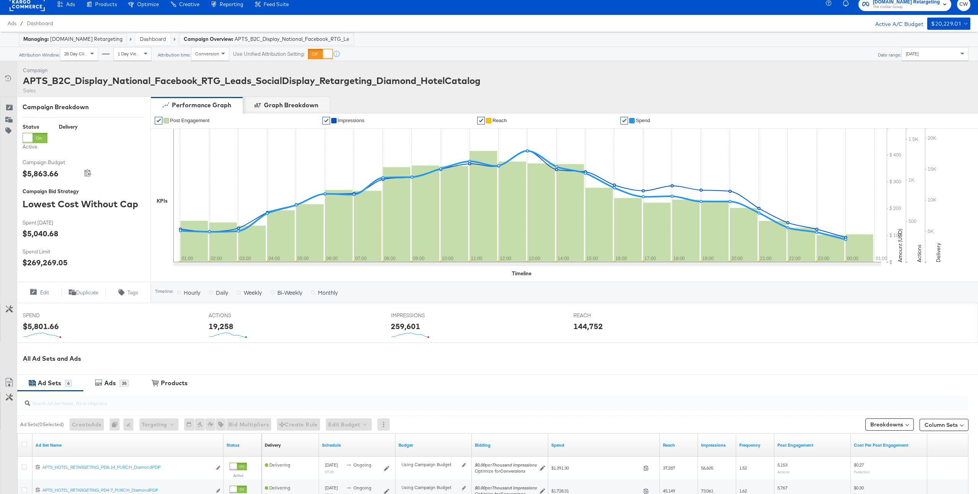
scroll to position [0, 0]
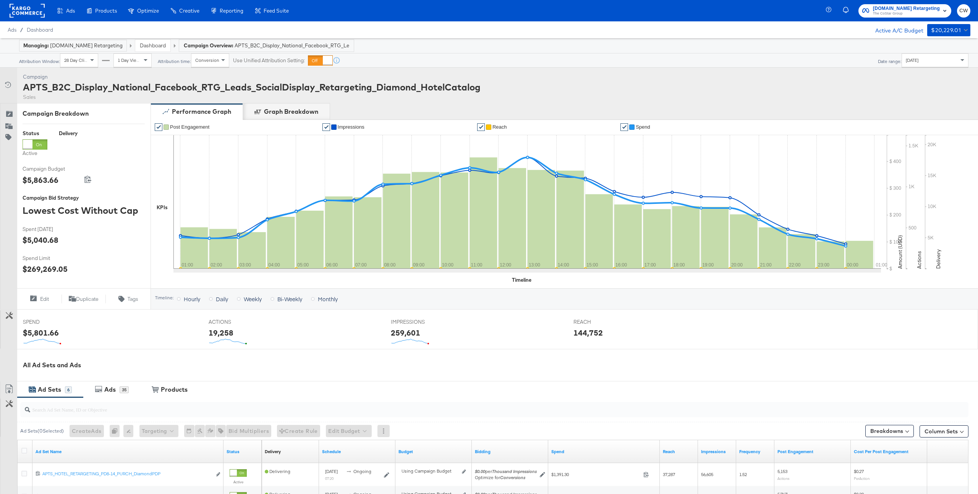
click at [31, 10] on rect at bounding box center [27, 11] width 35 height 14
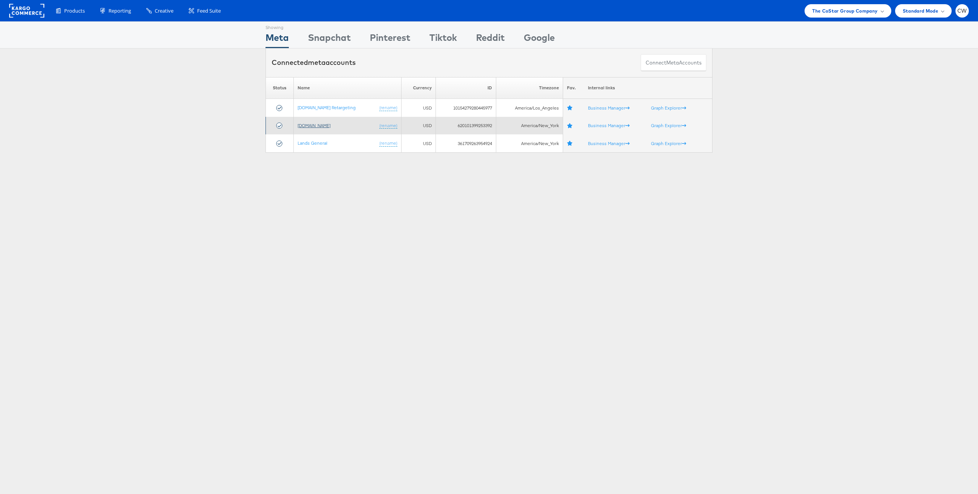
click at [315, 127] on link "[DOMAIN_NAME]" at bounding box center [314, 126] width 33 height 6
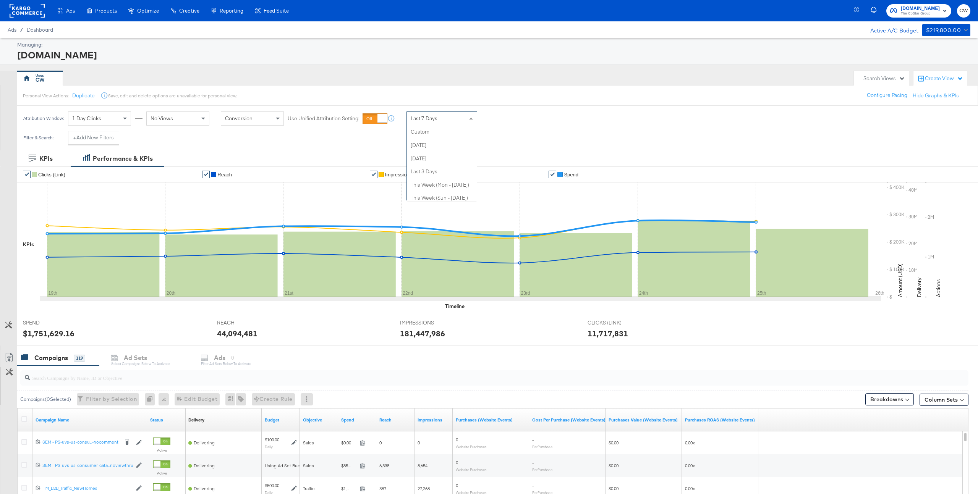
click at [471, 117] on span at bounding box center [472, 118] width 10 height 13
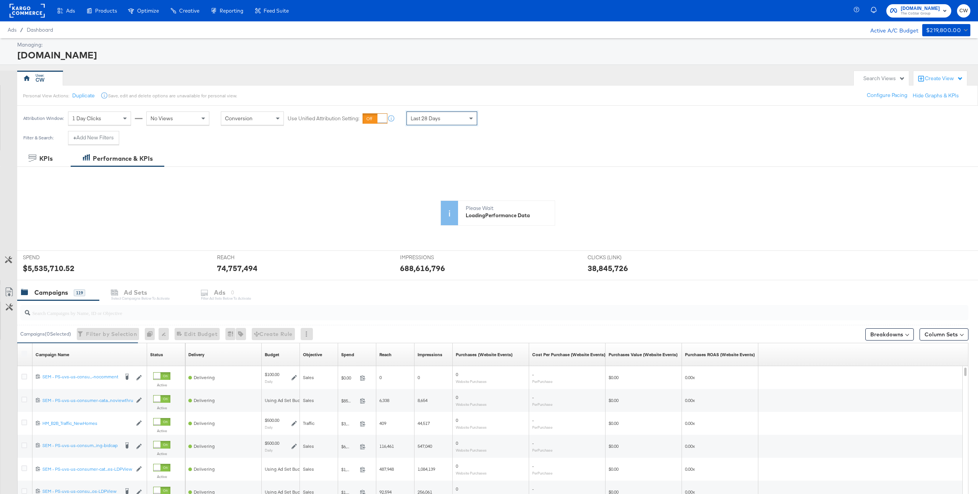
click at [450, 126] on div "Attribution Window: 1 Day Clicks No Views Conversion Use Unified Attribution Se…" at bounding box center [251, 118] width 469 height 25
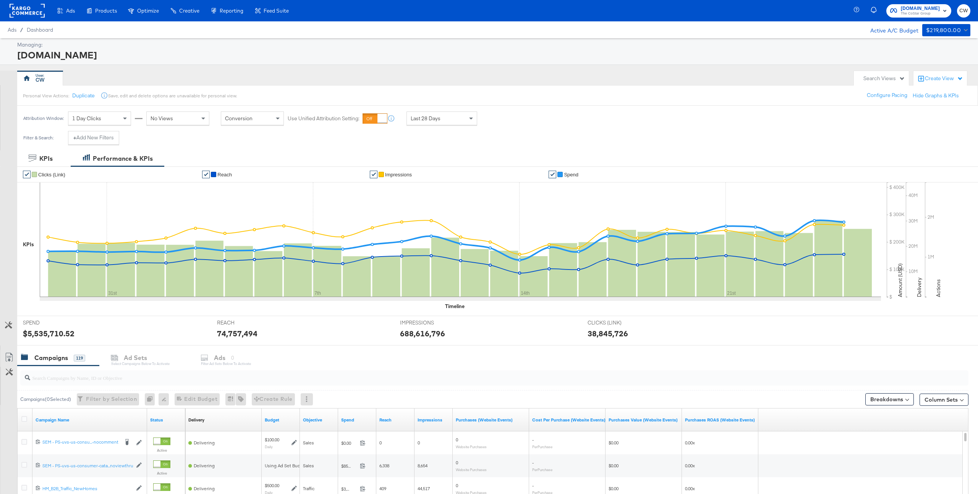
click at [458, 118] on div "Last 28 Days" at bounding box center [442, 118] width 70 height 13
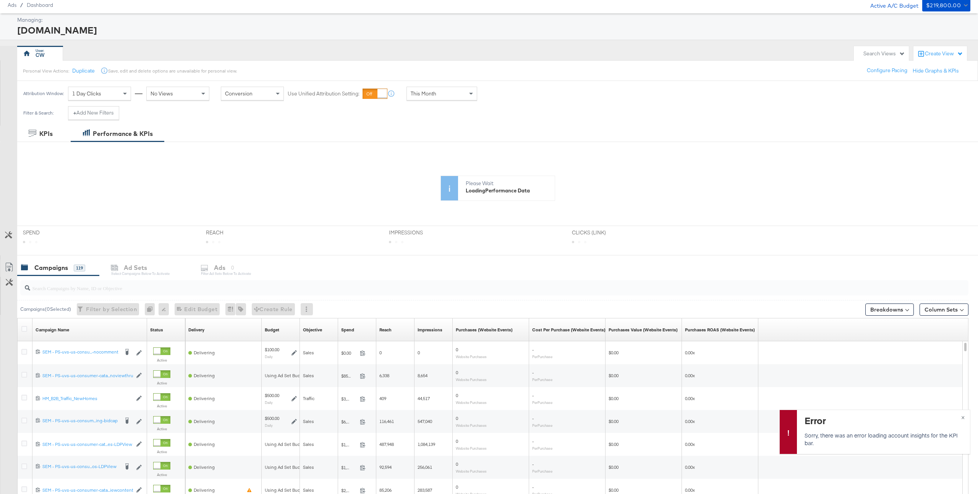
scroll to position [31, 0]
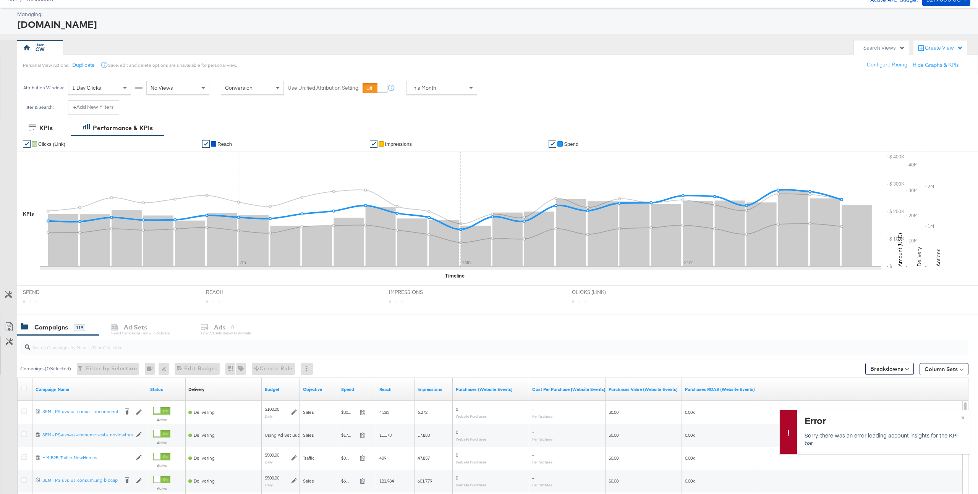
click at [569, 143] on span "Spend" at bounding box center [571, 144] width 15 height 6
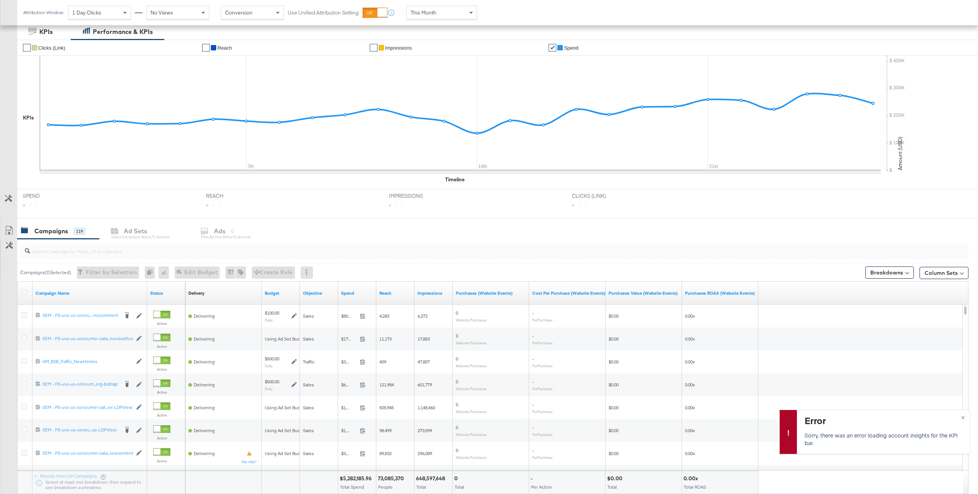
scroll to position [177, 0]
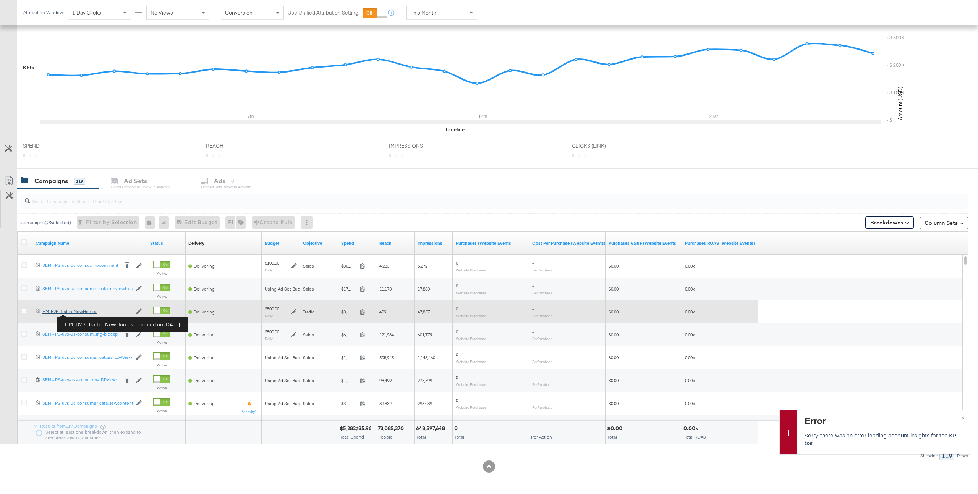
click at [85, 314] on div "HM_B2B_Traffic_NewHomes HM_B2B_Traffic_NewHomes" at bounding box center [87, 312] width 90 height 6
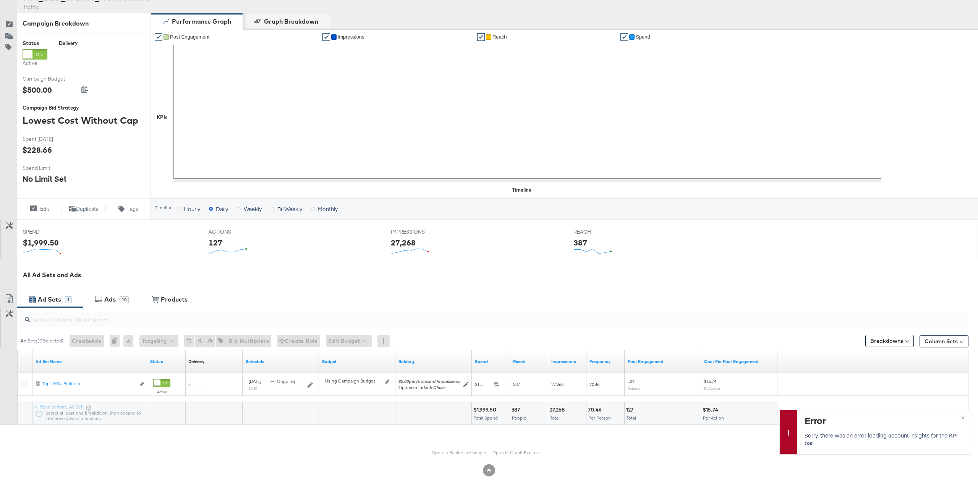
scroll to position [90, 0]
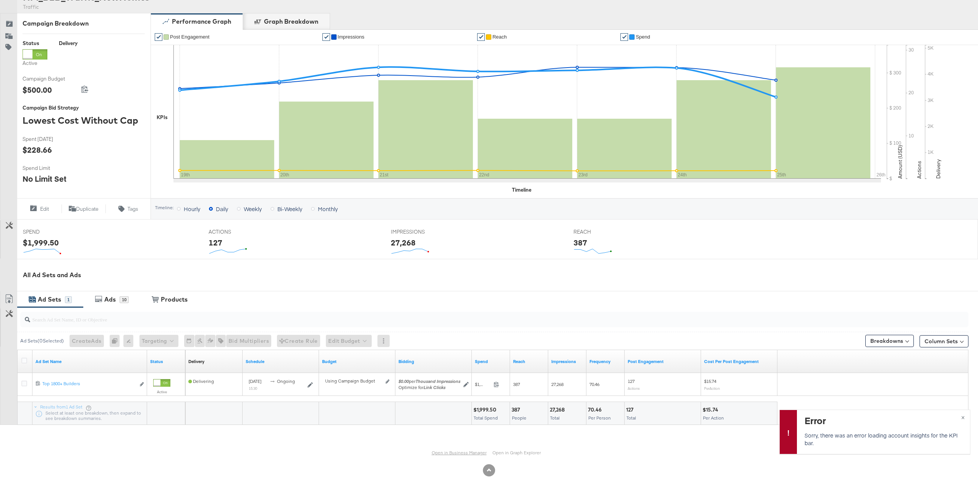
click at [456, 453] on link "Open in Business Manager" at bounding box center [459, 453] width 55 height 6
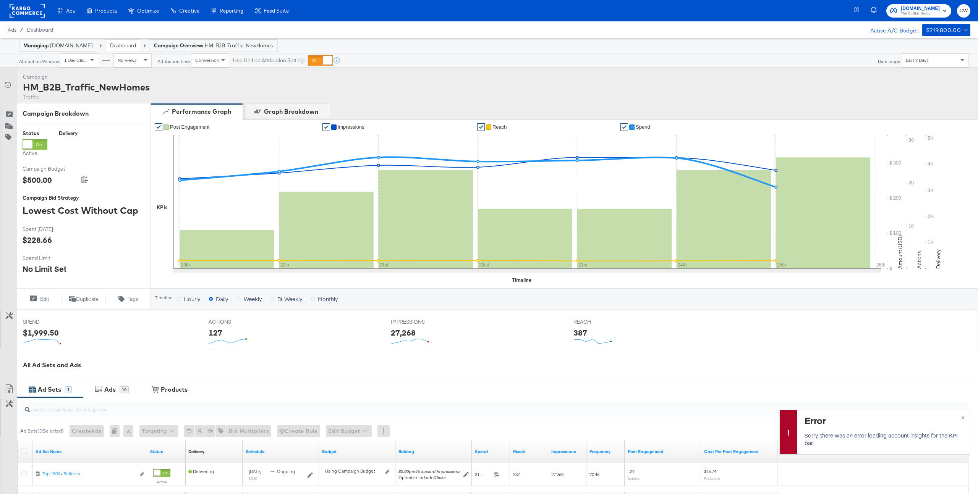
click at [33, 20] on div at bounding box center [27, 10] width 35 height 21
click at [37, 14] on rect at bounding box center [27, 11] width 35 height 14
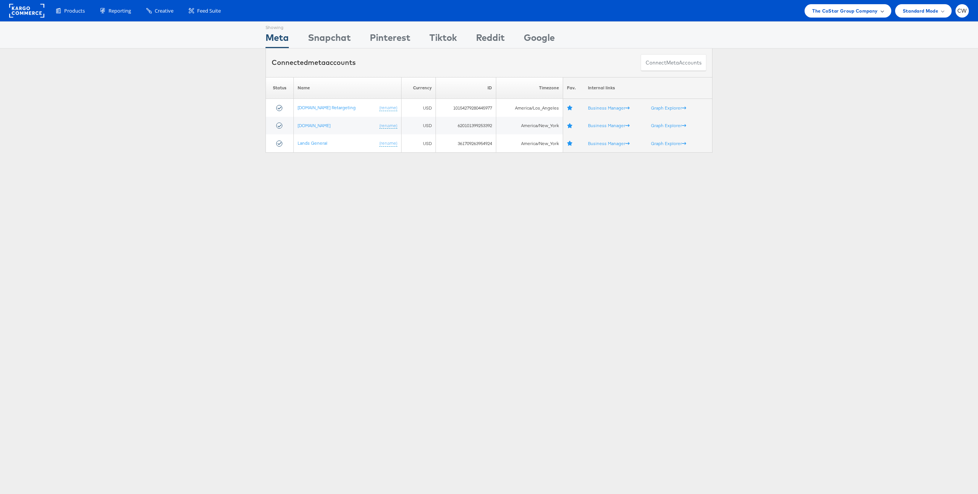
click at [860, 11] on span "The CoStar Group Company" at bounding box center [844, 11] width 65 height 8
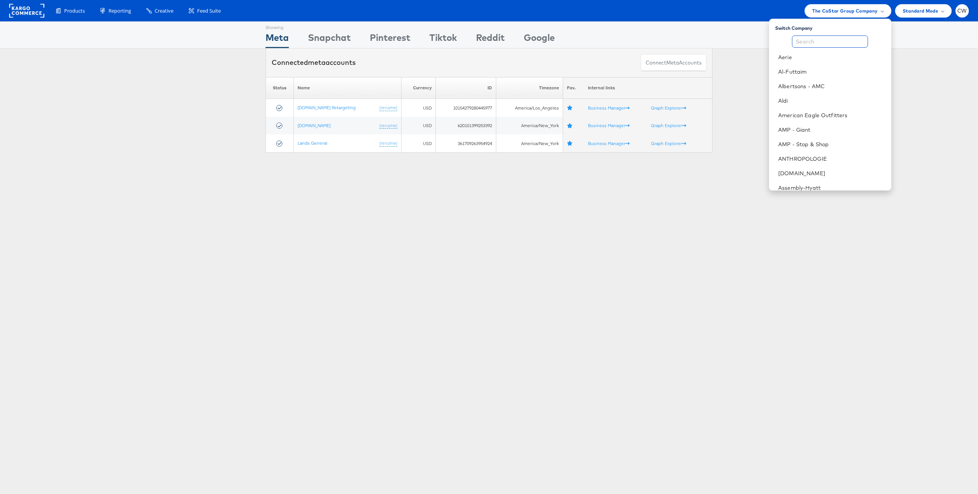
click at [818, 40] on input "text" at bounding box center [830, 42] width 76 height 12
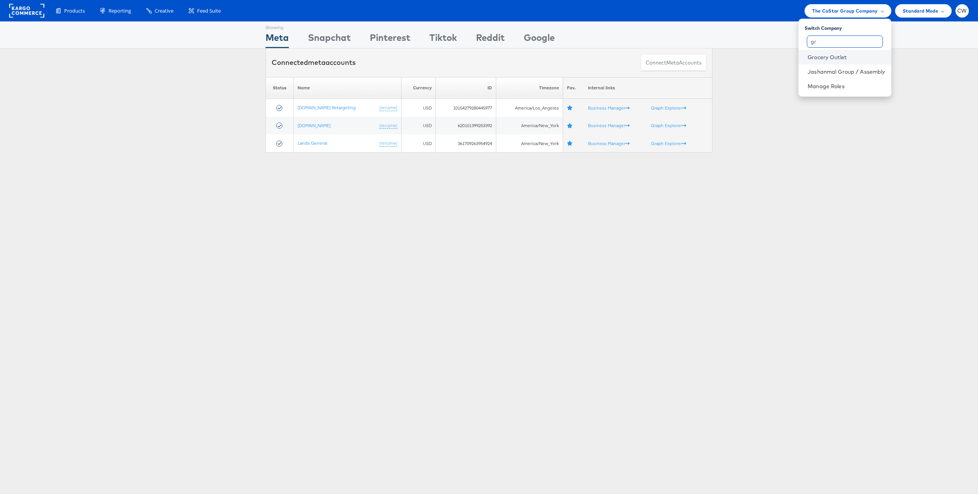
type input "gr"
click at [833, 55] on link "Grocery Outlet" at bounding box center [845, 57] width 77 height 8
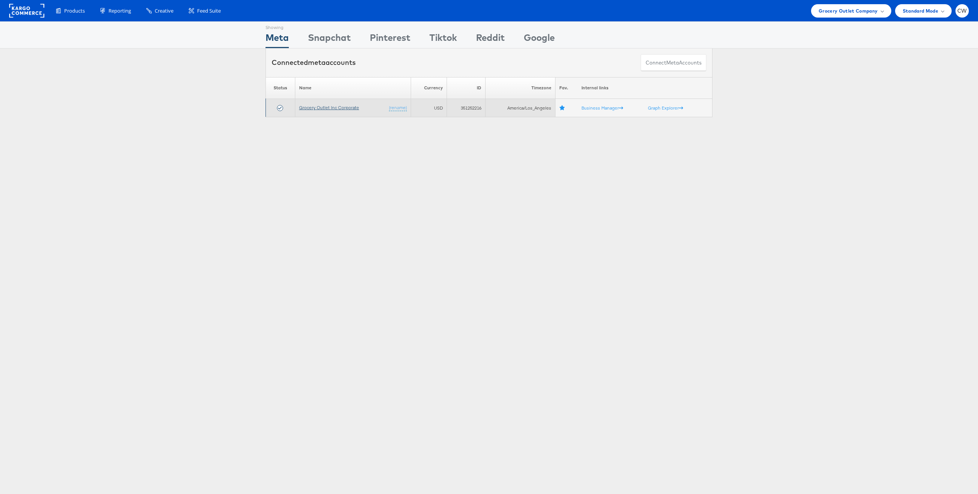
click at [329, 105] on link "Grocery Outlet Inc Corporate" at bounding box center [329, 108] width 60 height 6
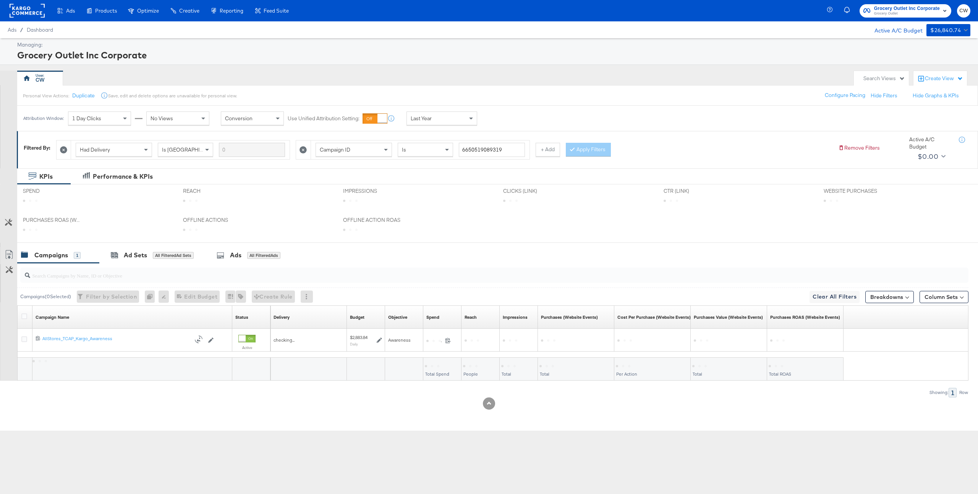
click at [458, 118] on div "Last Year" at bounding box center [442, 118] width 70 height 13
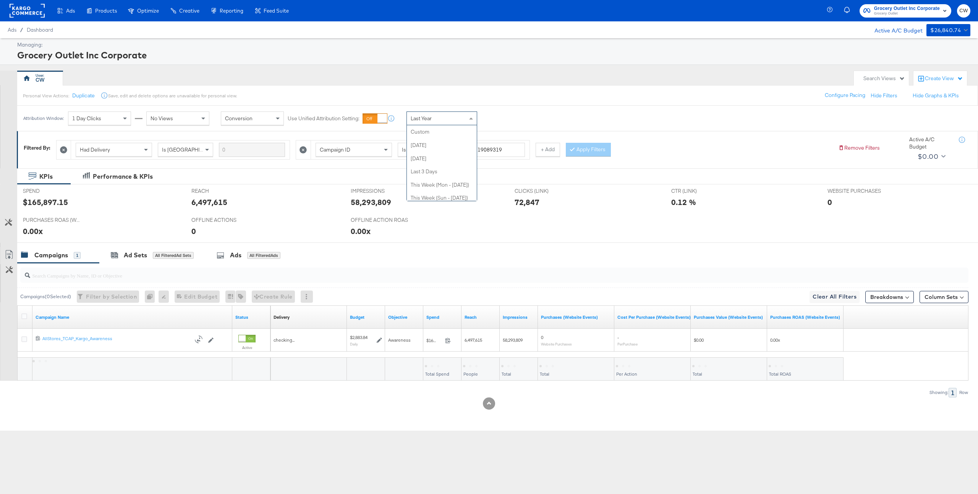
scroll to position [149, 0]
click at [65, 149] on icon at bounding box center [63, 149] width 7 height 7
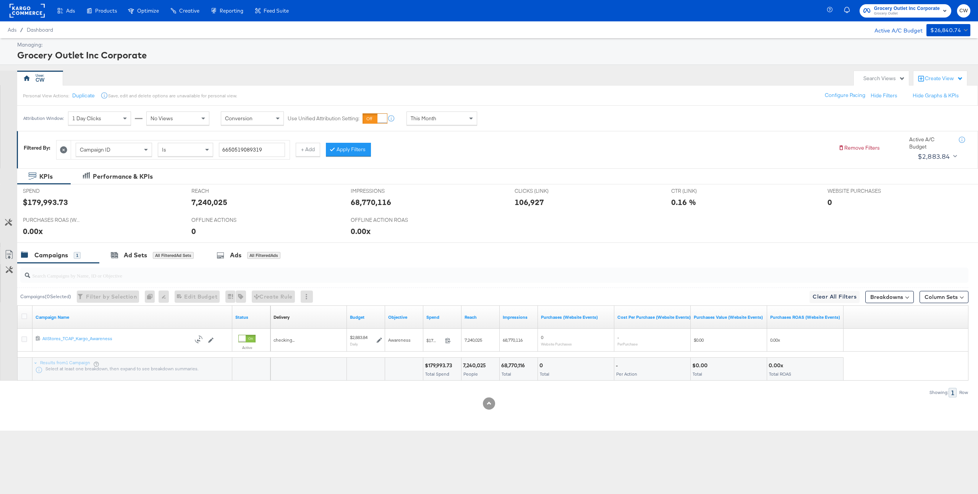
click at [65, 149] on icon at bounding box center [63, 149] width 7 height 7
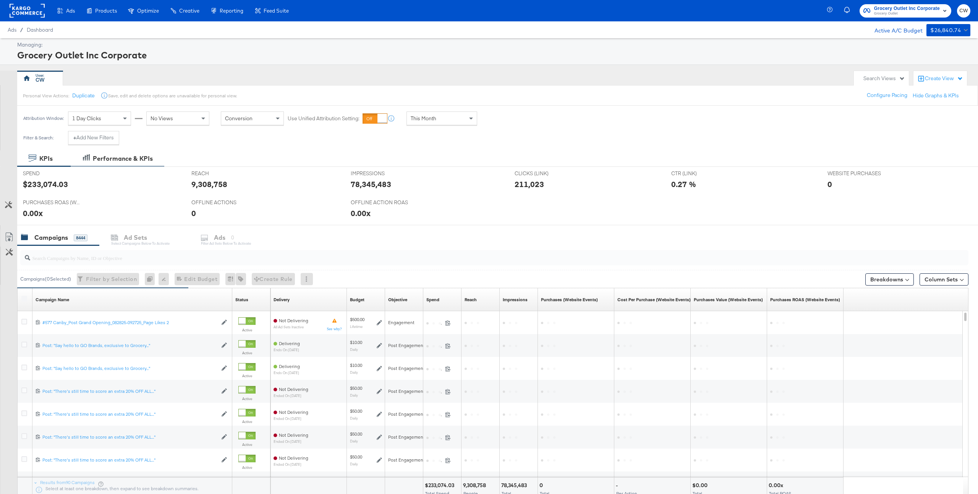
click at [110, 166] on div "Performance & KPIs" at bounding box center [118, 158] width 94 height 16
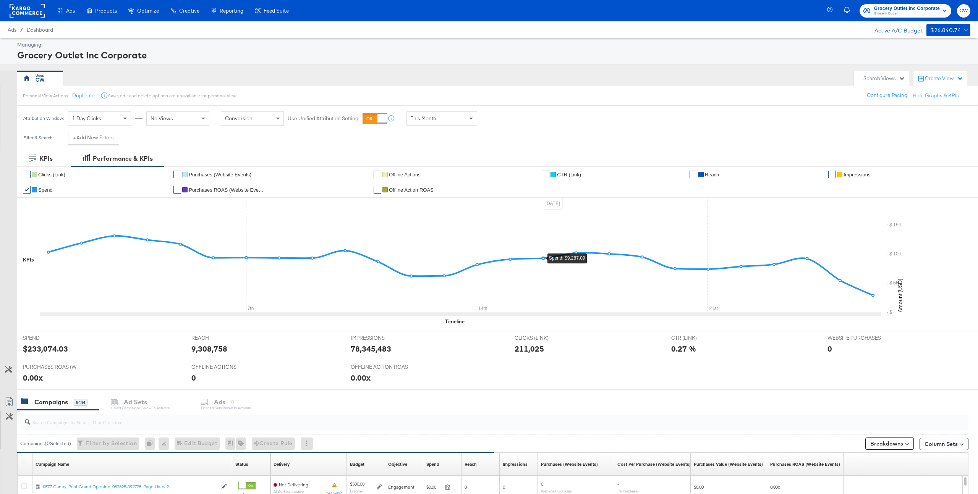
scroll to position [221, 0]
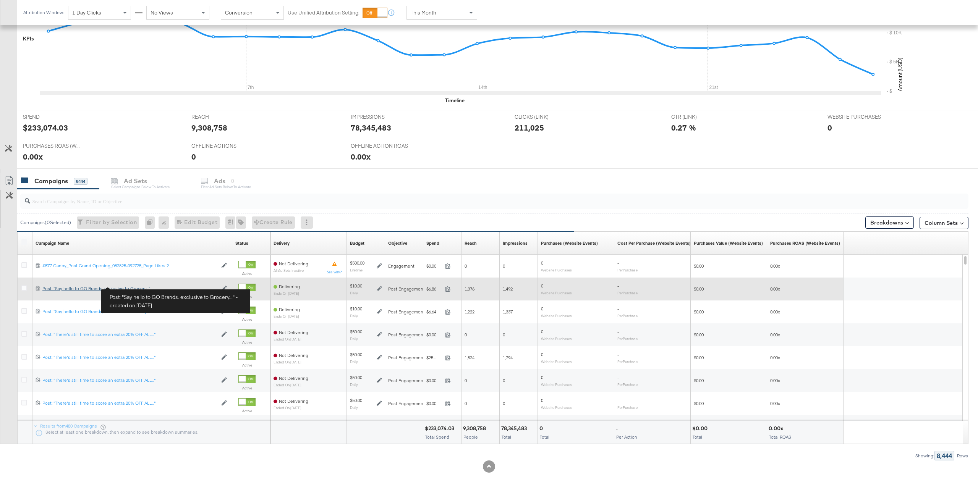
click at [129, 289] on div "Post: "Say hello to GO Brands, exclusive to Grocery..." Post: "Say hello to GO …" at bounding box center [129, 289] width 175 height 6
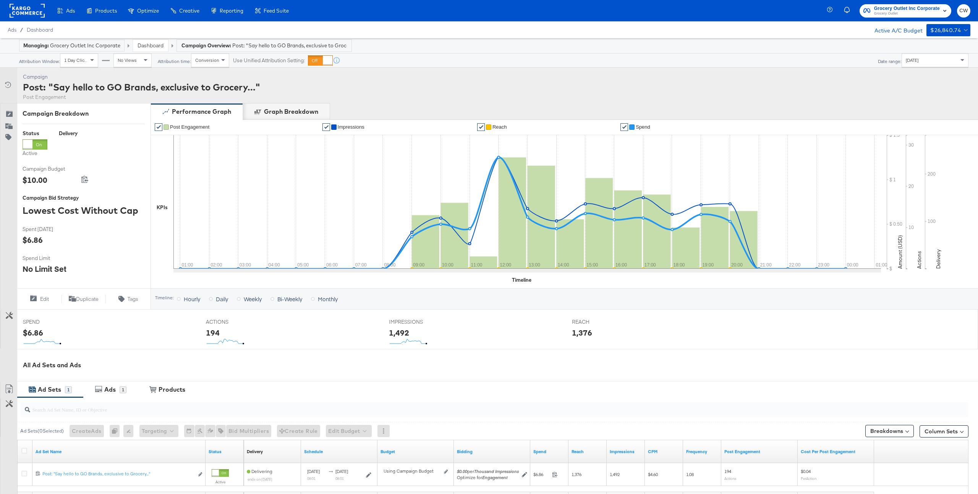
scroll to position [90, 0]
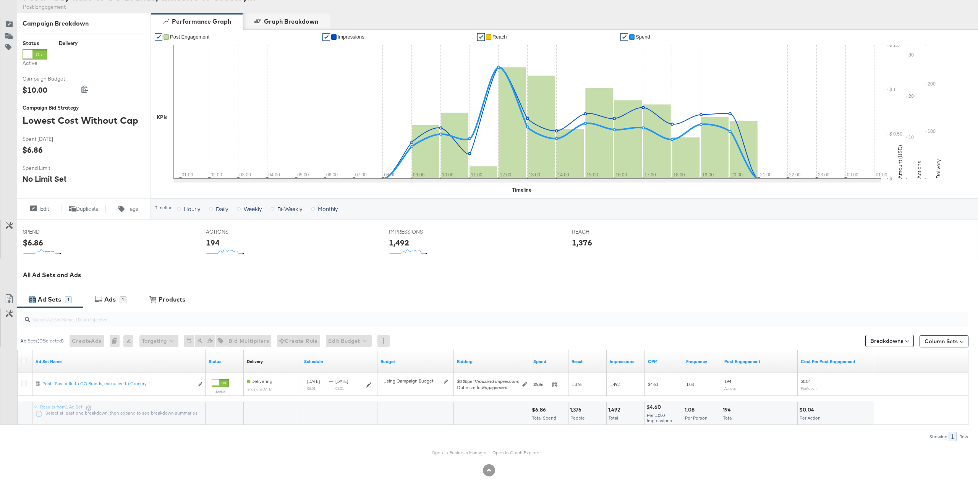
click at [467, 455] on link "Open in Business Manager" at bounding box center [459, 453] width 55 height 6
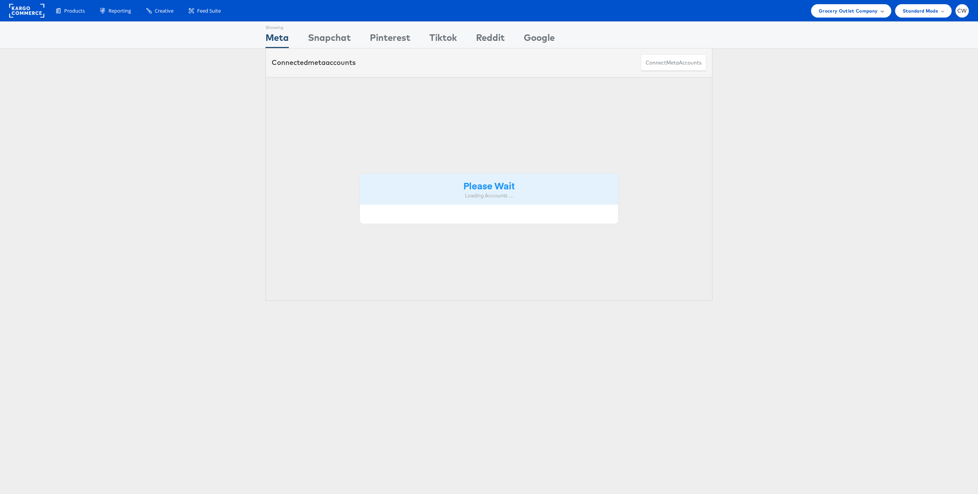
click at [858, 10] on span "Grocery Outlet Company" at bounding box center [847, 11] width 59 height 8
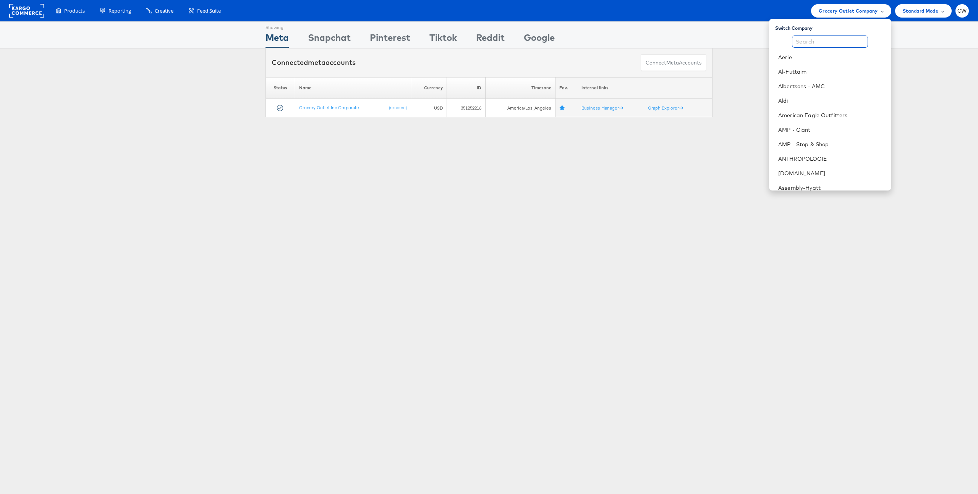
click at [831, 47] on input "text" at bounding box center [830, 42] width 76 height 12
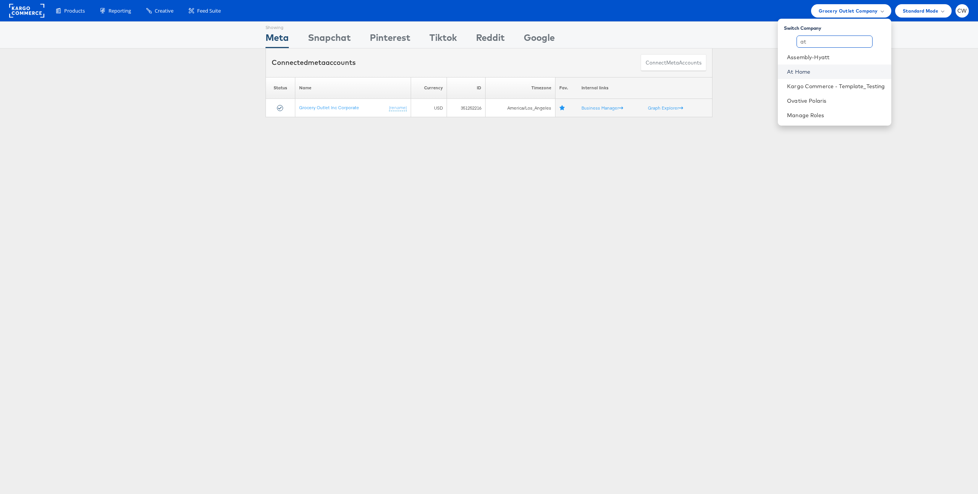
type input "at"
click at [812, 75] on link "At Home" at bounding box center [836, 72] width 98 height 8
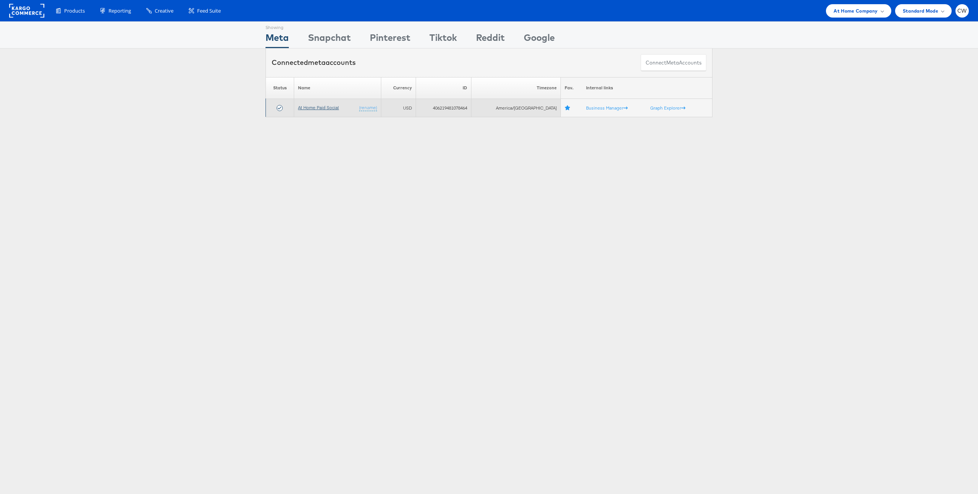
click at [311, 108] on link "At Home Paid Social" at bounding box center [318, 108] width 41 height 6
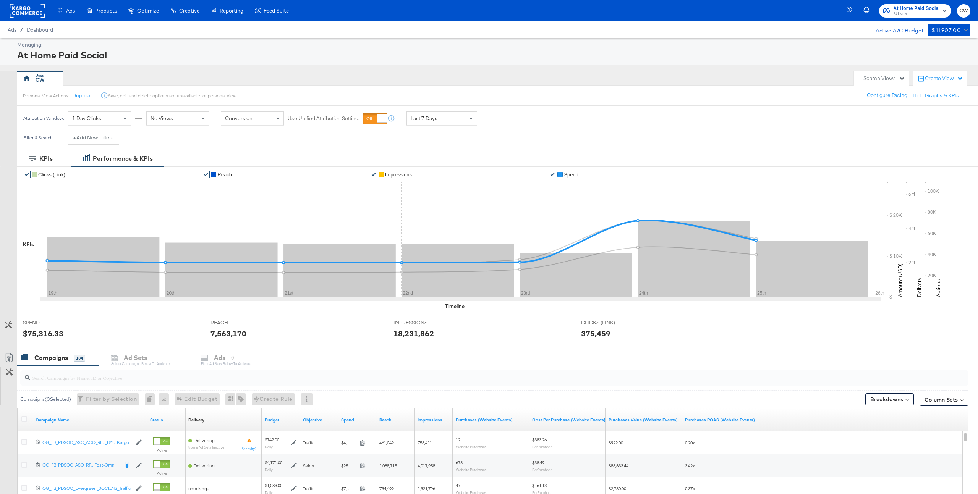
click at [577, 173] on span "Spend" at bounding box center [571, 175] width 15 height 6
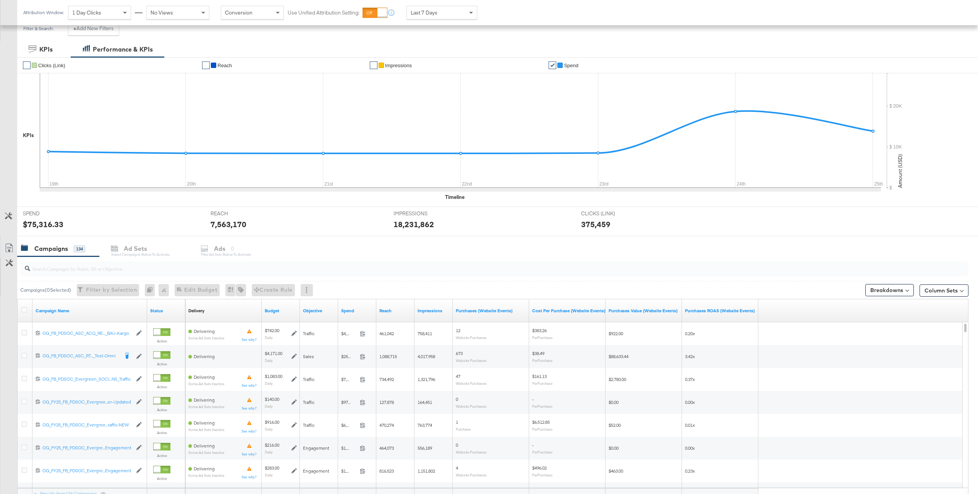
scroll to position [145, 0]
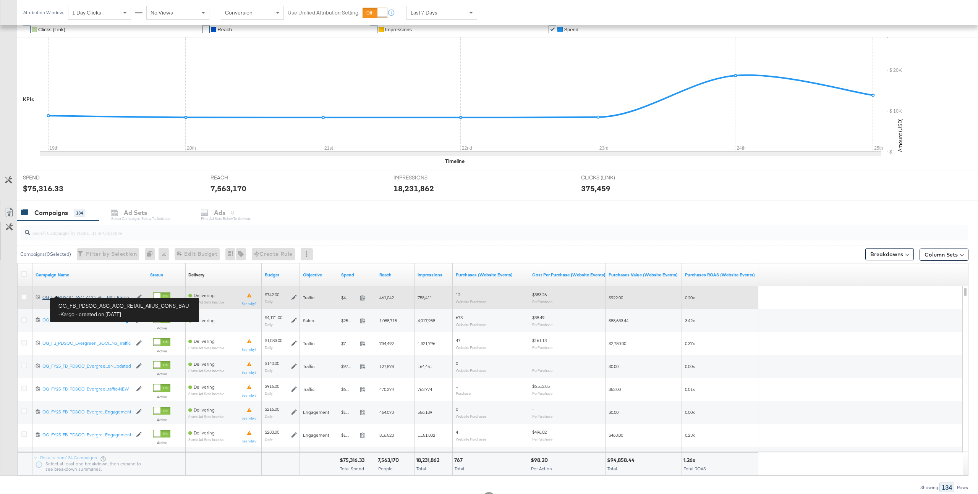
click at [79, 295] on div "OG_FB_PDSOC_ASC_ACQ_RETAIL_AllUS_CONS_BAU-Kargo OG_FB_PDSOC_ASC_ACQ_RE..._BAU-K…" at bounding box center [87, 297] width 90 height 6
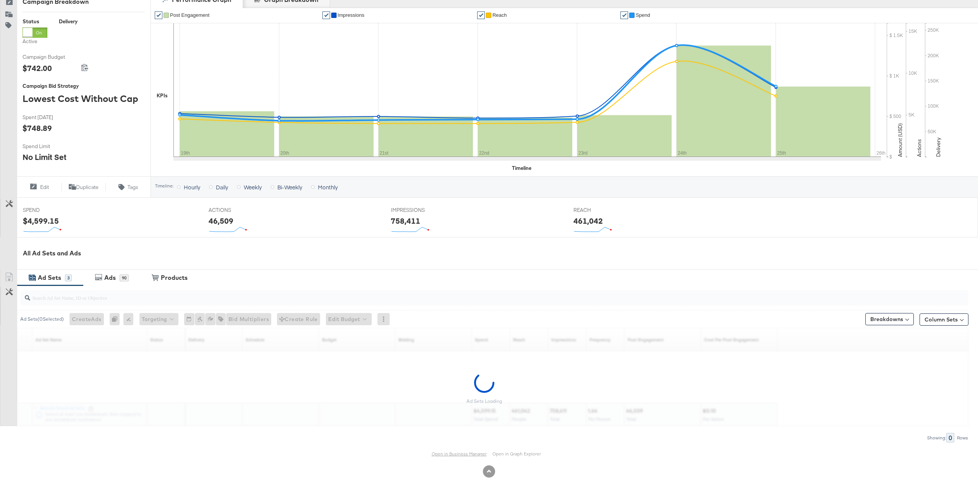
scroll to position [113, 0]
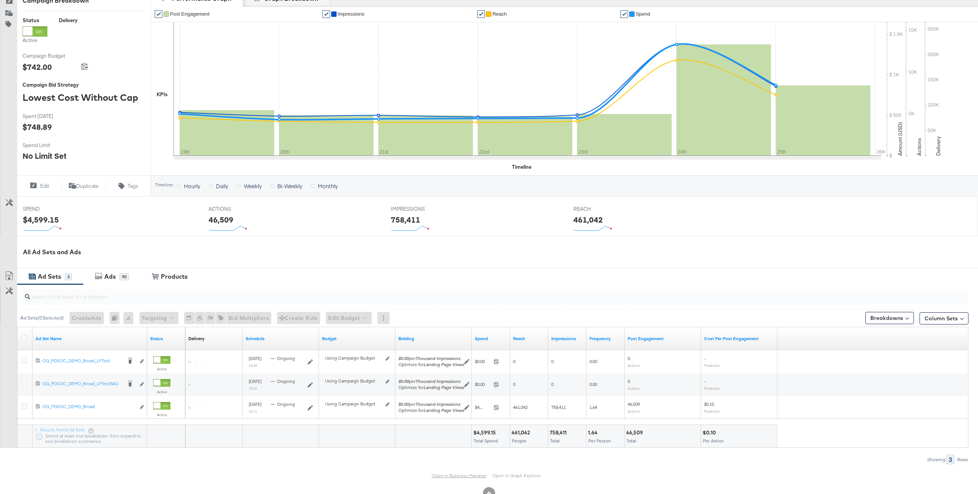
click at [466, 476] on link "Open in Business Manager" at bounding box center [459, 476] width 55 height 6
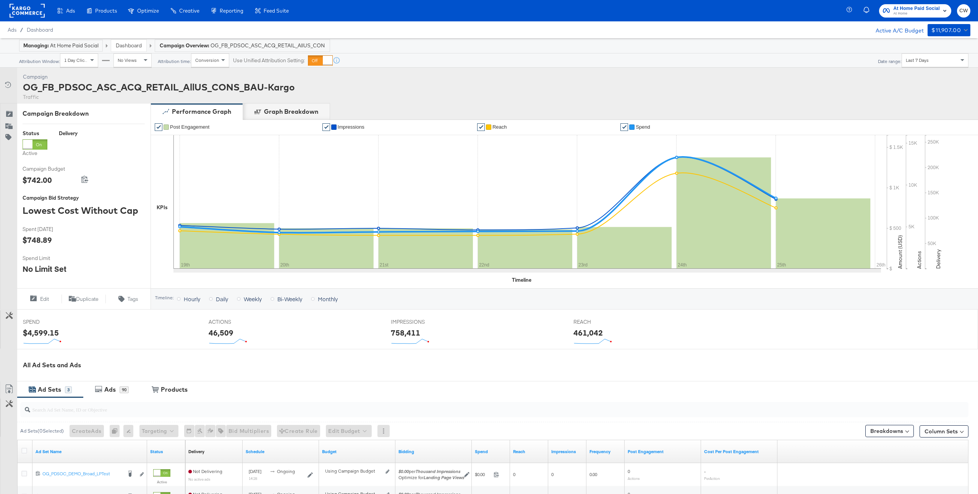
click at [23, 11] on rect at bounding box center [27, 11] width 35 height 14
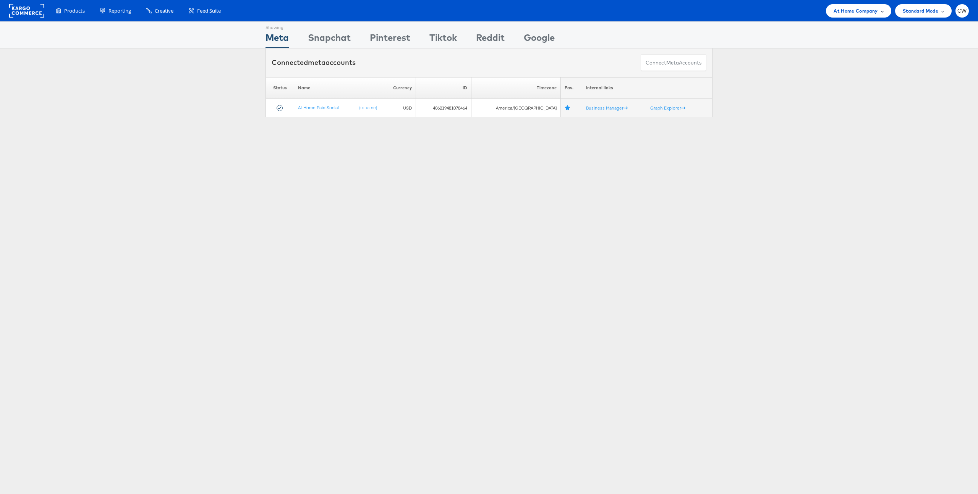
click at [862, 5] on div "At Home Company" at bounding box center [858, 10] width 65 height 13
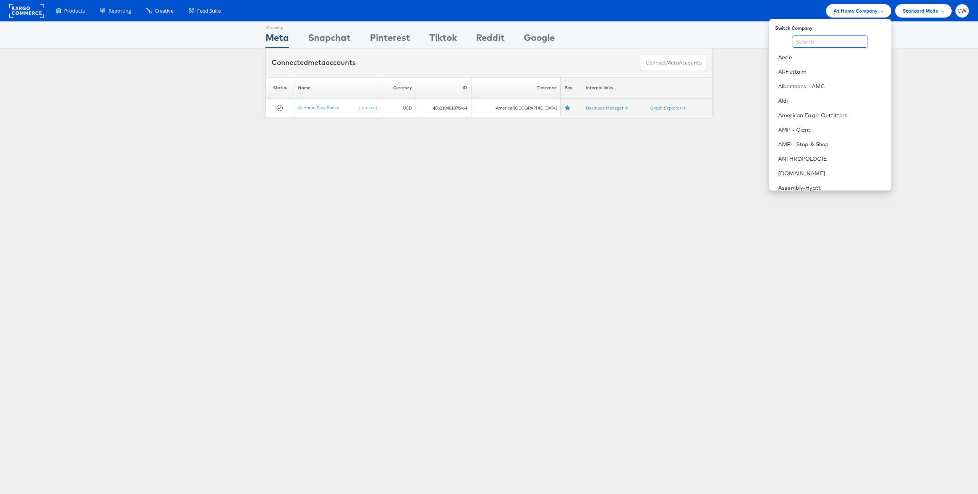
click at [827, 40] on input "text" at bounding box center [830, 42] width 76 height 12
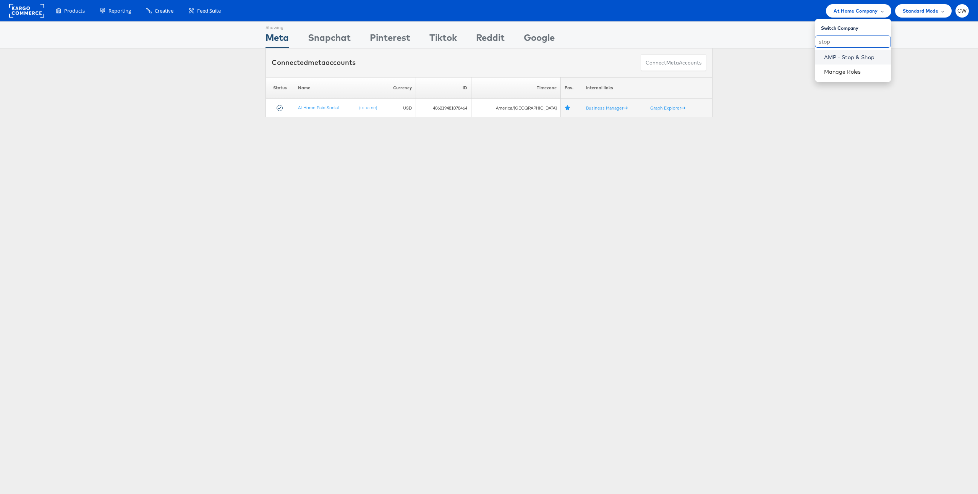
type input "stop"
click at [838, 53] on link "AMP - Stop & Shop" at bounding box center [854, 57] width 61 height 8
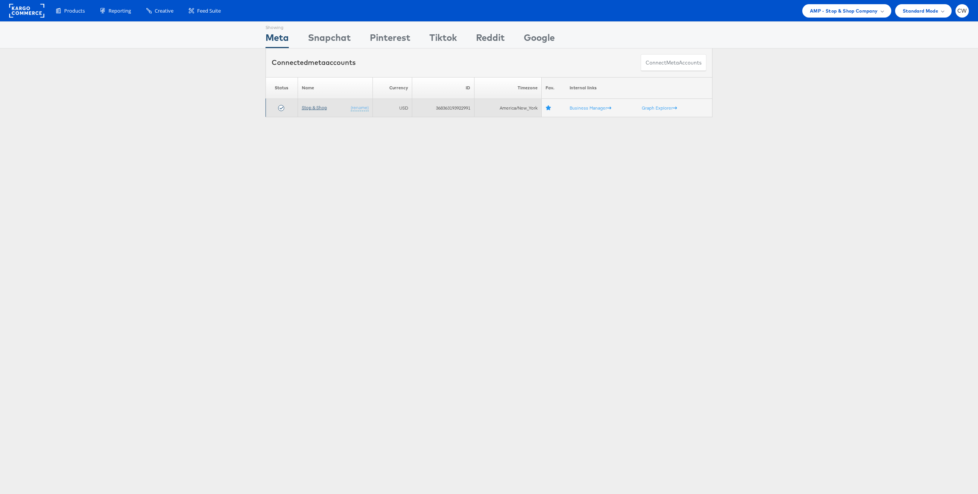
click at [320, 108] on link "Stop & Shop" at bounding box center [314, 108] width 25 height 6
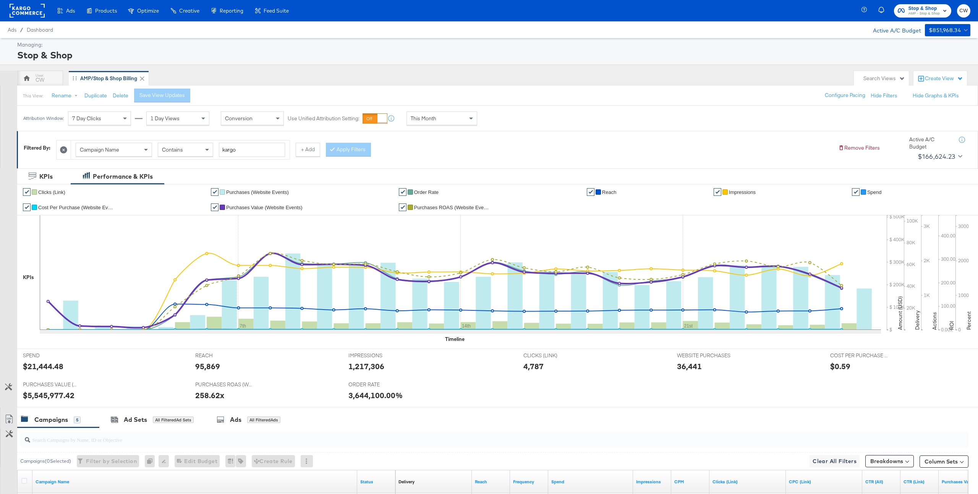
click at [66, 147] on icon at bounding box center [63, 149] width 7 height 7
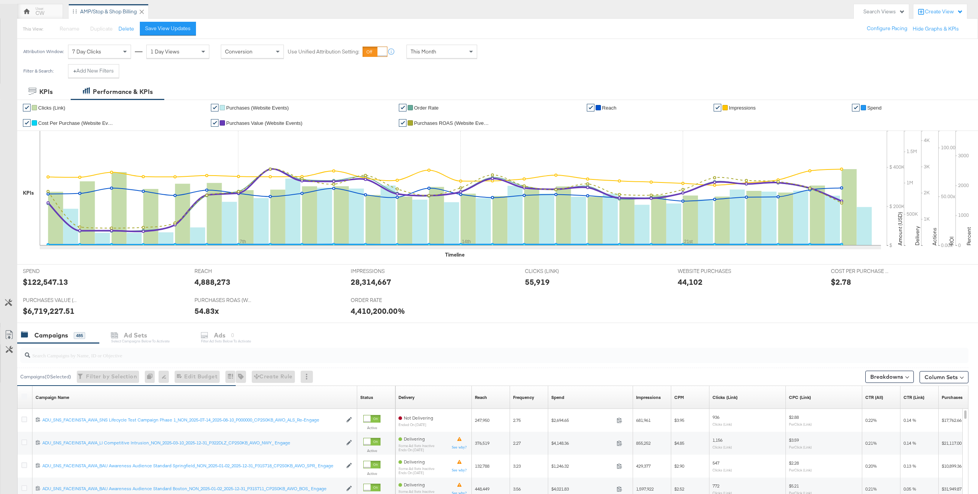
scroll to position [131, 0]
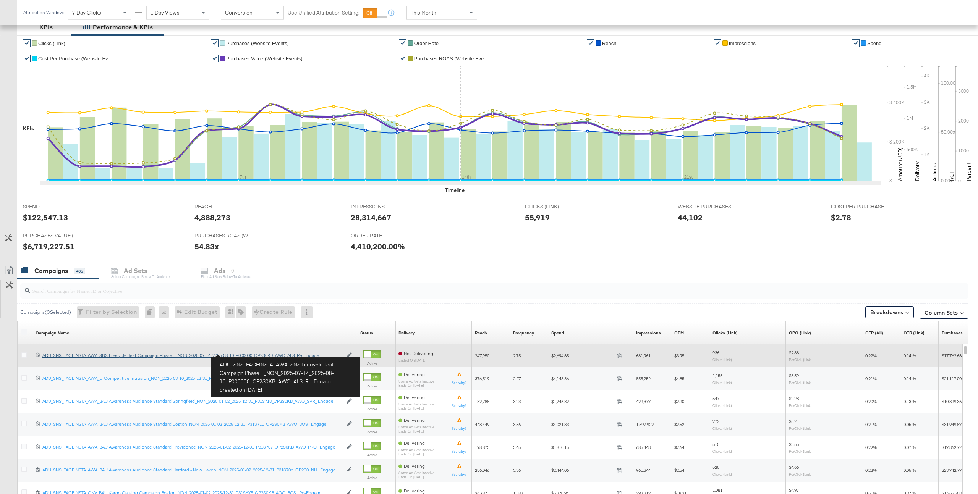
click at [240, 354] on div "ADU_SNS_FACEINSTA_AWA_SNS Lifecycle Test Campaign Phase 1_NON_2025-07-14_2025-0…" at bounding box center [192, 356] width 300 height 6
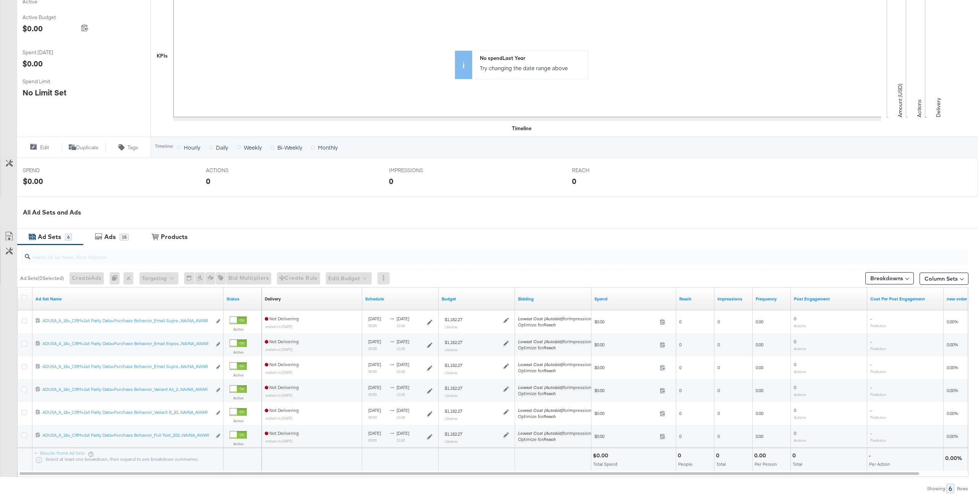
scroll to position [204, 0]
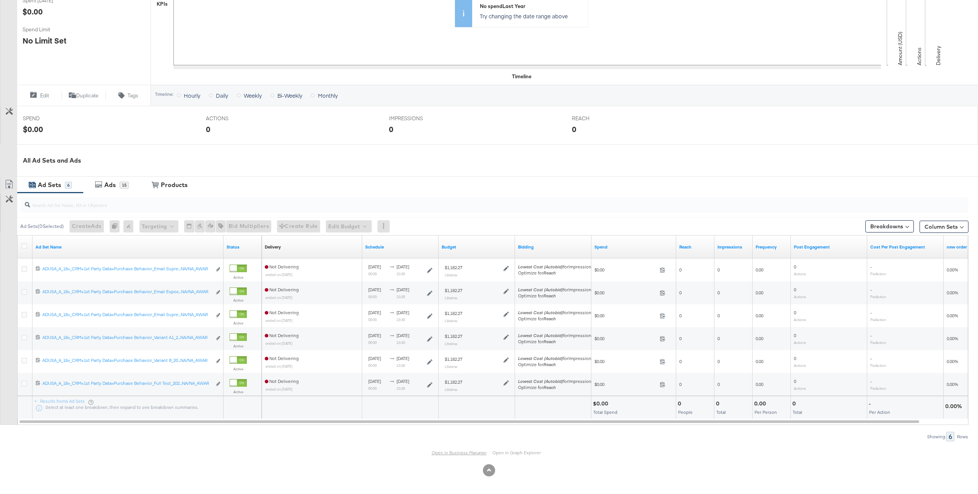
click at [466, 453] on link "Open in Business Manager" at bounding box center [459, 453] width 55 height 6
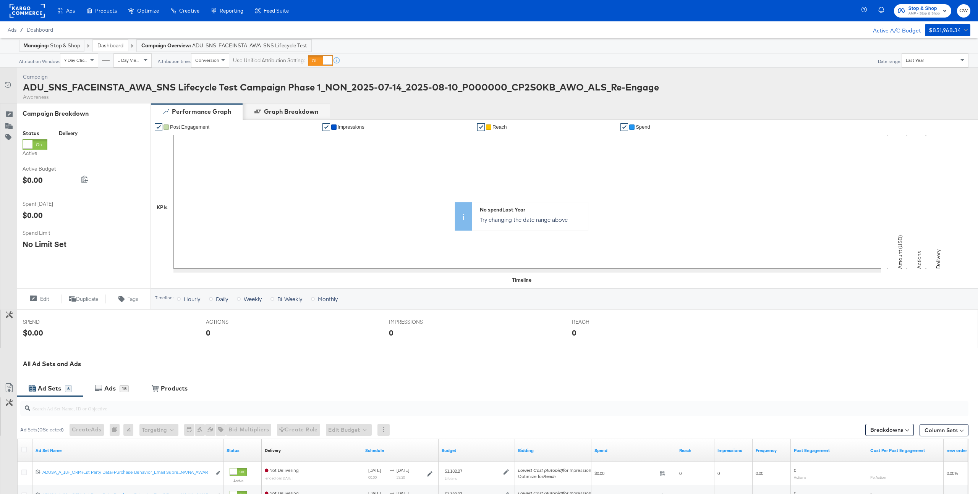
click at [24, 13] on rect at bounding box center [27, 11] width 35 height 14
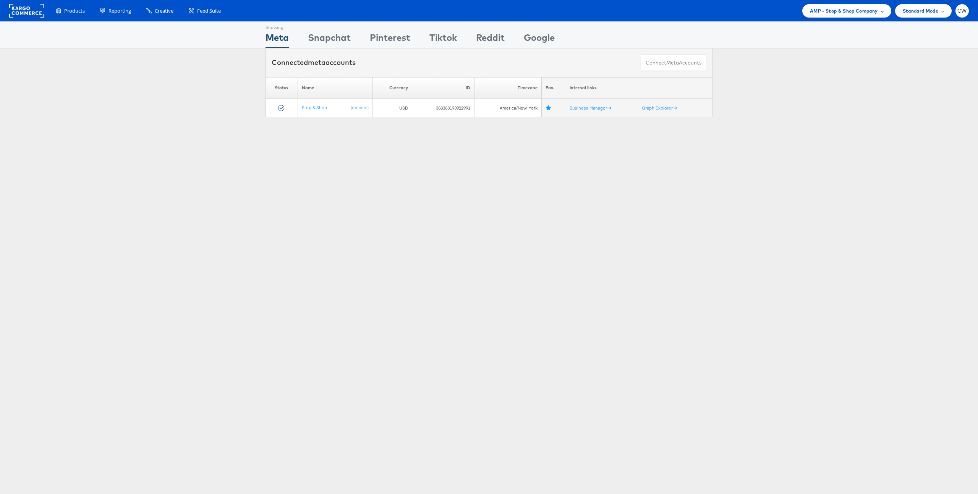
click at [825, 15] on div "AMP - Stop & Shop Company" at bounding box center [846, 10] width 89 height 13
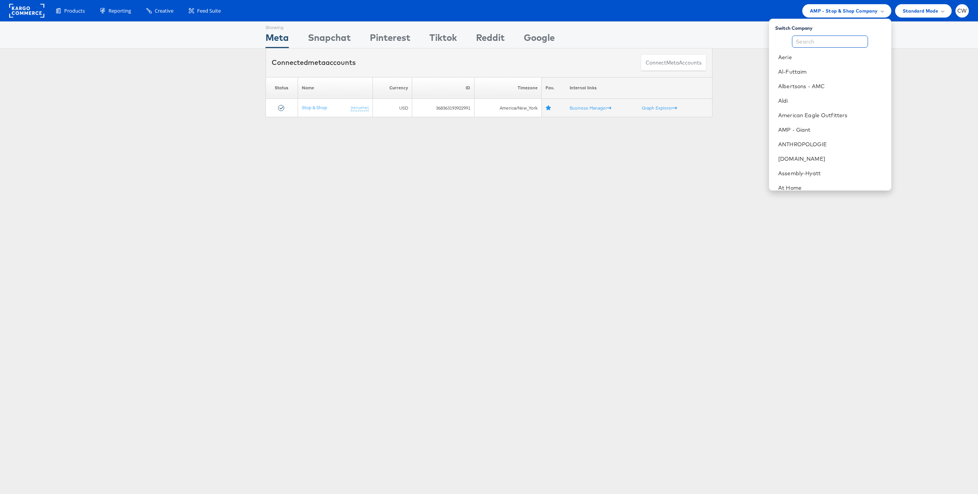
click at [828, 40] on input "text" at bounding box center [830, 42] width 76 height 12
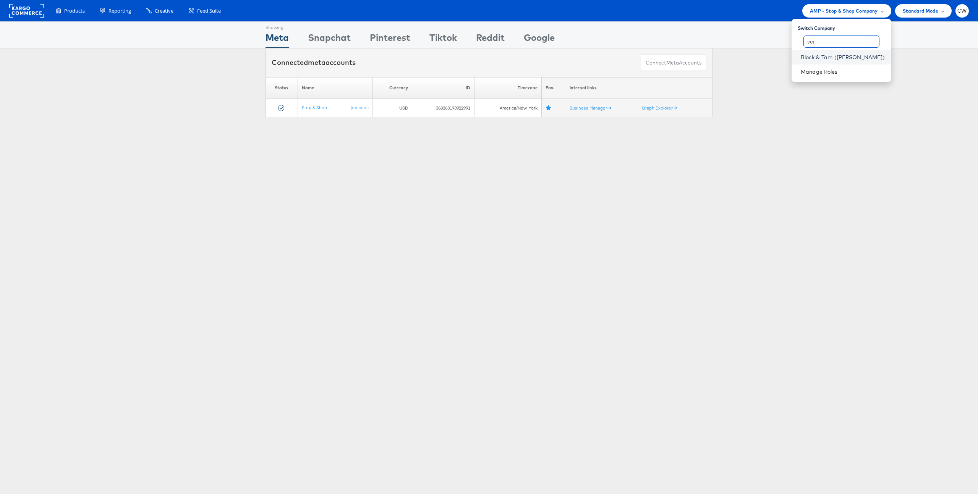
type input "ver"
click at [852, 58] on link "Block & Tam ([PERSON_NAME])" at bounding box center [843, 57] width 84 height 8
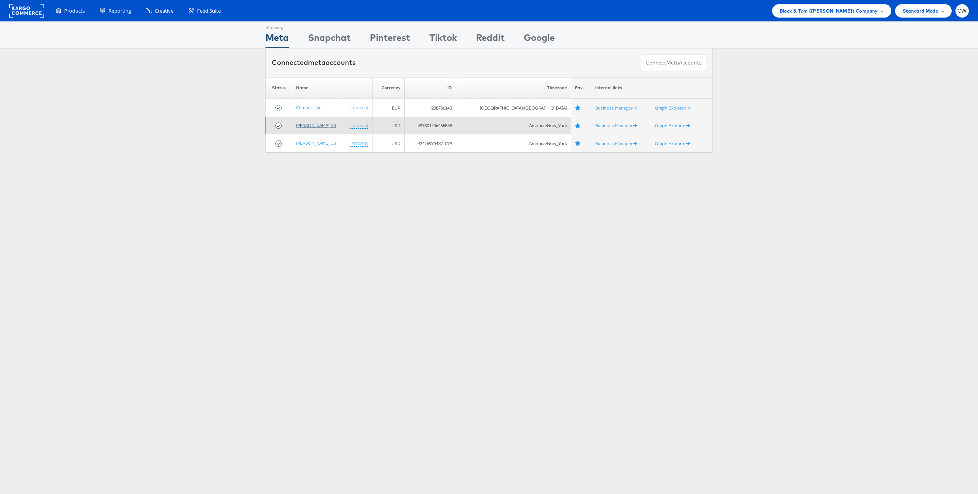
click at [323, 126] on link "[PERSON_NAME] 2.0" at bounding box center [316, 126] width 40 height 6
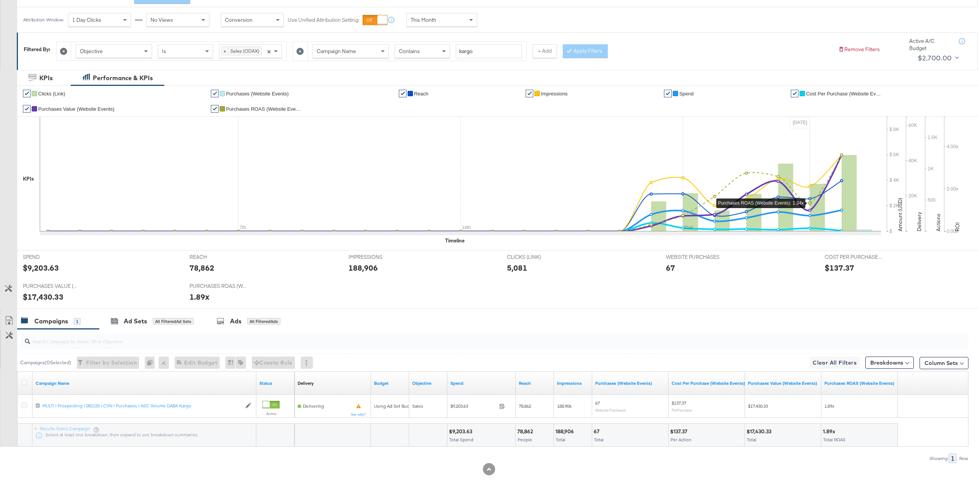
scroll to position [101, 0]
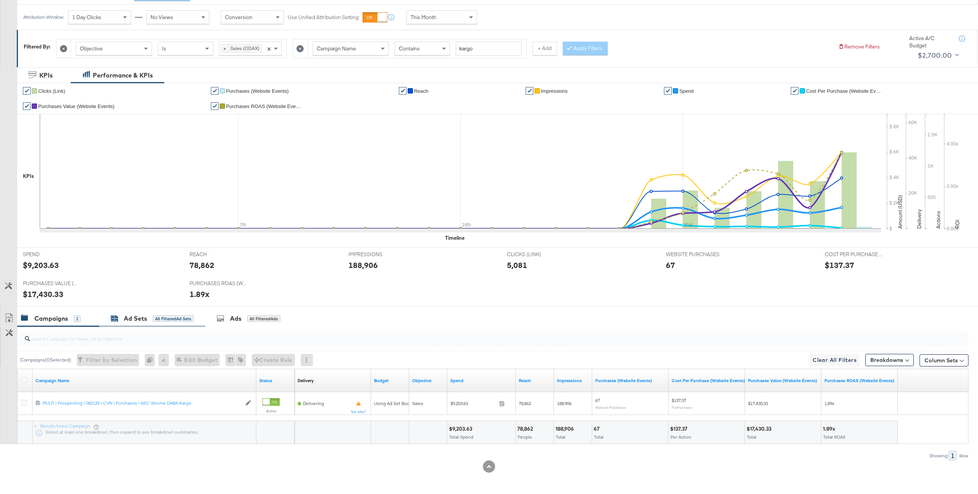
click at [151, 318] on div "Ad Sets All Filtered Ad Sets" at bounding box center [152, 318] width 83 height 9
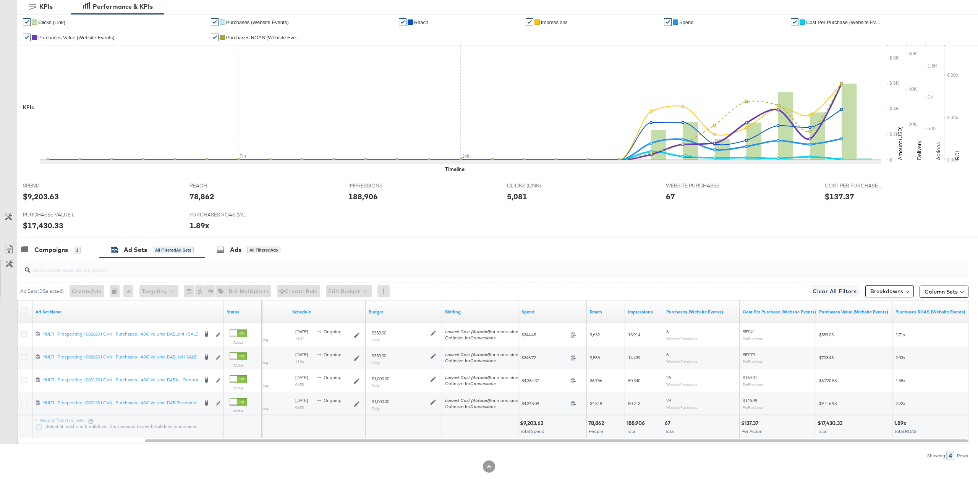
scroll to position [0, 0]
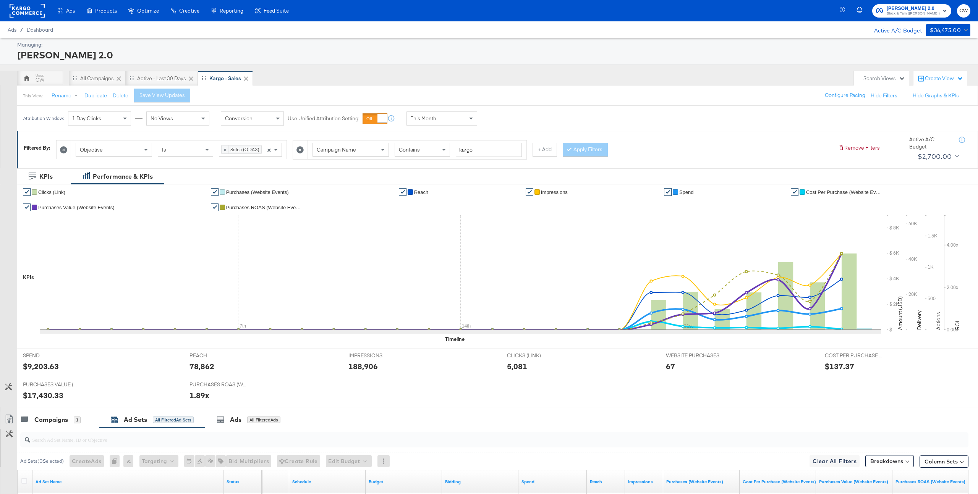
click at [444, 123] on div "This Month" at bounding box center [442, 118] width 70 height 13
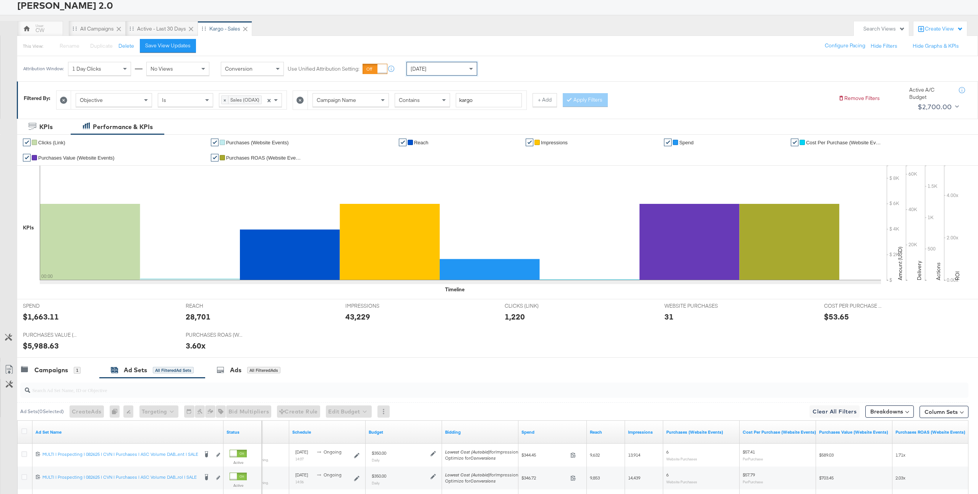
scroll to position [144, 0]
